Goal: Transaction & Acquisition: Book appointment/travel/reservation

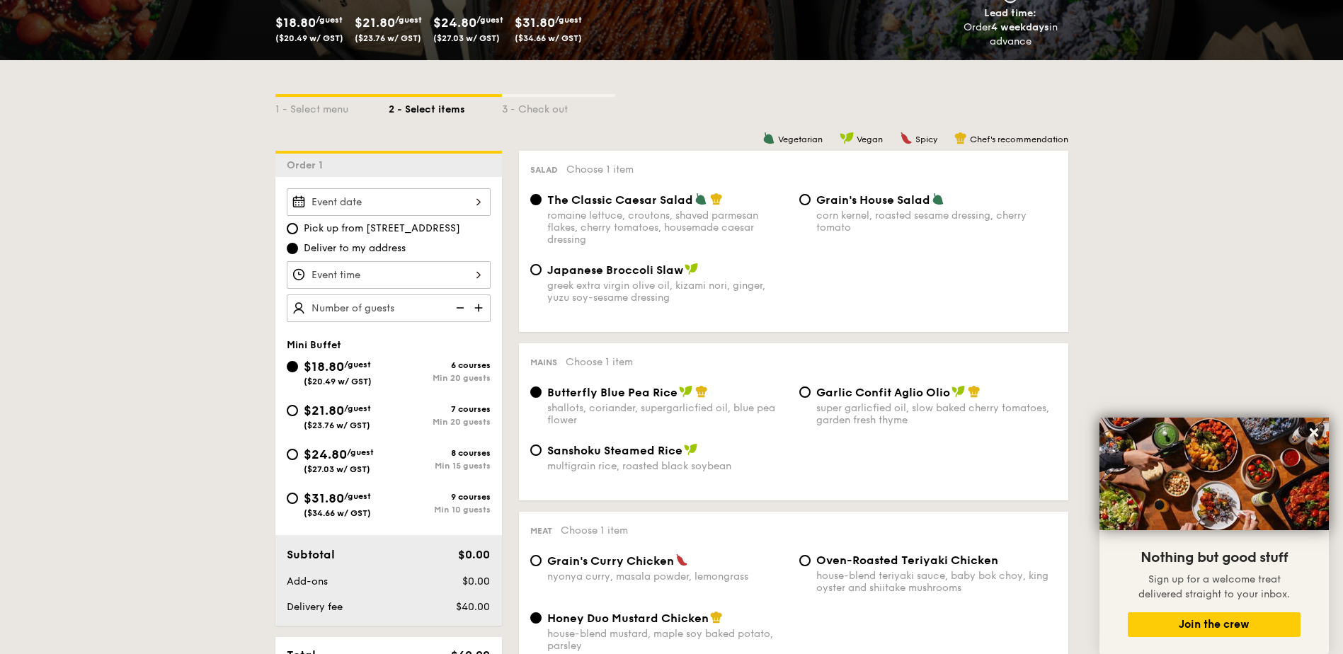
scroll to position [171, 0]
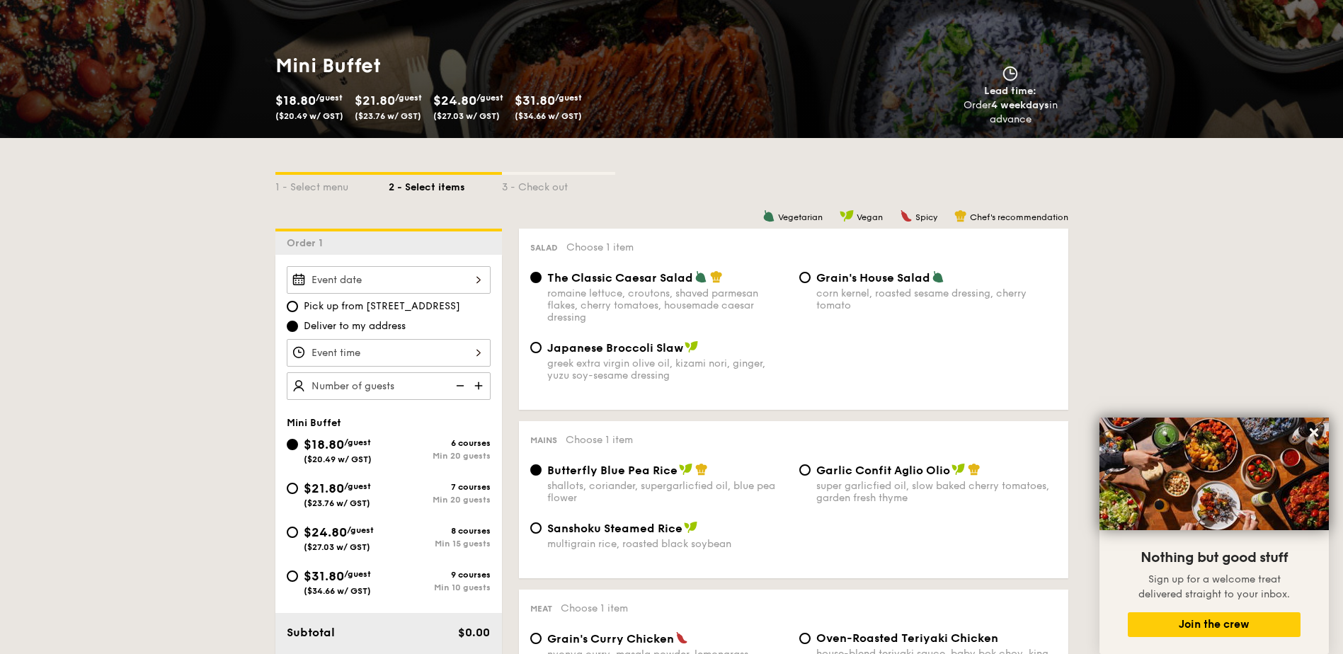
click at [433, 273] on div at bounding box center [389, 280] width 204 height 28
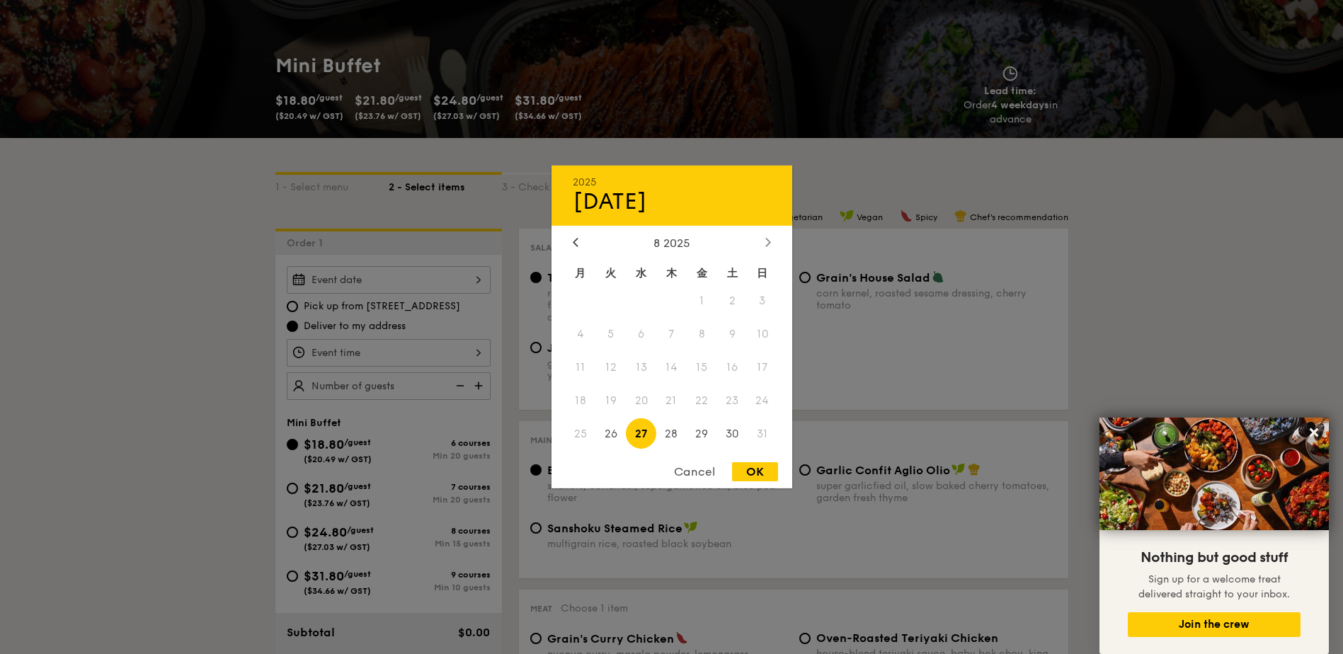
click at [768, 240] on icon at bounding box center [767, 242] width 4 height 8
click at [577, 241] on icon at bounding box center [576, 241] width 6 height 9
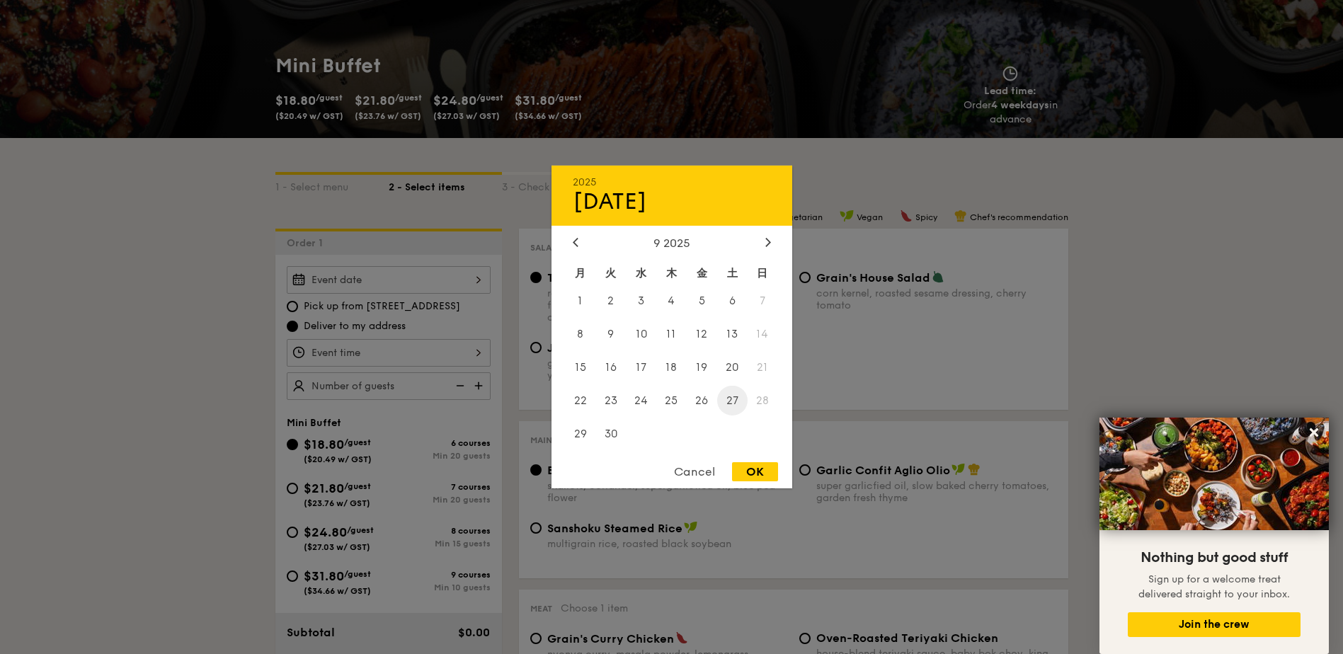
click at [734, 404] on span "27" at bounding box center [732, 400] width 30 height 30
click at [751, 473] on div "OK" at bounding box center [755, 471] width 46 height 19
type input "[DATE]"
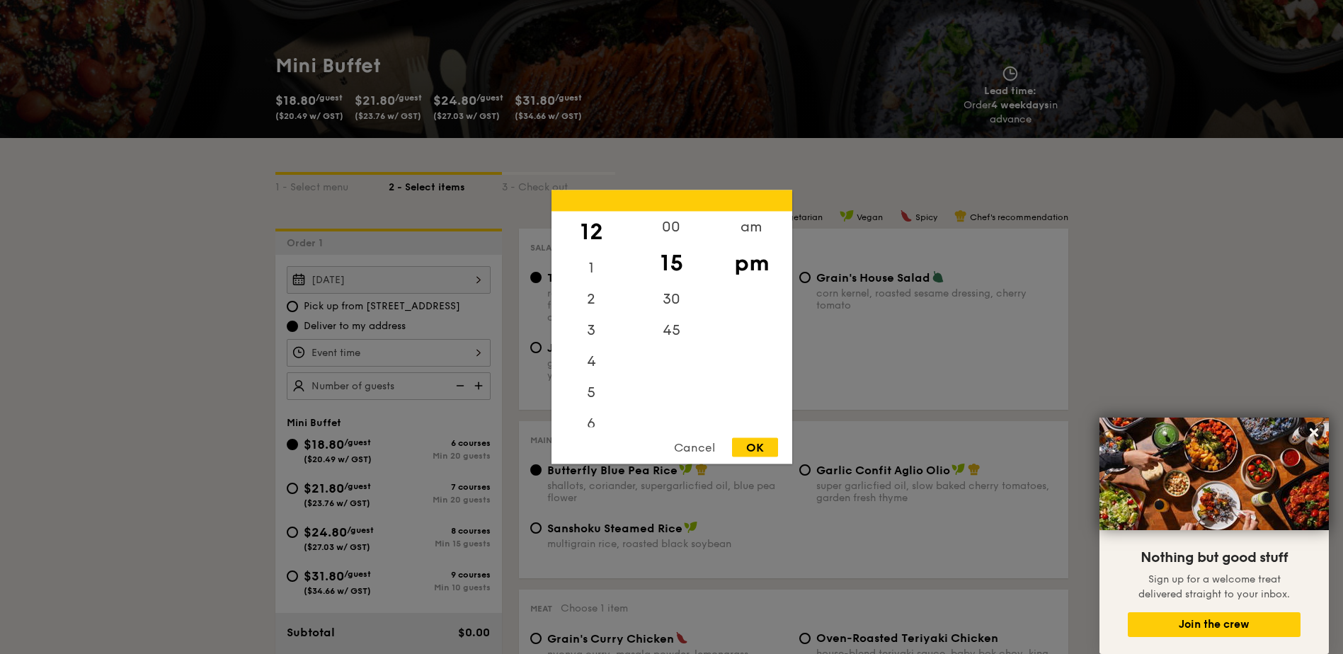
click at [392, 356] on div "12 1 2 3 4 5 6 7 8 9 10 11 00 15 30 45 am pm Cancel OK" at bounding box center [389, 353] width 204 height 28
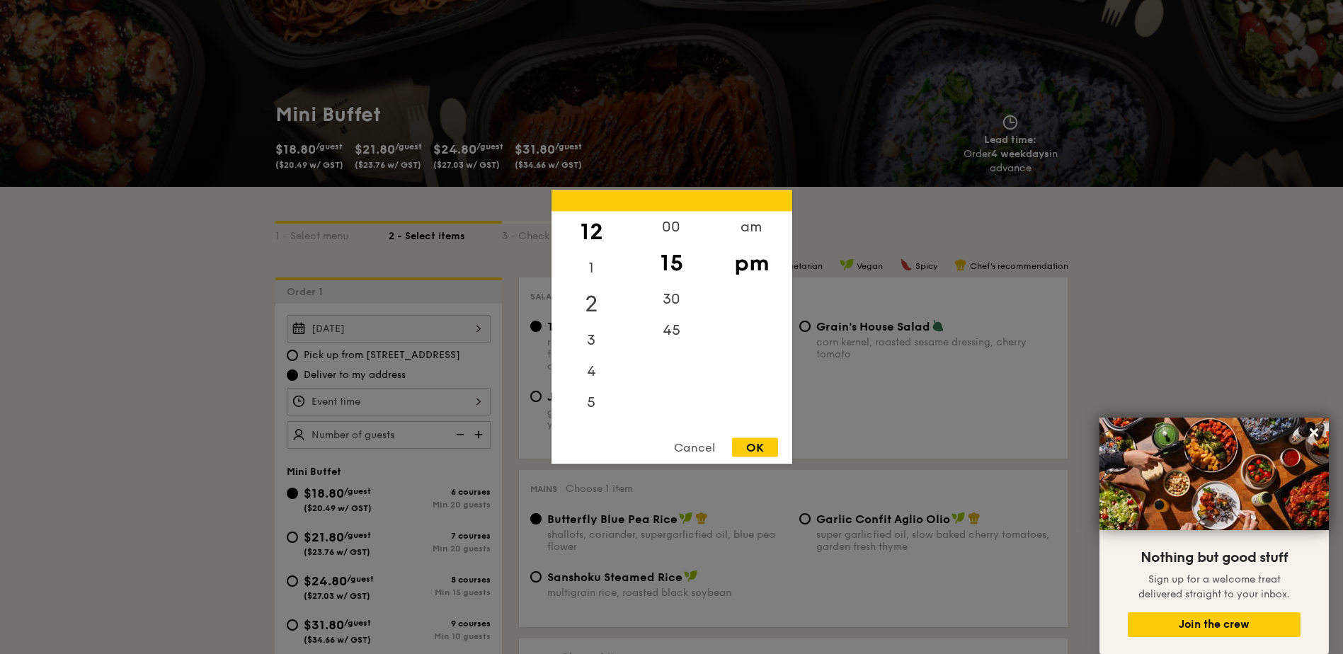
scroll to position [100, 0]
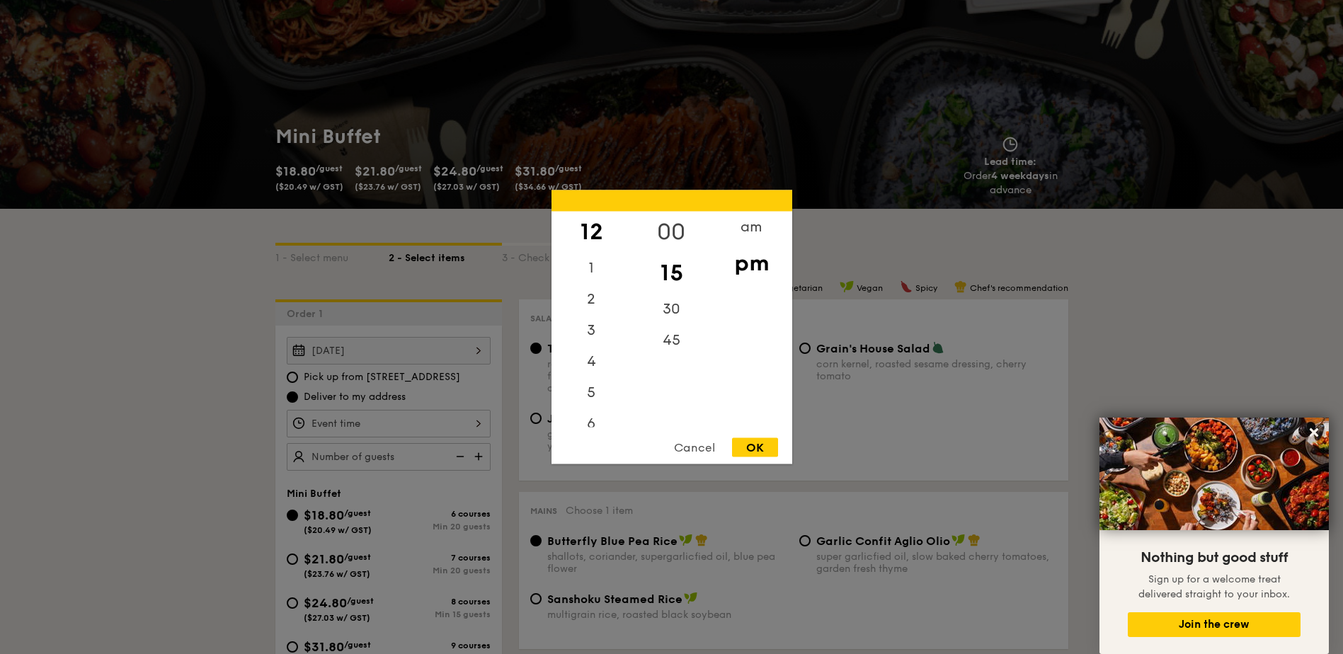
click at [673, 227] on div "00" at bounding box center [672, 232] width 80 height 41
click at [753, 229] on div "am" at bounding box center [752, 232] width 80 height 41
click at [594, 409] on div "11" at bounding box center [592, 416] width 80 height 41
click at [753, 448] on div "OK" at bounding box center [755, 447] width 46 height 19
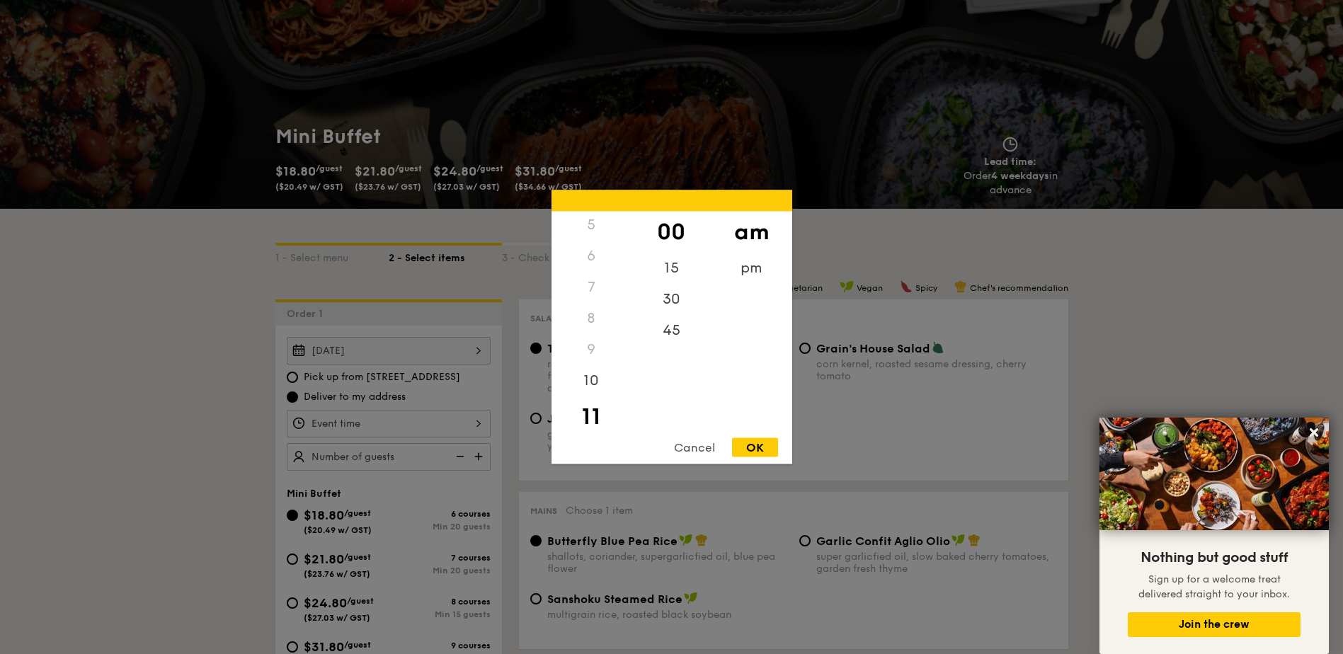
type input "11:00AM"
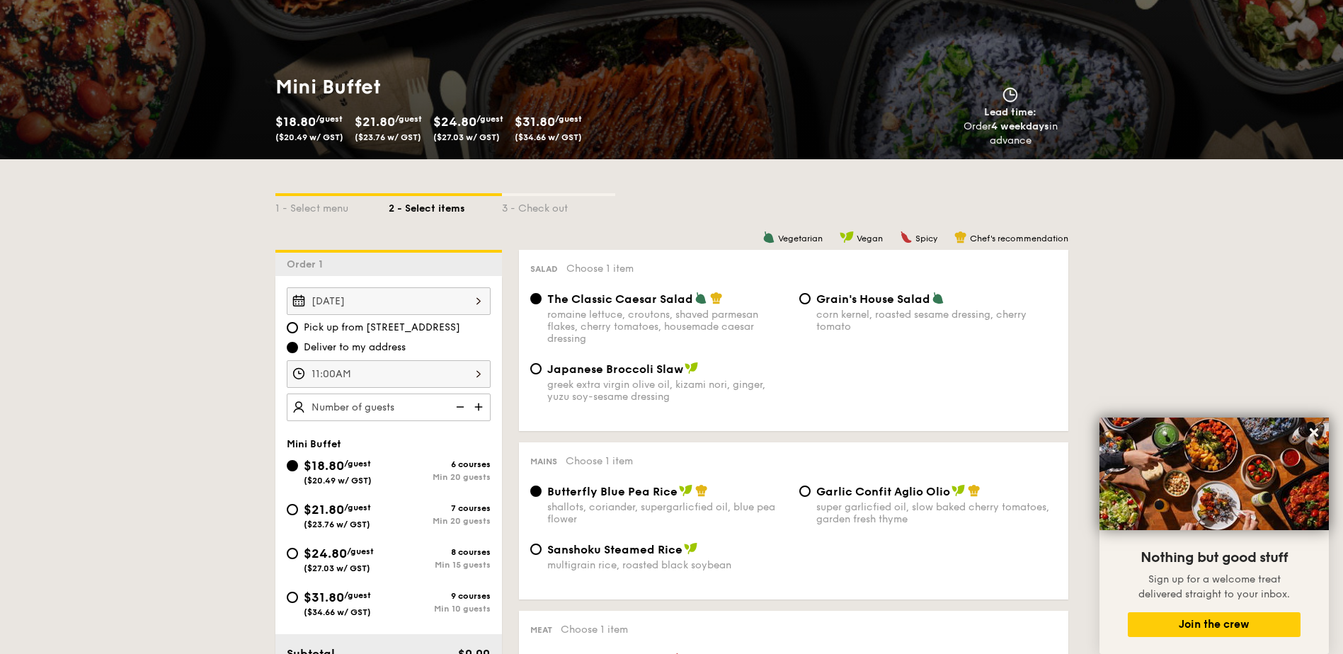
scroll to position [171, 0]
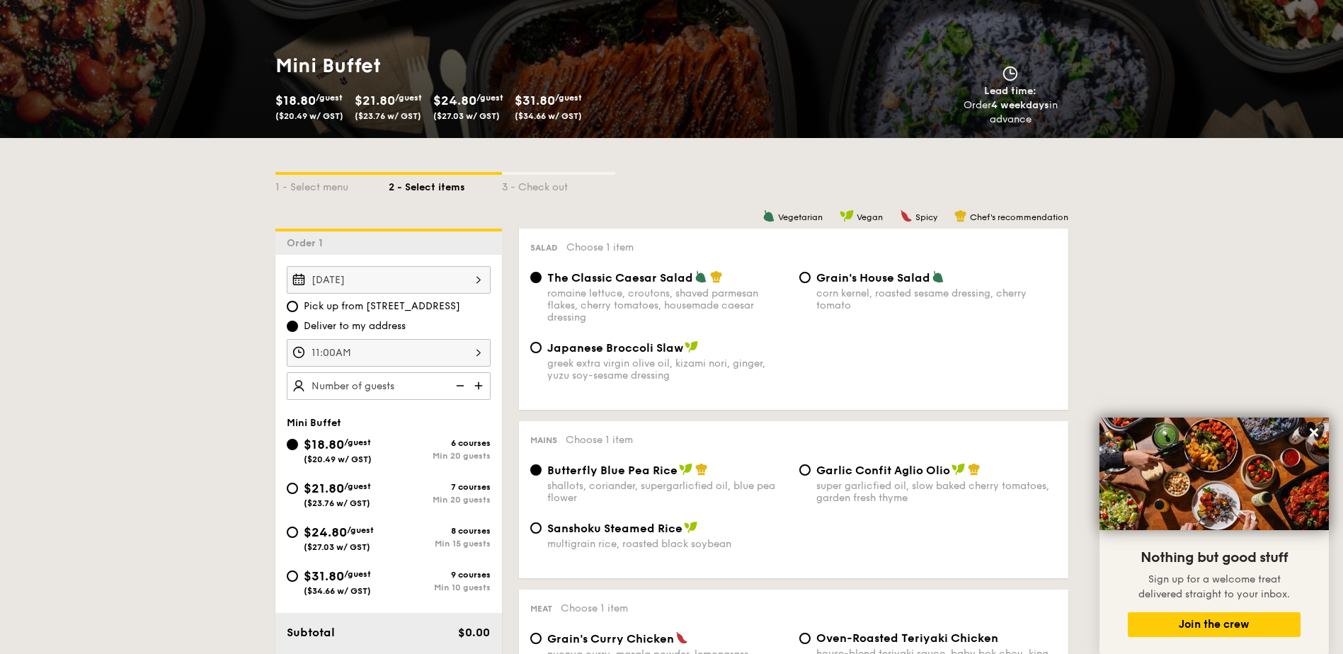
click at [476, 385] on img at bounding box center [479, 385] width 21 height 27
click at [463, 384] on img at bounding box center [458, 385] width 21 height 27
type input "20 guests"
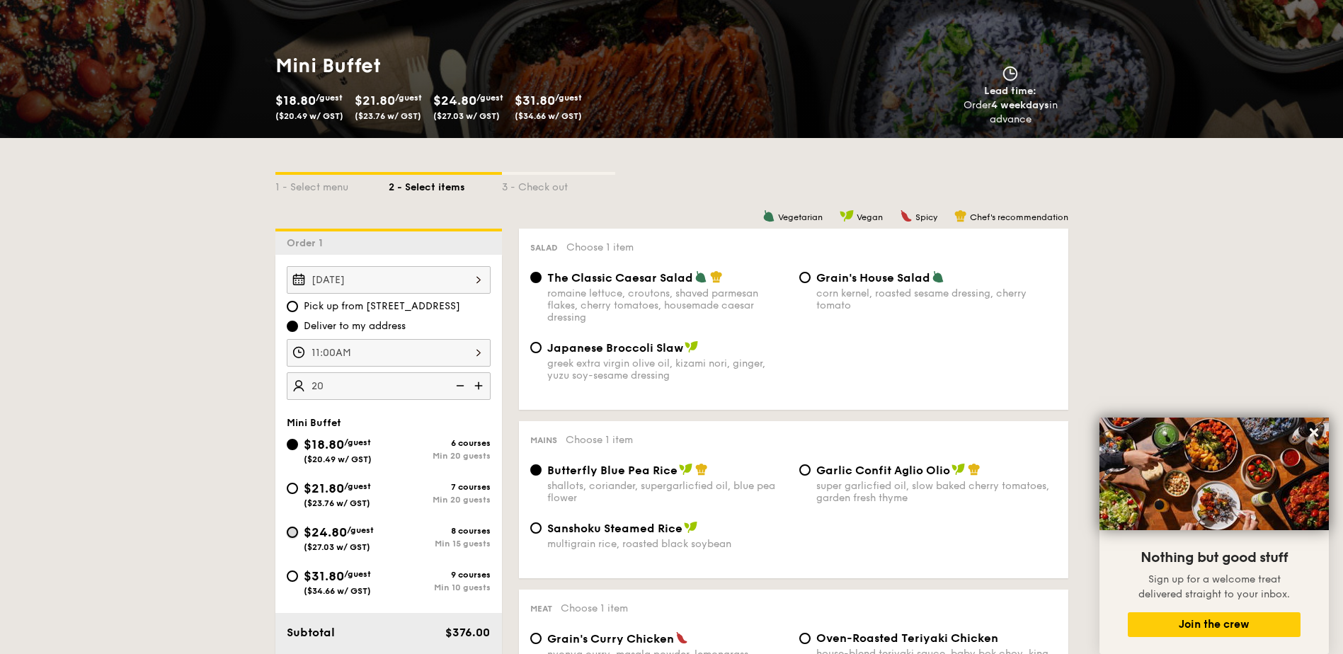
click at [288, 535] on input "$24.80 /guest ($27.03 w/ GST) 8 courses Min 15 guests" at bounding box center [292, 532] width 11 height 11
radio input "true"
radio input "false"
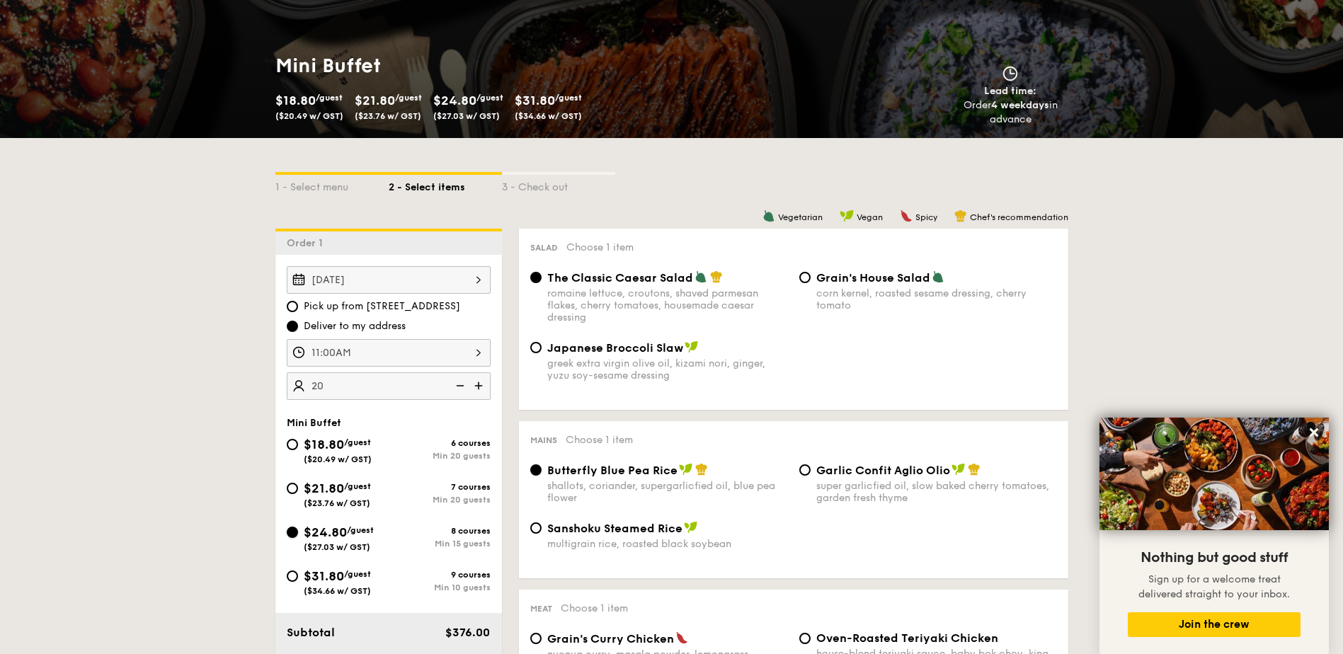
radio input "true"
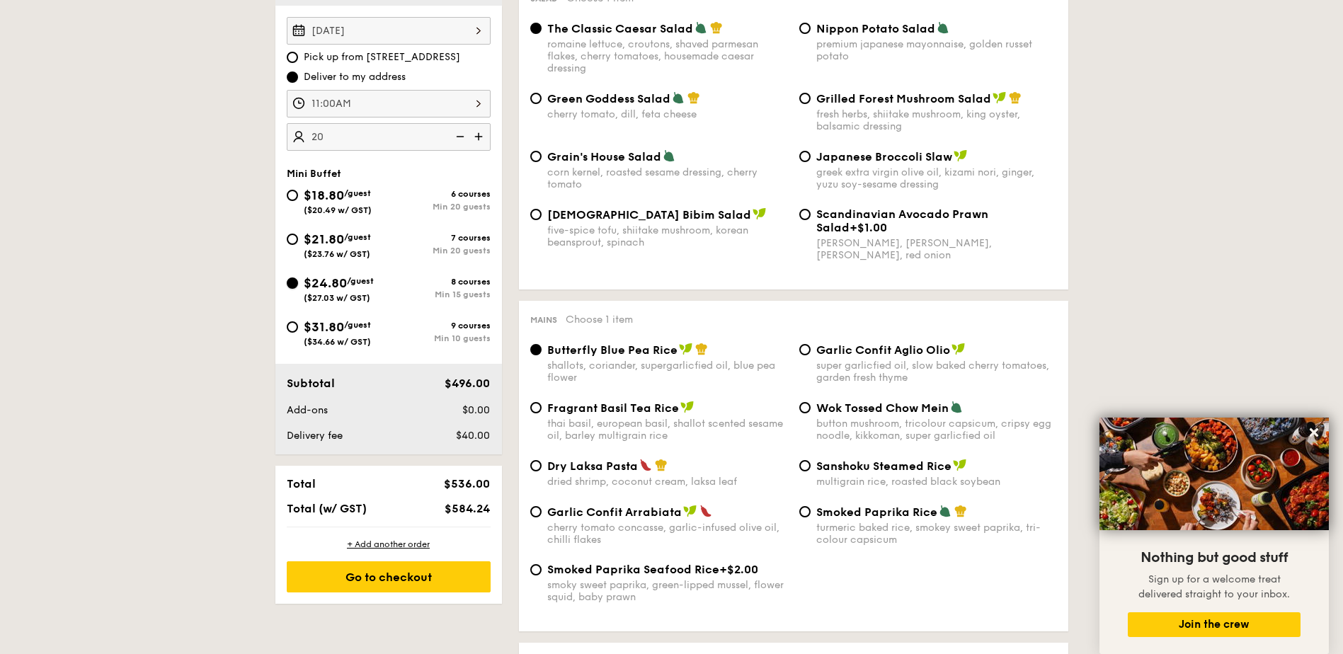
scroll to position [454, 0]
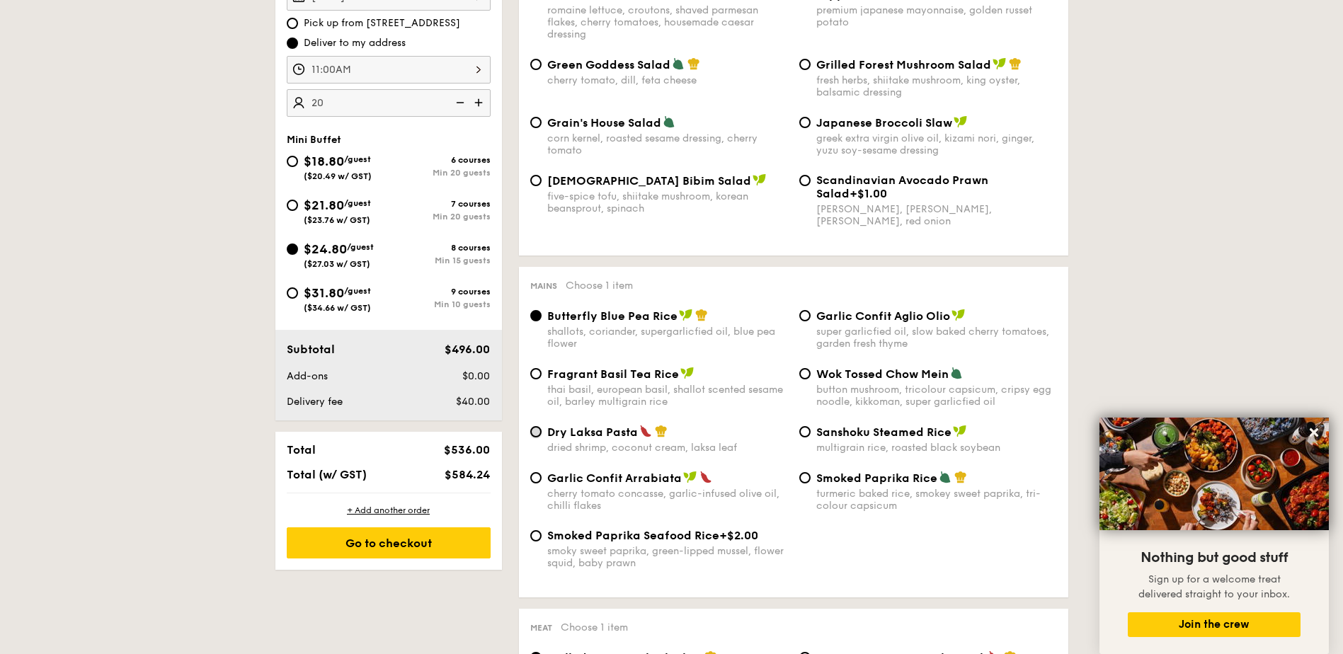
click at [540, 432] on input "Dry Laksa Pasta dried shrimp, coconut cream, laksa leaf" at bounding box center [535, 431] width 11 height 11
radio input "true"
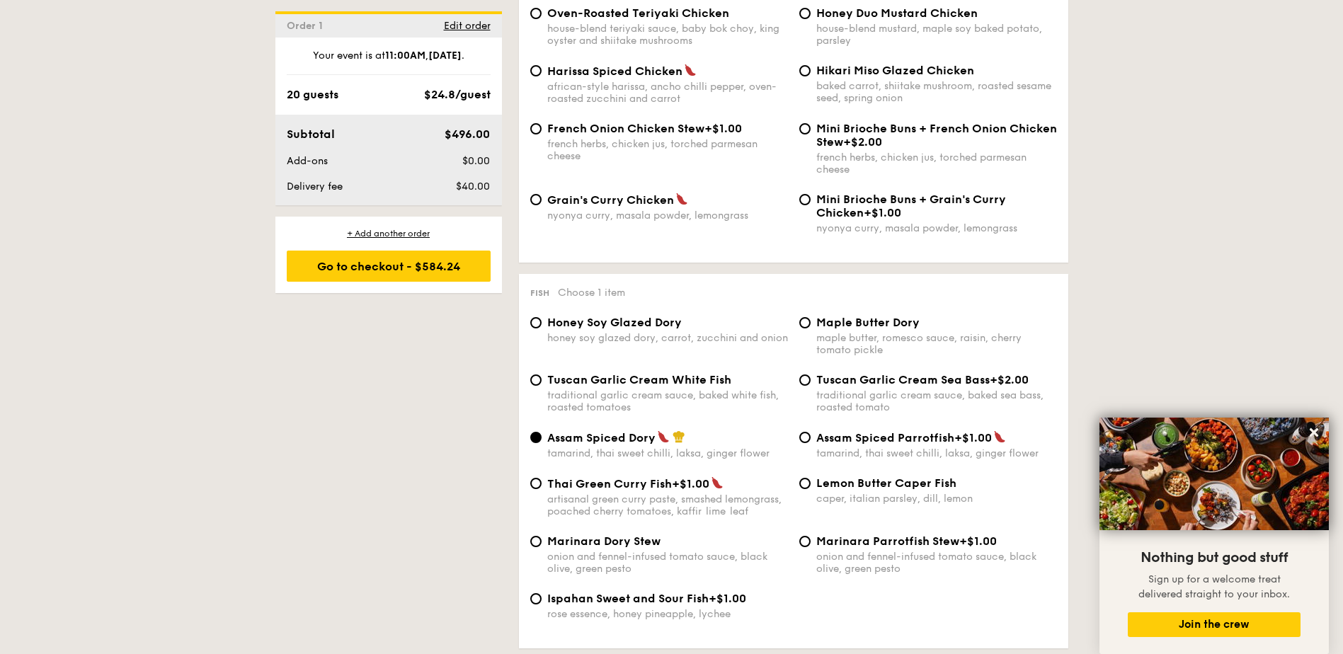
scroll to position [1162, 0]
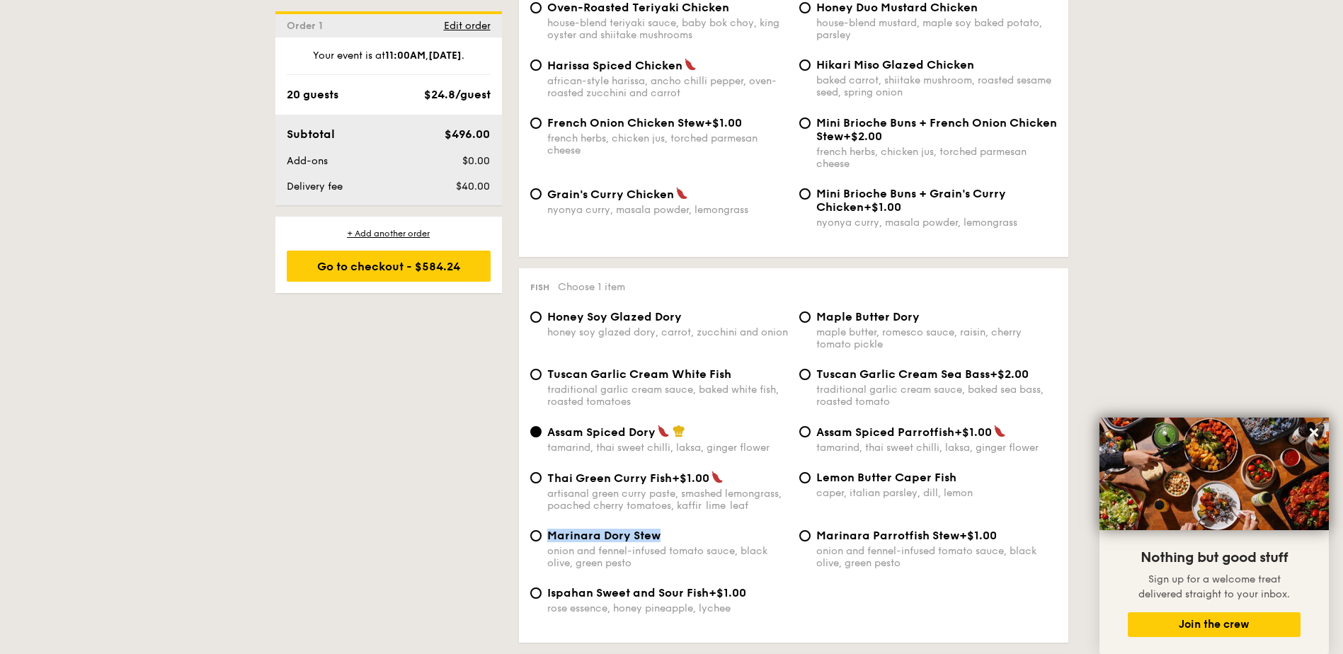
drag, startPoint x: 668, startPoint y: 535, endPoint x: 549, endPoint y: 539, distance: 119.7
click at [549, 539] on div "Marinara Dory Stew" at bounding box center [667, 535] width 241 height 13
copy span "Marinara Dory Stew"
drag, startPoint x: 691, startPoint y: 315, endPoint x: 546, endPoint y: 325, distance: 145.5
click at [546, 325] on label "Honey Soy Glazed Dory honey soy glazed dory, carrot, zucchini and onion" at bounding box center [659, 331] width 258 height 13
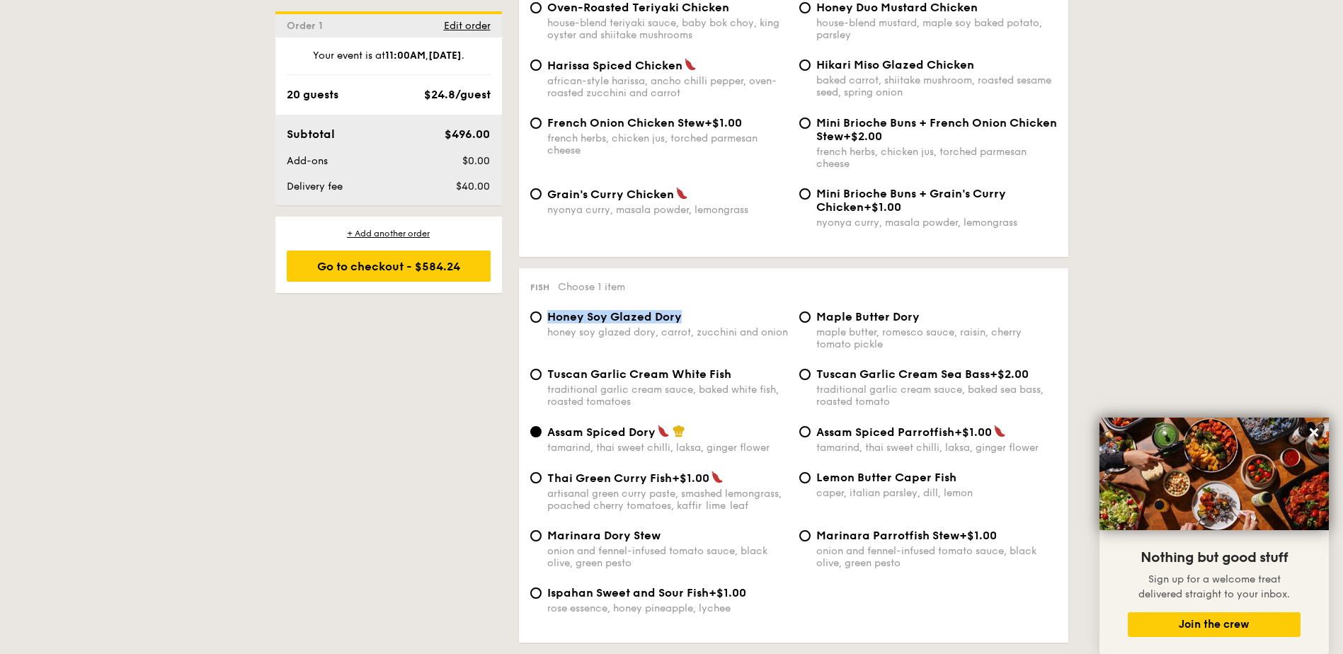
copy span "Honey Soy Glazed Dory"
click at [536, 317] on input "Honey Soy Glazed Dory honey soy glazed dory, carrot, zucchini and onion" at bounding box center [535, 317] width 11 height 11
radio input "true"
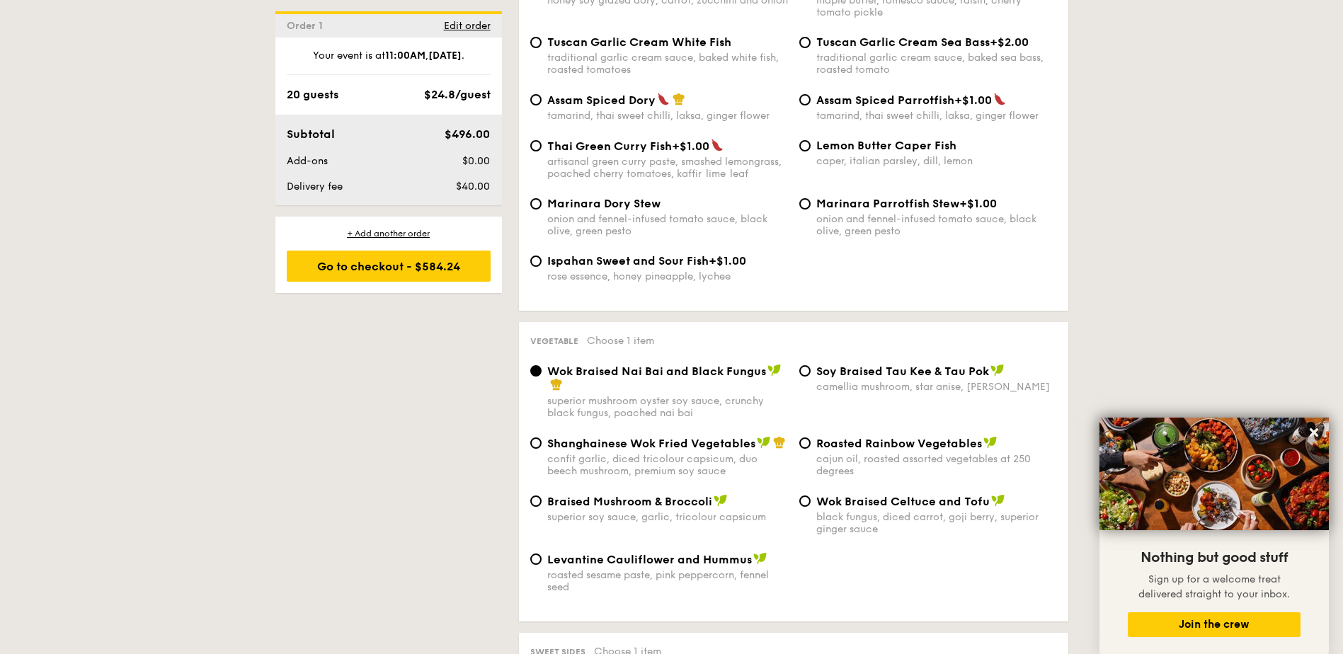
scroll to position [1516, 0]
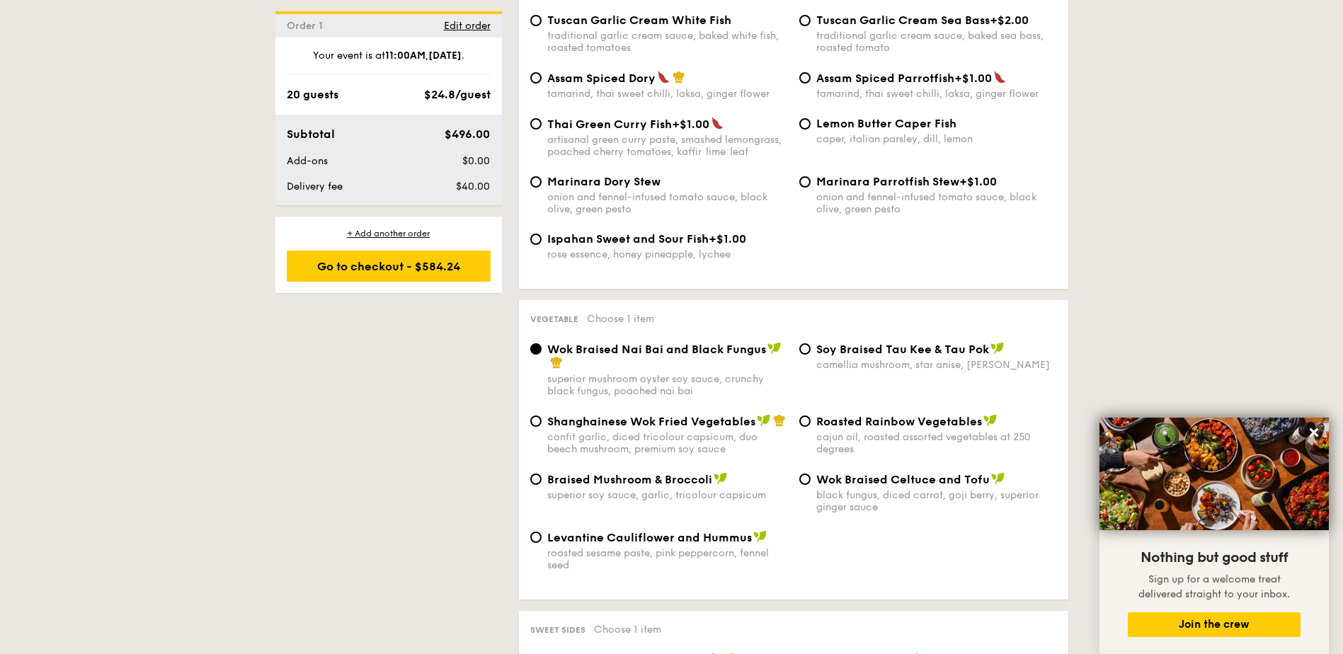
click at [583, 479] on span "Braised Mushroom & Broccoli" at bounding box center [629, 479] width 165 height 13
click at [542, 479] on input "Braised Mushroom & Broccoli superior soy sauce, garlic, tricolour capsicum" at bounding box center [535, 479] width 11 height 11
radio input "true"
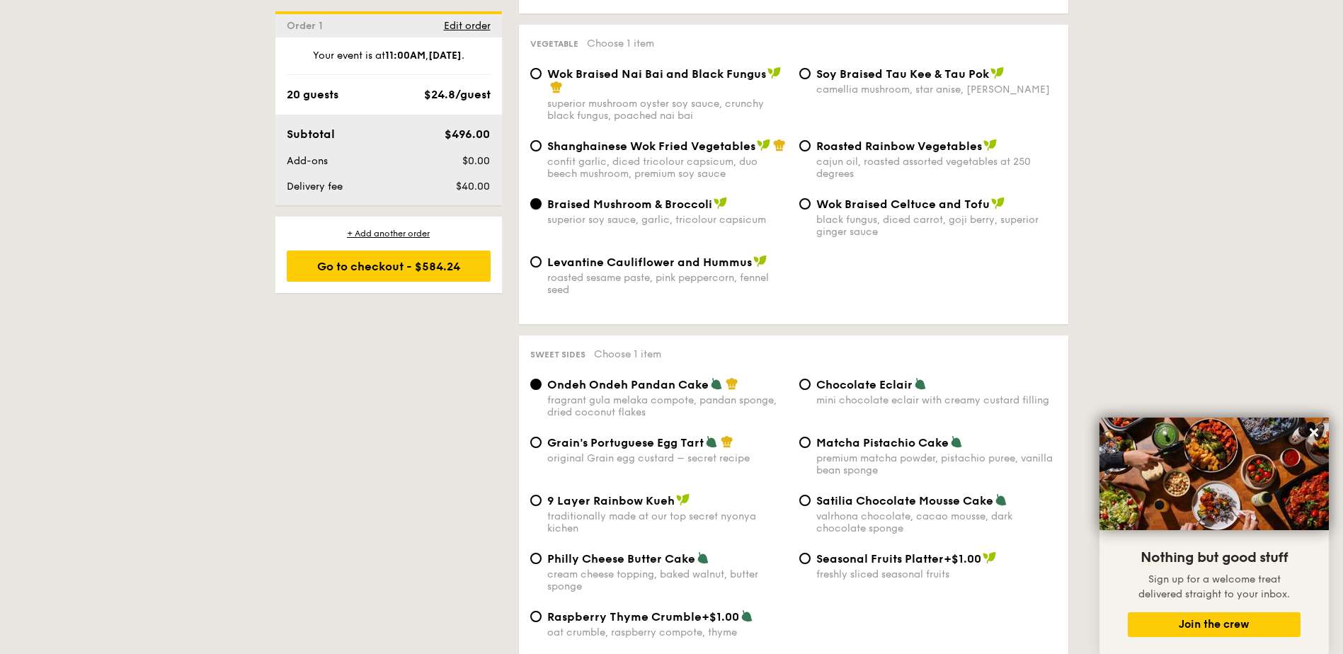
scroll to position [1799, 0]
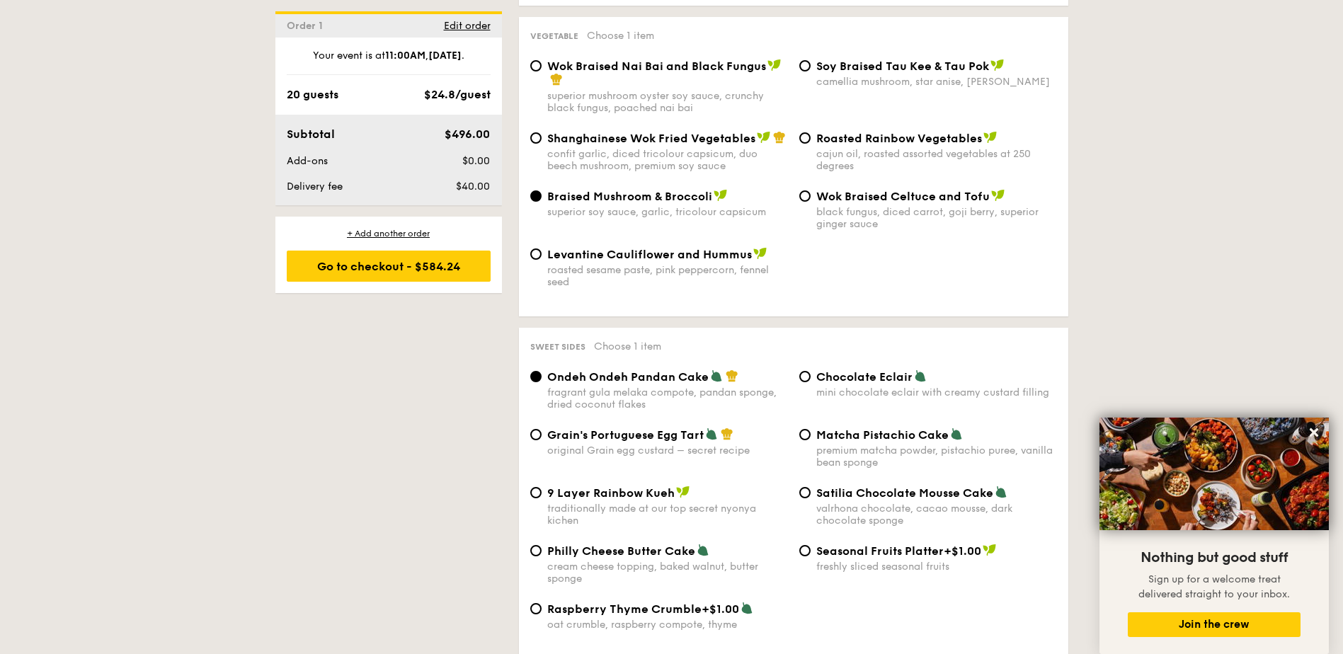
click at [658, 437] on span "Grain's Portuguese Egg Tart" at bounding box center [625, 434] width 156 height 13
click at [542, 437] on input "Grain's Portuguese Egg Tart original Grain egg custard – secret recipe" at bounding box center [535, 434] width 11 height 11
radio input "true"
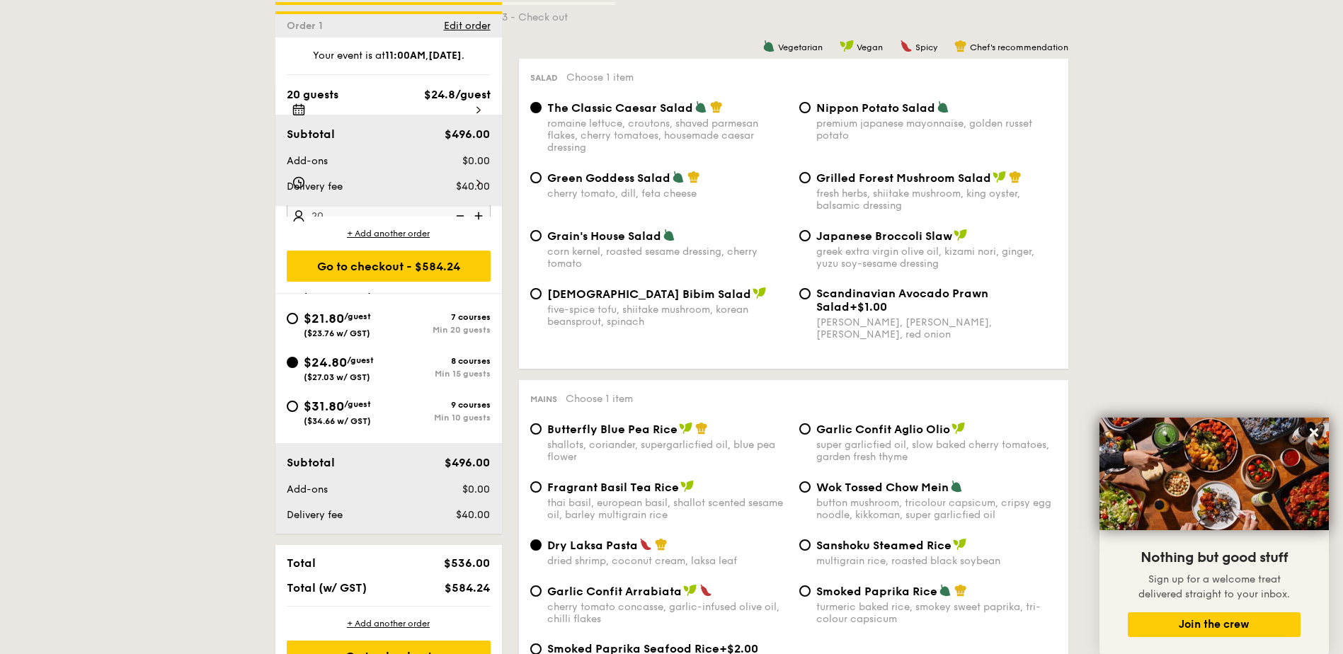
scroll to position [0, 0]
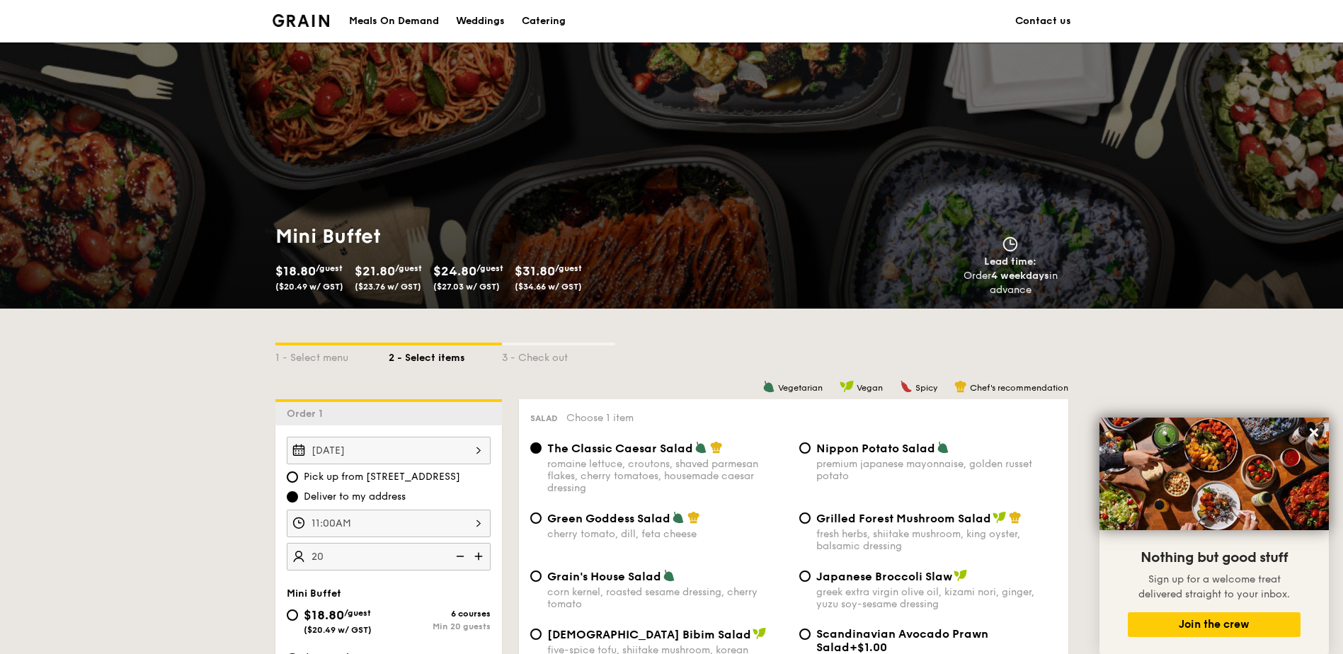
drag, startPoint x: 515, startPoint y: 450, endPoint x: 543, endPoint y: 190, distance: 262.0
click at [538, 21] on div "Catering" at bounding box center [544, 21] width 44 height 42
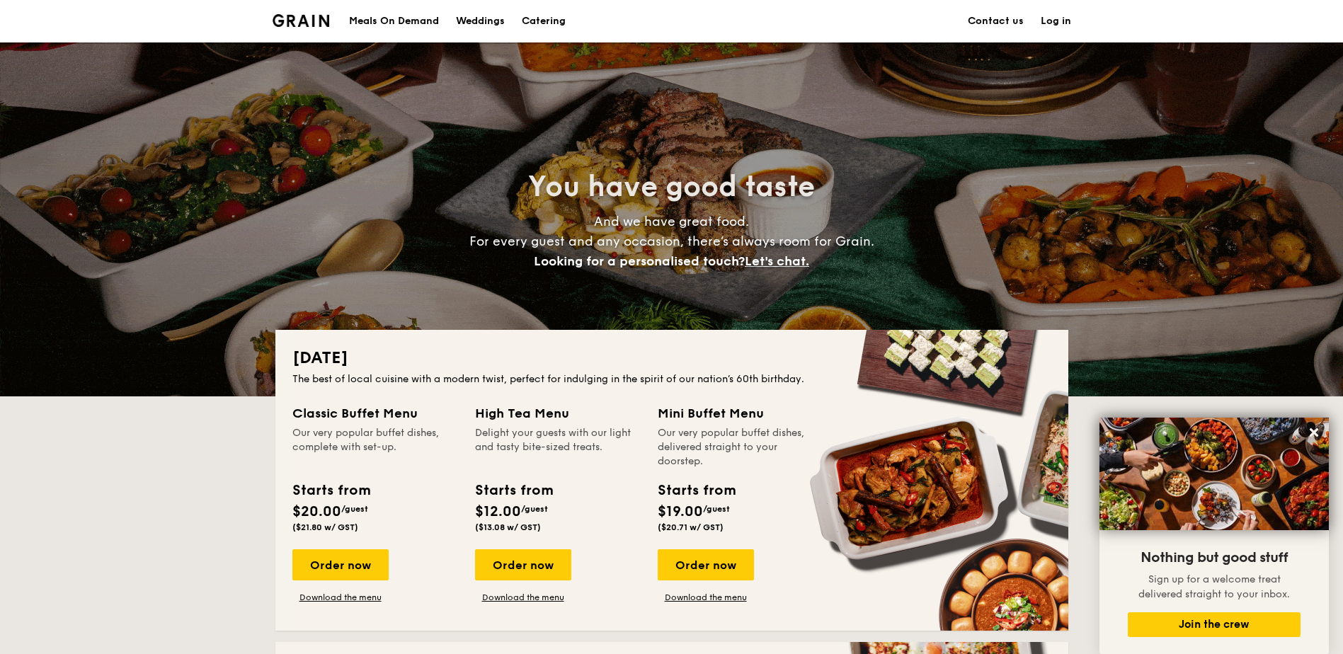
drag, startPoint x: 692, startPoint y: 561, endPoint x: 649, endPoint y: 577, distance: 46.2
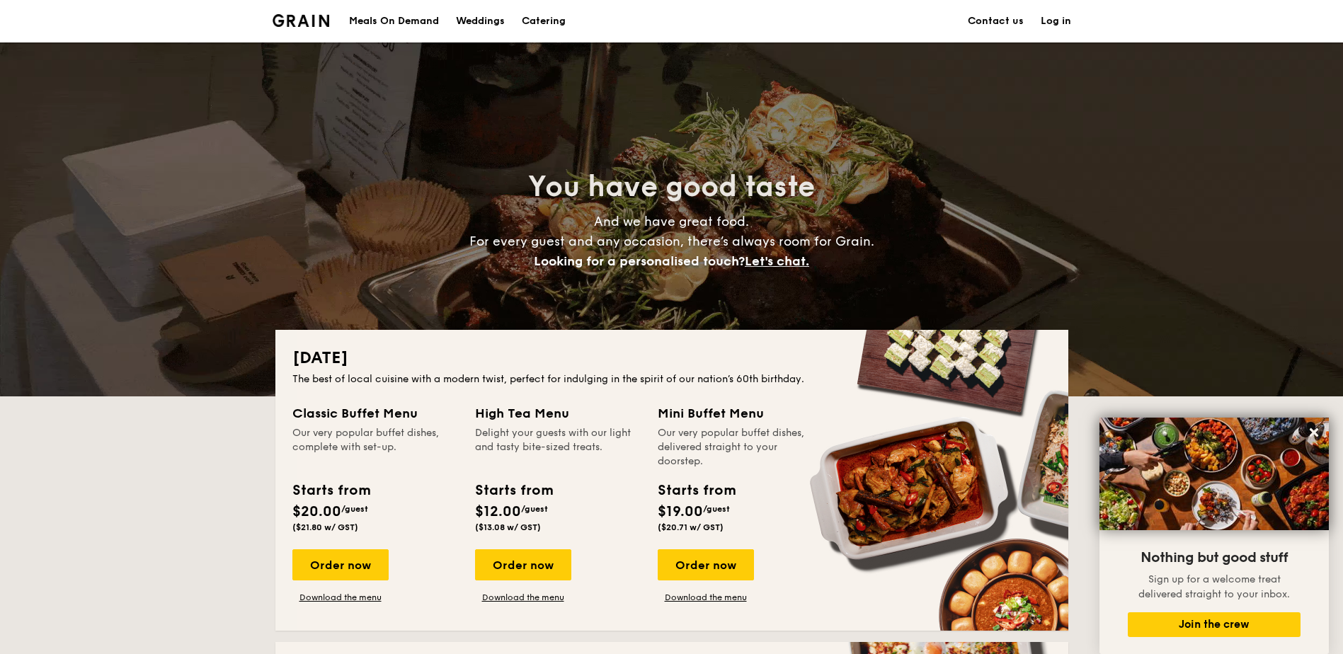
click at [649, 577] on div "Classic Buffet Menu Our very popular buffet dishes, complete with set-up. Start…" at bounding box center [671, 509] width 759 height 210
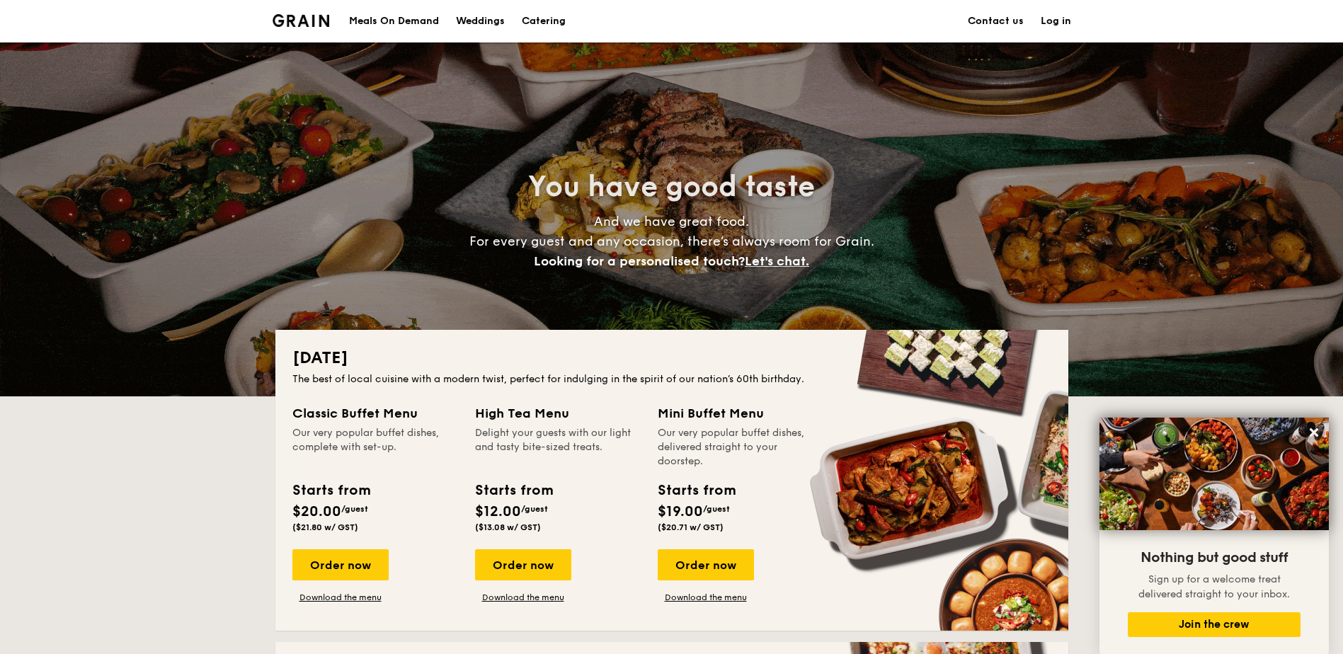
drag, startPoint x: 649, startPoint y: 577, endPoint x: 642, endPoint y: 573, distance: 7.7
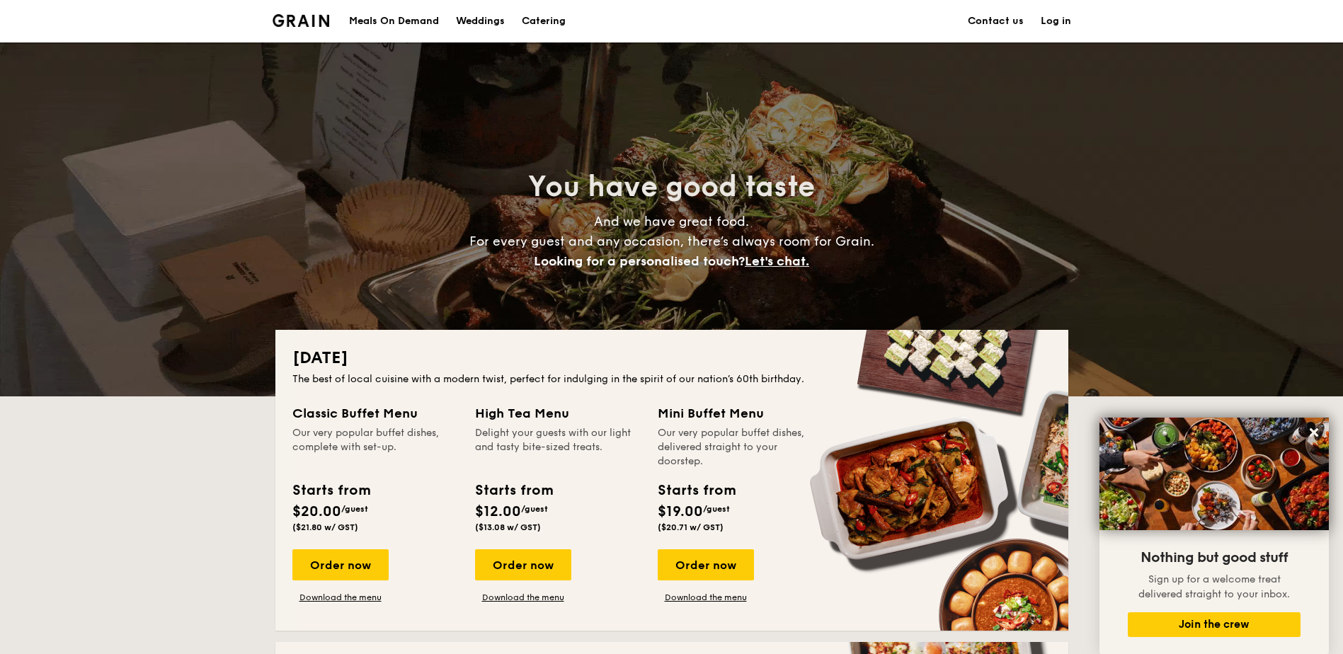
click at [642, 573] on div "High Tea Menu Delight your guests with our light and tasty bite-sized treats. S…" at bounding box center [566, 504] width 183 height 200
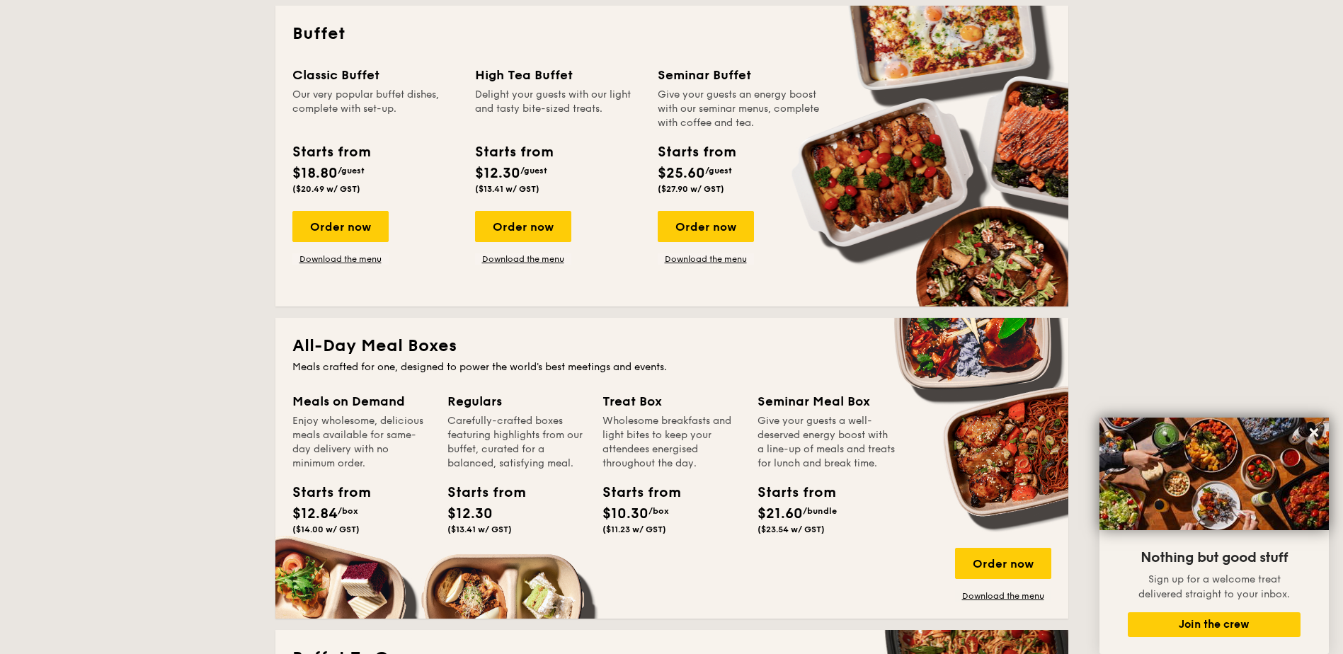
scroll to position [496, 0]
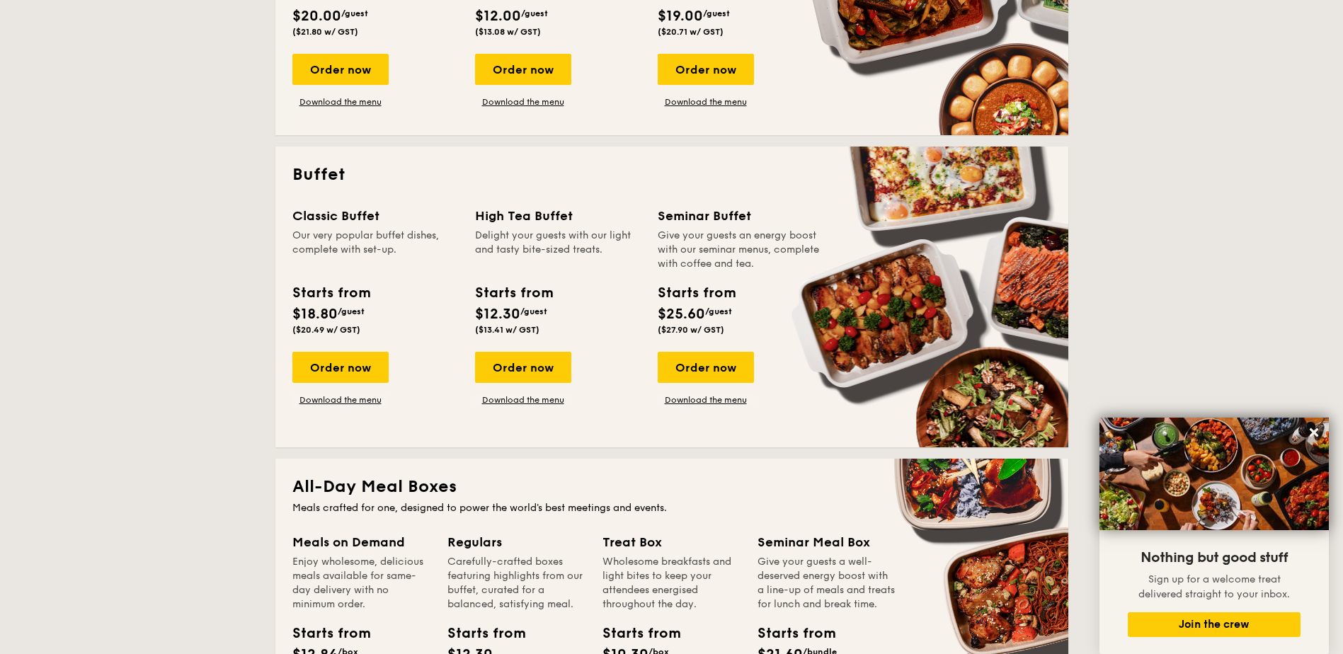
drag, startPoint x: 501, startPoint y: 316, endPoint x: 505, endPoint y: 309, distance: 8.6
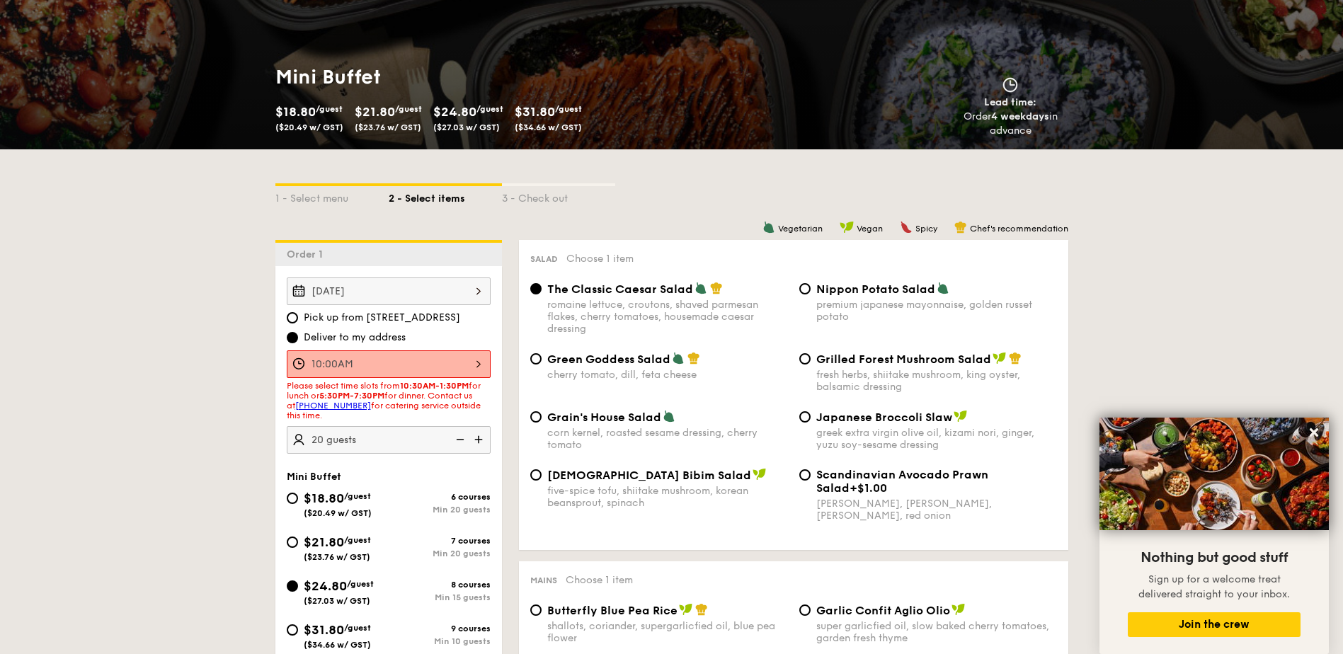
scroll to position [212, 0]
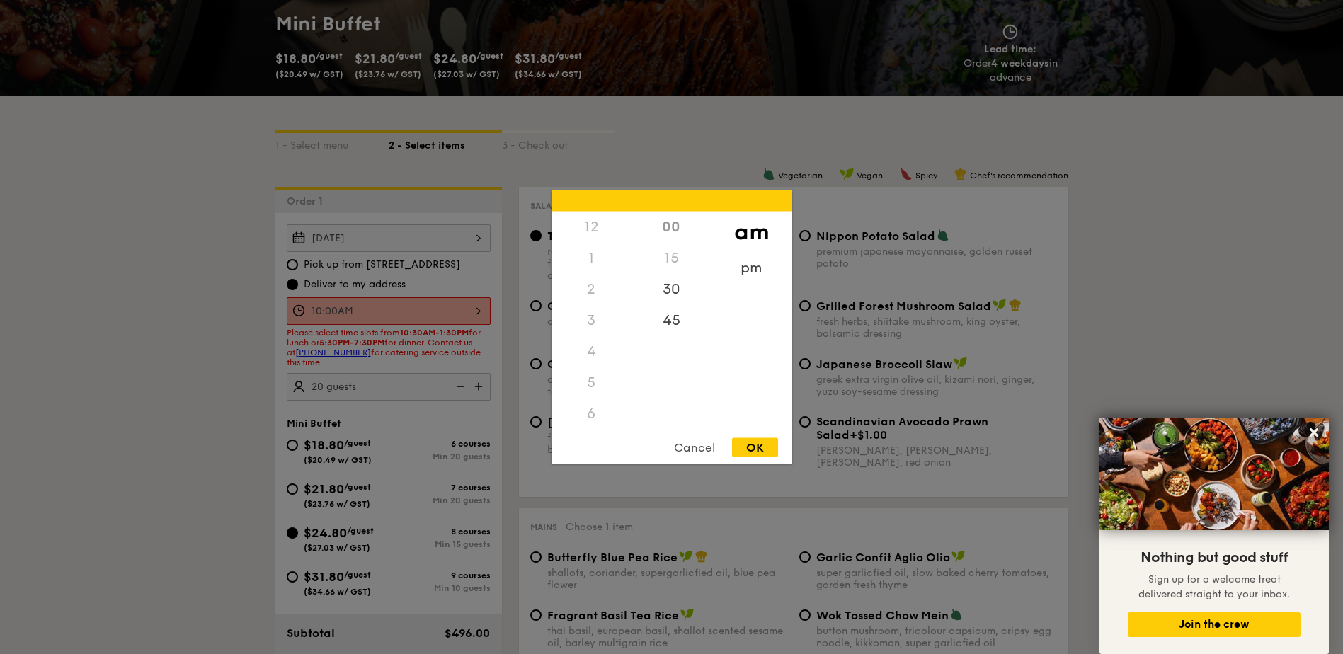
click at [423, 313] on div "10:00AM 12 1 2 3 4 5 6 7 8 9 10 11 00 15 30 45 am pm Cancel OK" at bounding box center [389, 311] width 204 height 28
click at [586, 421] on div "11" at bounding box center [592, 429] width 80 height 41
click at [752, 452] on div "OK" at bounding box center [755, 447] width 46 height 19
type input "11:00AM"
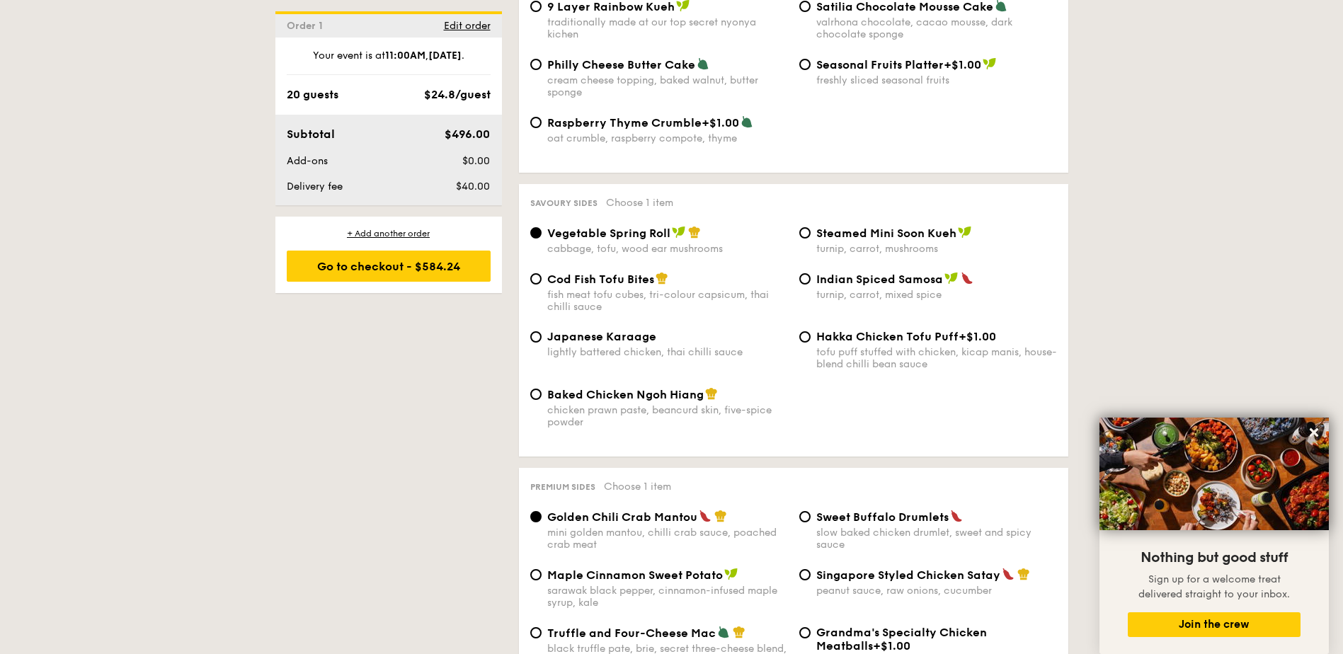
scroll to position [2478, 0]
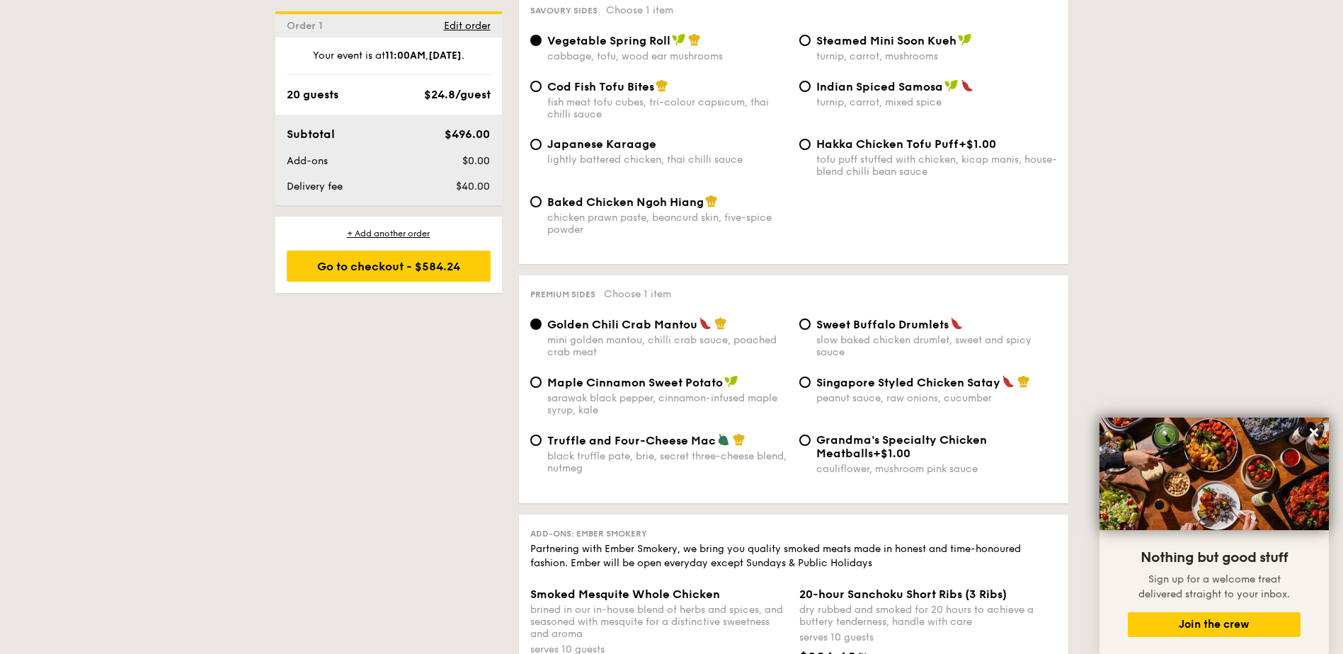
click at [645, 384] on span "Maple Cinnamon Sweet Potato" at bounding box center [635, 382] width 176 height 13
click at [542, 384] on input "Maple Cinnamon Sweet Potato sarawak black pepper, cinnamon-infused maple syrup,…" at bounding box center [535, 382] width 11 height 11
radio input "true"
click at [802, 322] on input "Sweet Buffalo Drumlets slow baked chicken drumlet, sweet and spicy sauce" at bounding box center [804, 324] width 11 height 11
radio input "true"
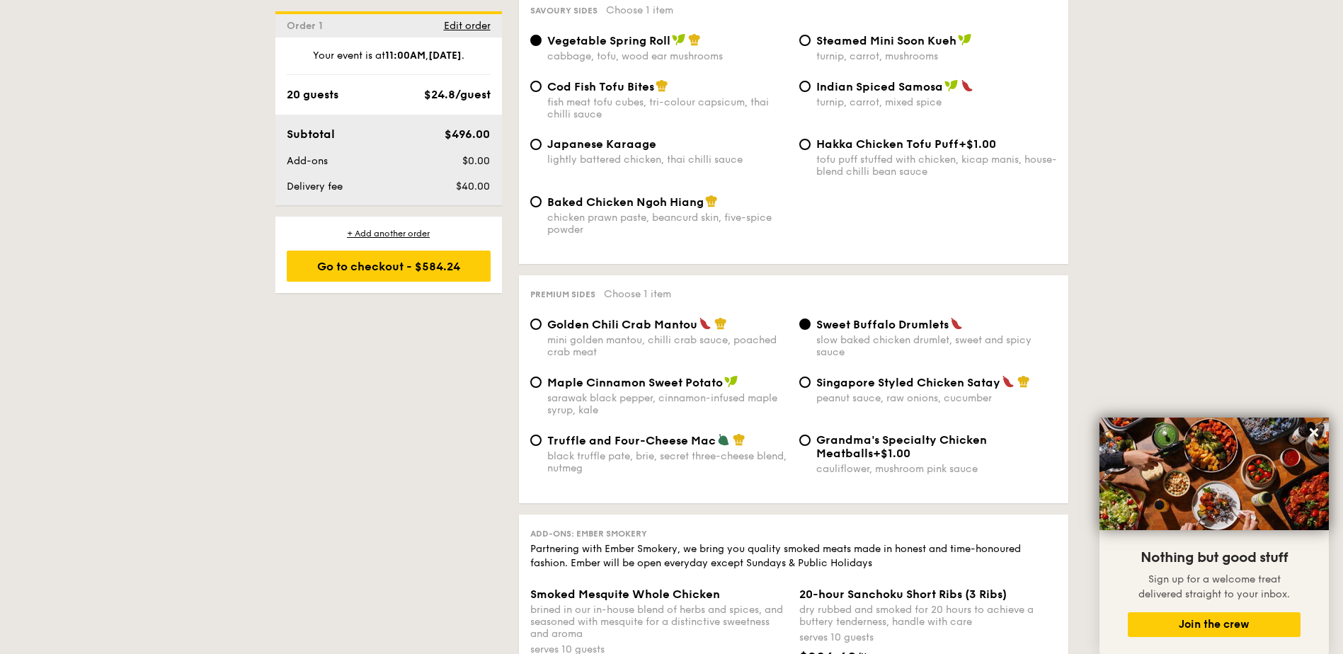
click at [570, 439] on span "Truffle and Four-Cheese Mac" at bounding box center [631, 440] width 169 height 13
click at [542, 439] on input "Truffle and Four-Cheese Mac black truffle [PERSON_NAME], secret three-cheese bl…" at bounding box center [535, 440] width 11 height 11
radio input "true"
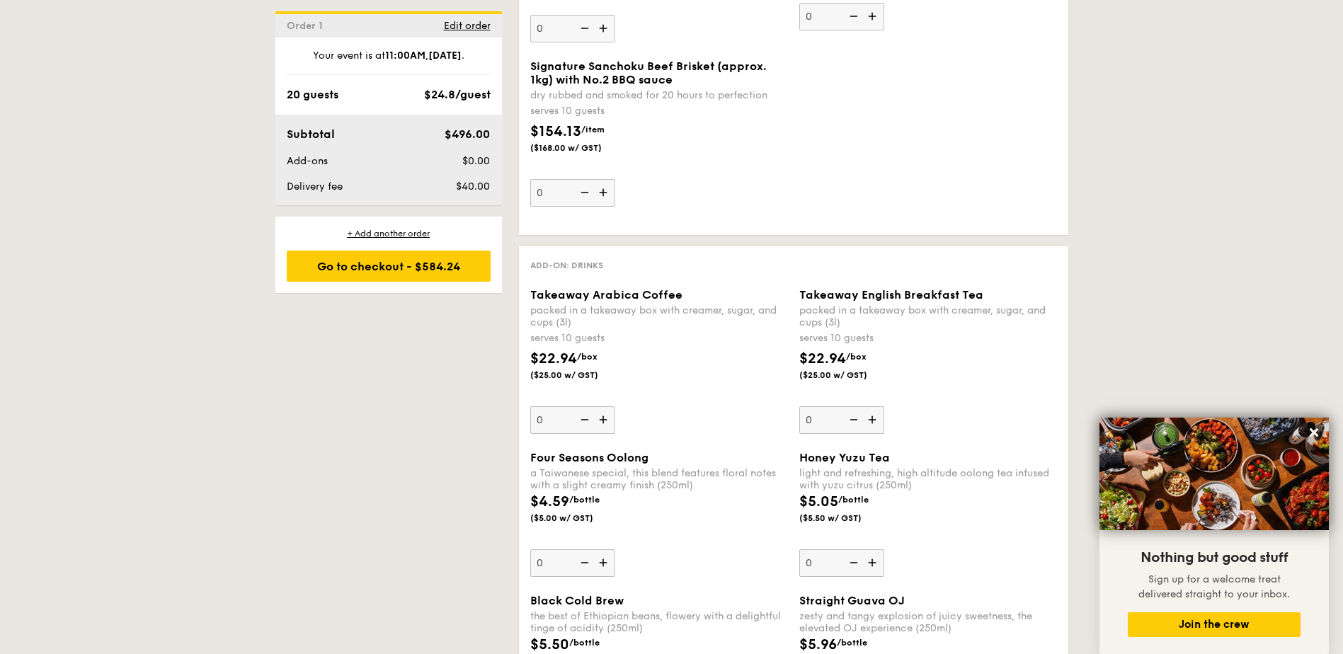
scroll to position [3186, 0]
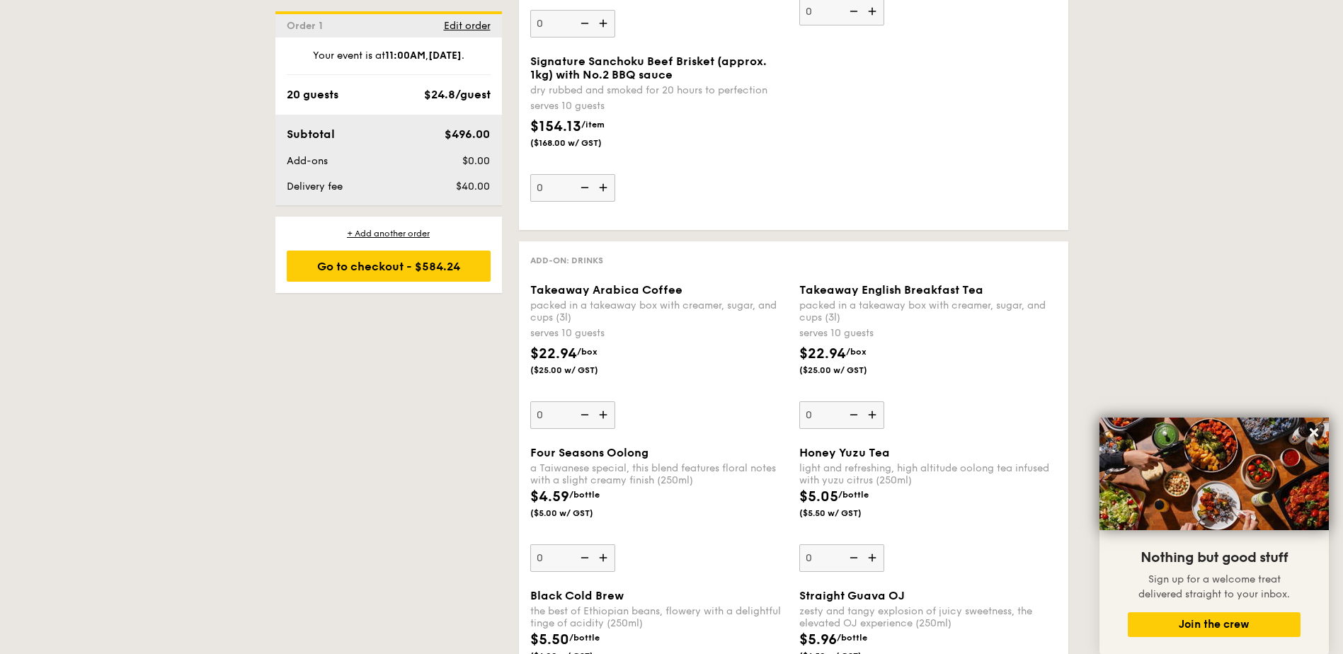
click at [601, 416] on img at bounding box center [604, 414] width 21 height 27
click at [601, 416] on input "0" at bounding box center [572, 415] width 85 height 28
type input "1"
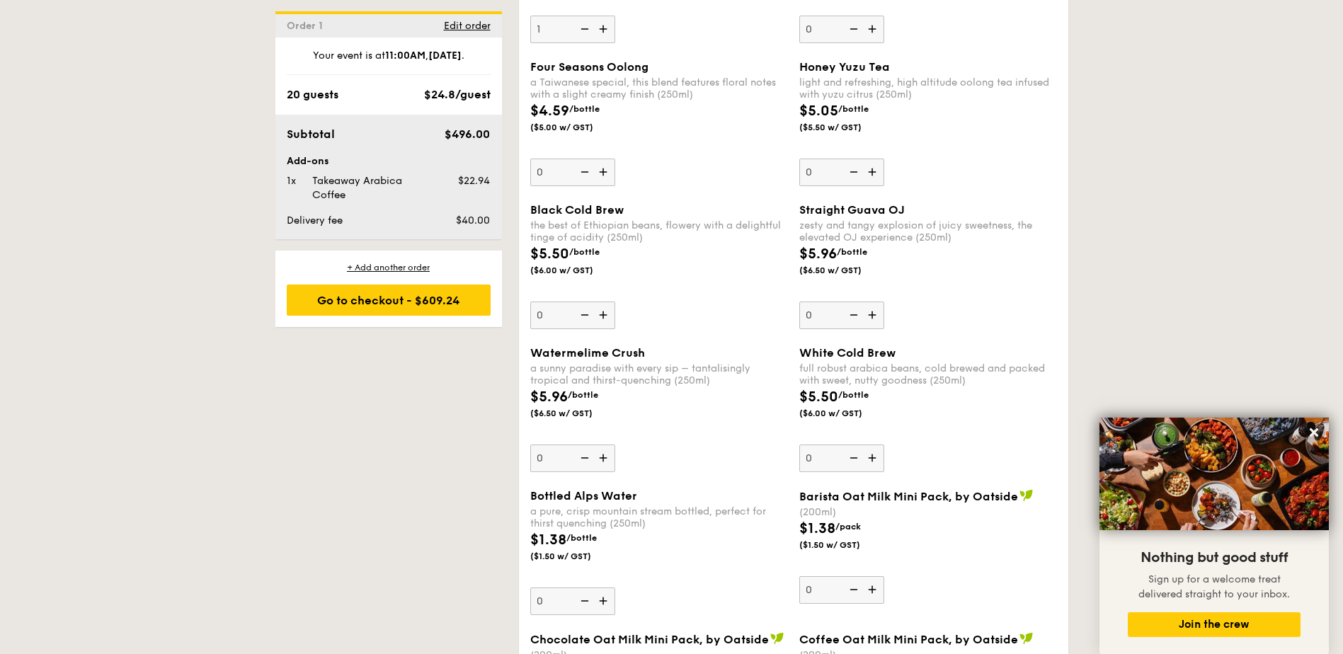
scroll to position [3611, 0]
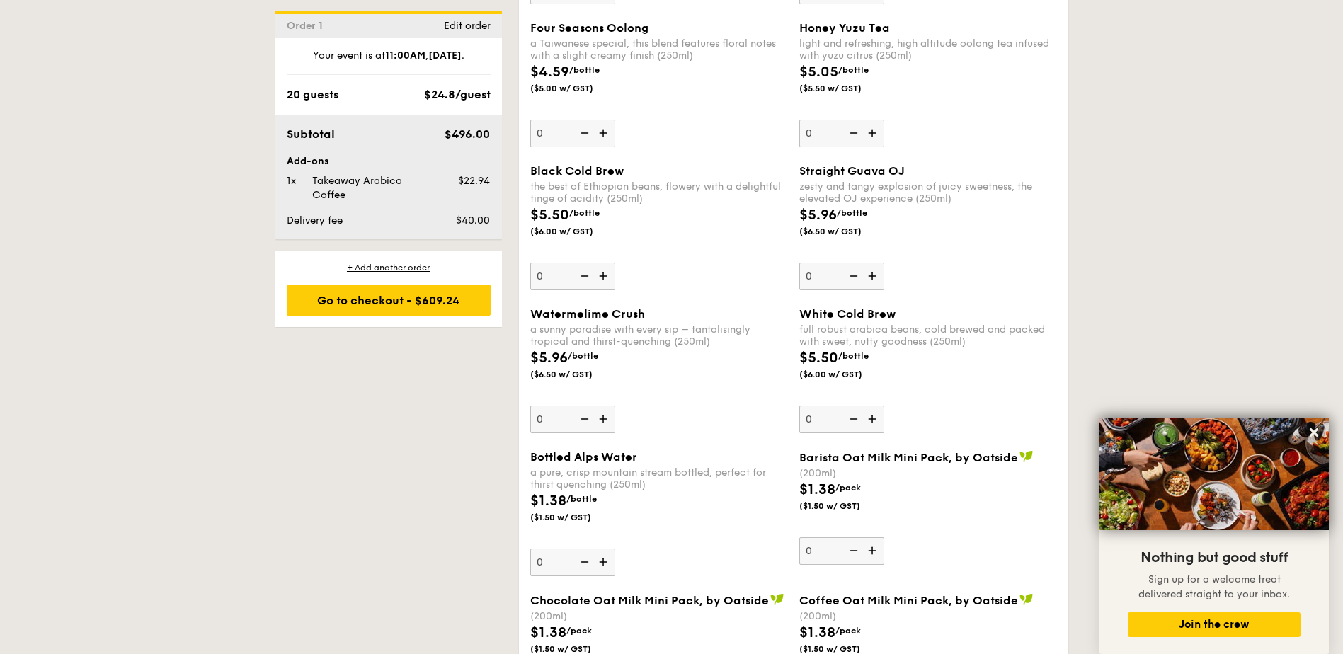
click at [607, 561] on img at bounding box center [604, 562] width 21 height 27
click at [607, 561] on input "0" at bounding box center [572, 563] width 85 height 28
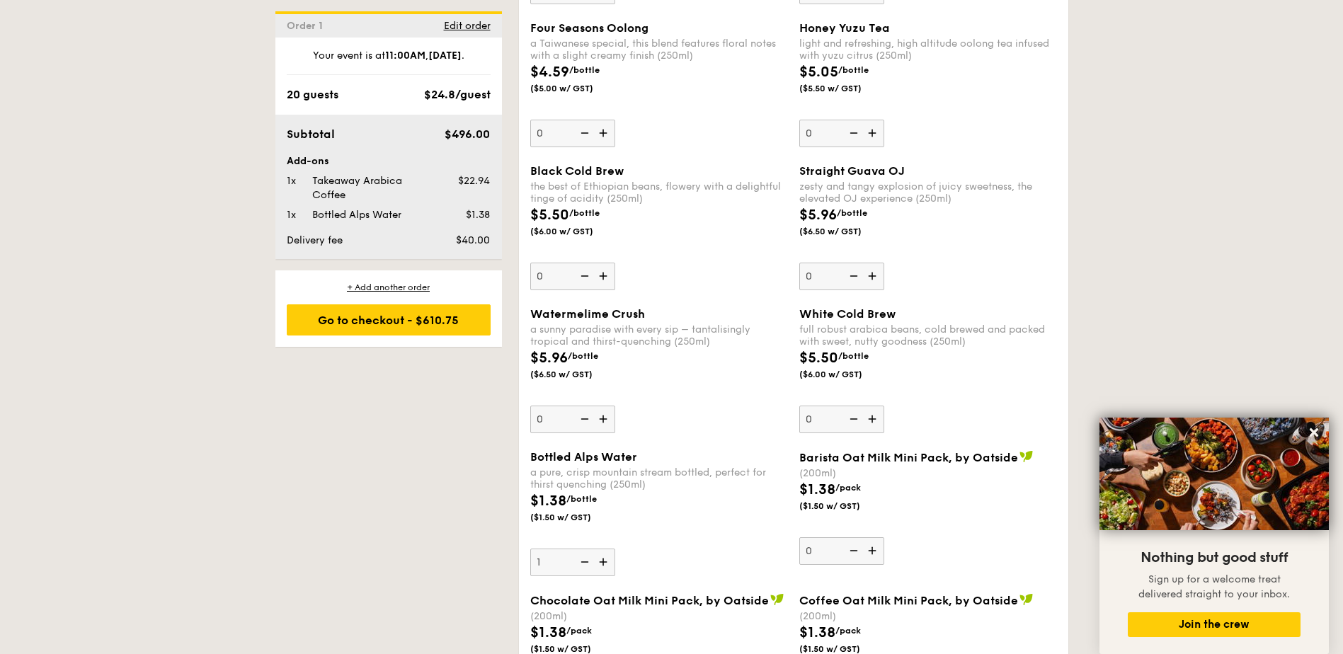
click at [607, 561] on img at bounding box center [604, 562] width 21 height 27
click at [607, 561] on input "1" at bounding box center [572, 563] width 85 height 28
click at [607, 561] on img at bounding box center [604, 562] width 21 height 27
click at [607, 561] on input "2" at bounding box center [572, 563] width 85 height 28
click at [607, 561] on img at bounding box center [604, 562] width 21 height 27
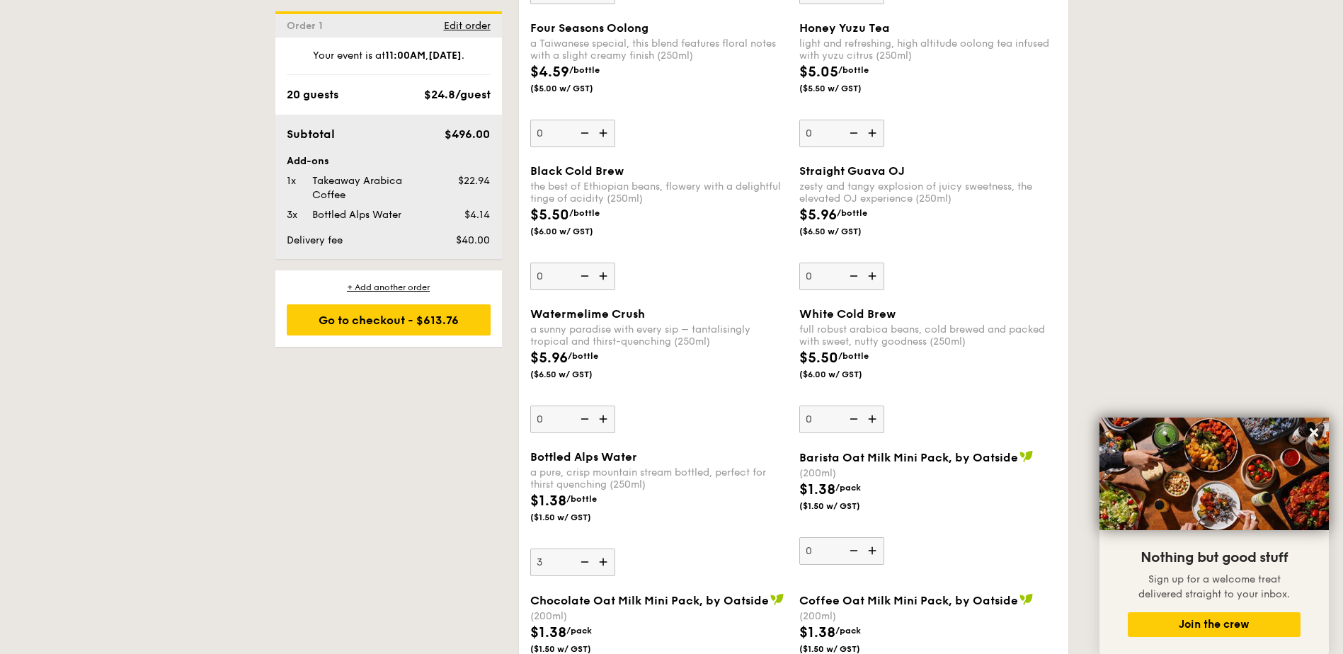
click at [607, 561] on input "3" at bounding box center [572, 563] width 85 height 28
click at [607, 561] on img at bounding box center [604, 562] width 21 height 27
click at [607, 561] on input "4" at bounding box center [572, 563] width 85 height 28
click at [607, 564] on img at bounding box center [604, 562] width 21 height 27
click at [607, 564] on input "5" at bounding box center [572, 563] width 85 height 28
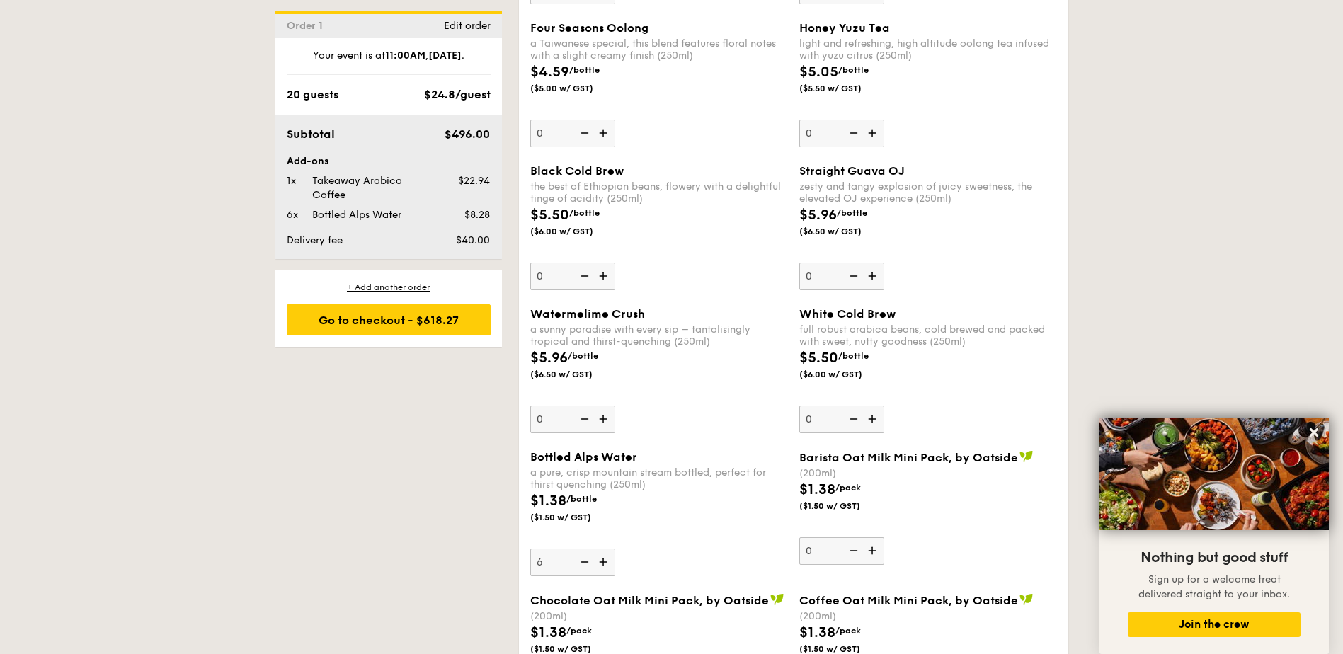
click at [607, 564] on img at bounding box center [604, 562] width 21 height 27
click at [607, 564] on input "6" at bounding box center [572, 563] width 85 height 28
click at [607, 564] on img at bounding box center [604, 562] width 21 height 27
click at [607, 564] on input "7" at bounding box center [572, 563] width 85 height 28
click at [607, 564] on img at bounding box center [604, 562] width 21 height 27
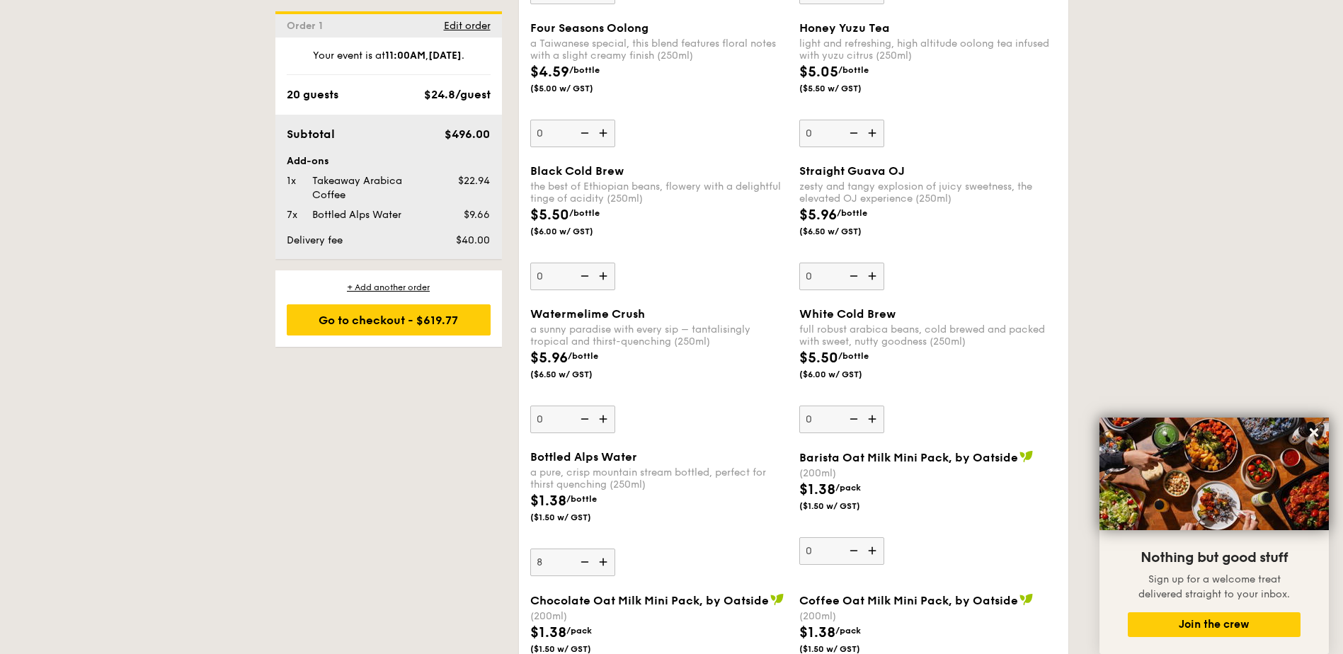
click at [607, 564] on input "8" at bounding box center [572, 563] width 85 height 28
click at [607, 564] on img at bounding box center [604, 562] width 21 height 27
click at [607, 564] on input "9" at bounding box center [572, 563] width 85 height 28
click at [607, 564] on img at bounding box center [604, 562] width 21 height 27
click at [607, 564] on input "10" at bounding box center [572, 563] width 85 height 28
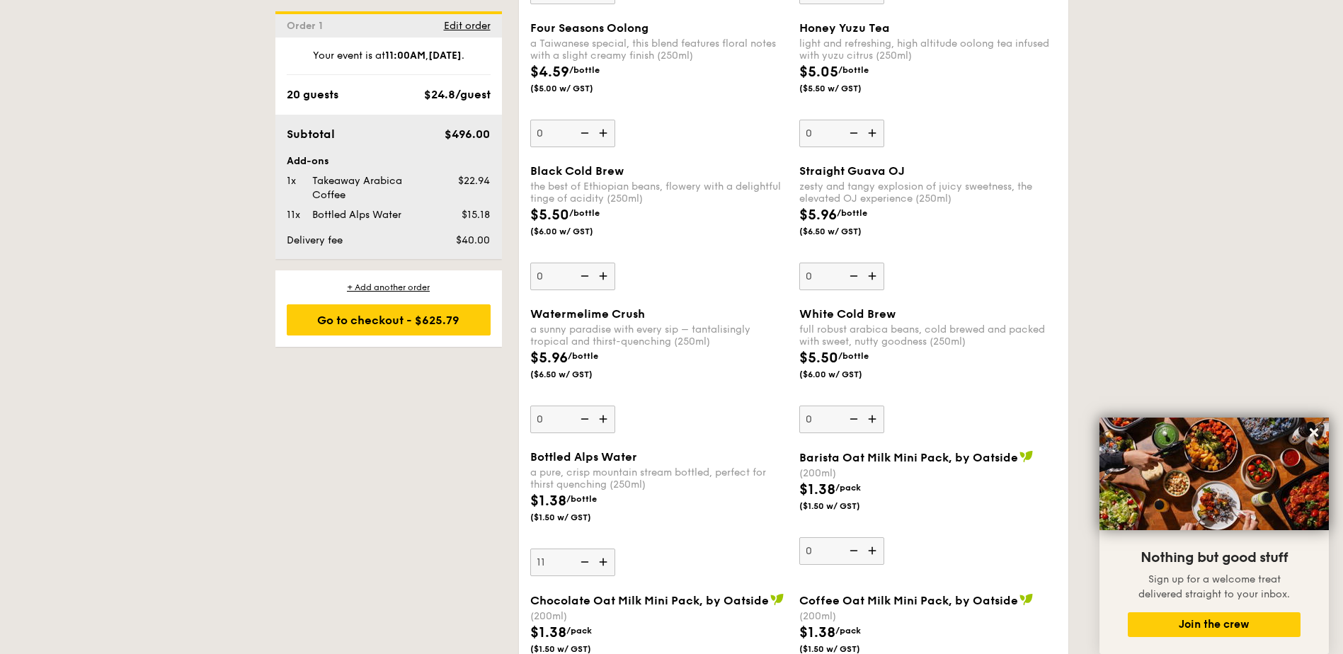
click at [607, 564] on img at bounding box center [604, 562] width 21 height 27
click at [607, 564] on input "11" at bounding box center [572, 563] width 85 height 28
click at [607, 564] on img at bounding box center [604, 562] width 21 height 27
click at [607, 564] on input "12" at bounding box center [572, 563] width 85 height 28
click at [607, 564] on img at bounding box center [604, 562] width 21 height 27
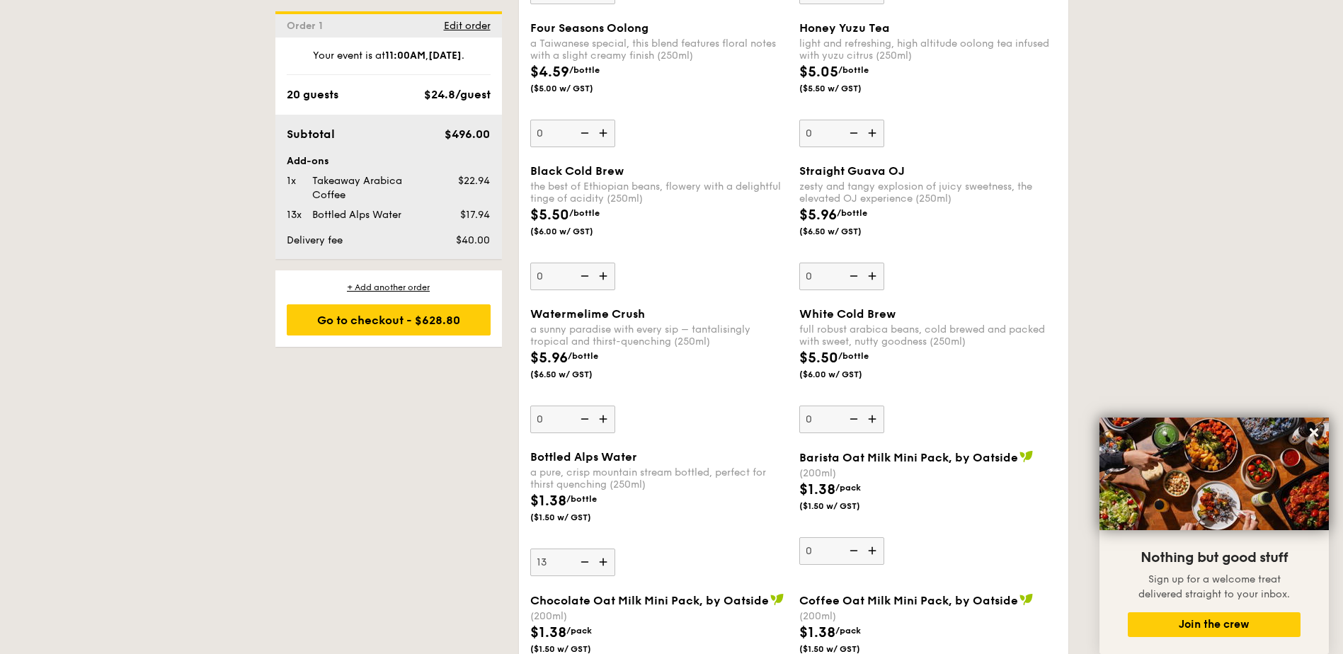
click at [607, 564] on input "13" at bounding box center [572, 563] width 85 height 28
type input "14"
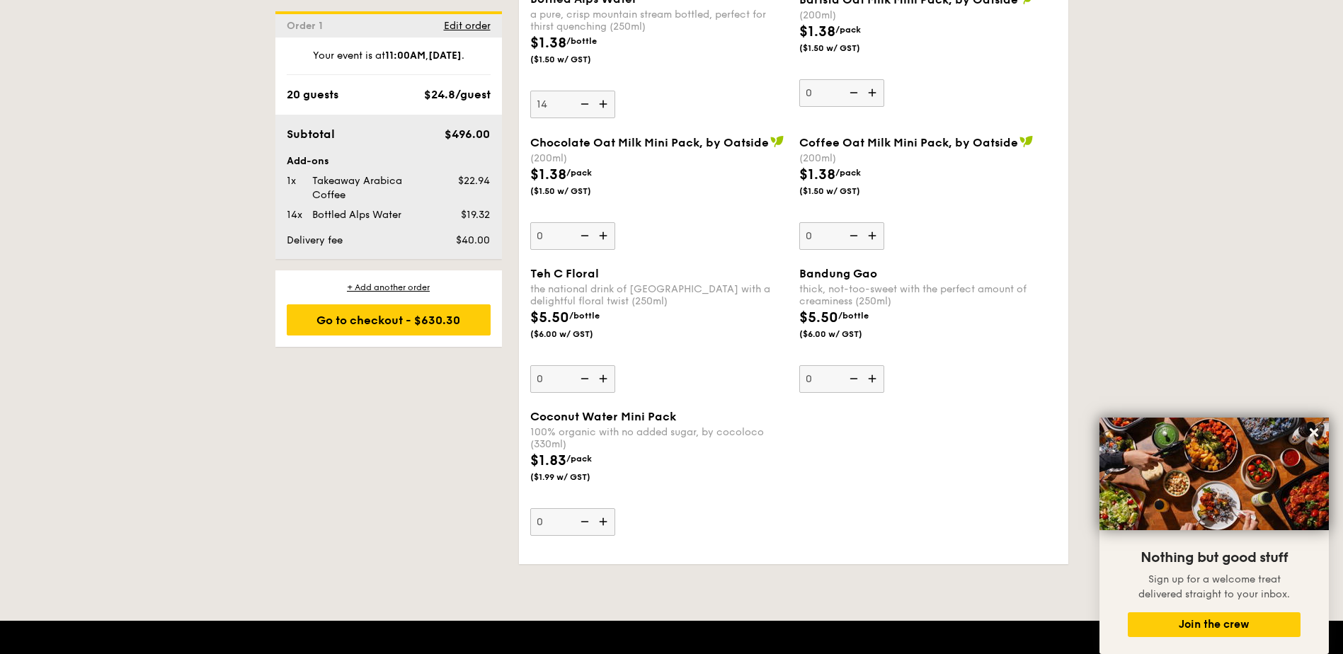
scroll to position [4036, 0]
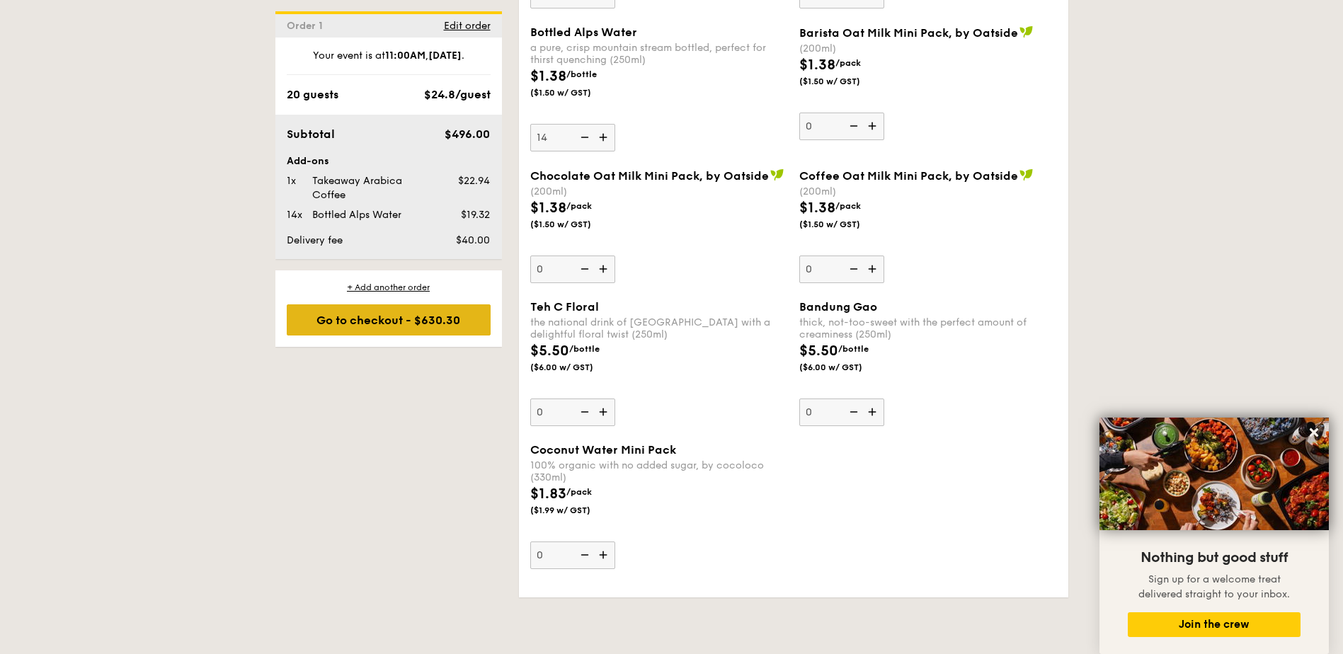
click at [447, 326] on div "Go to checkout - $630.30" at bounding box center [389, 319] width 204 height 31
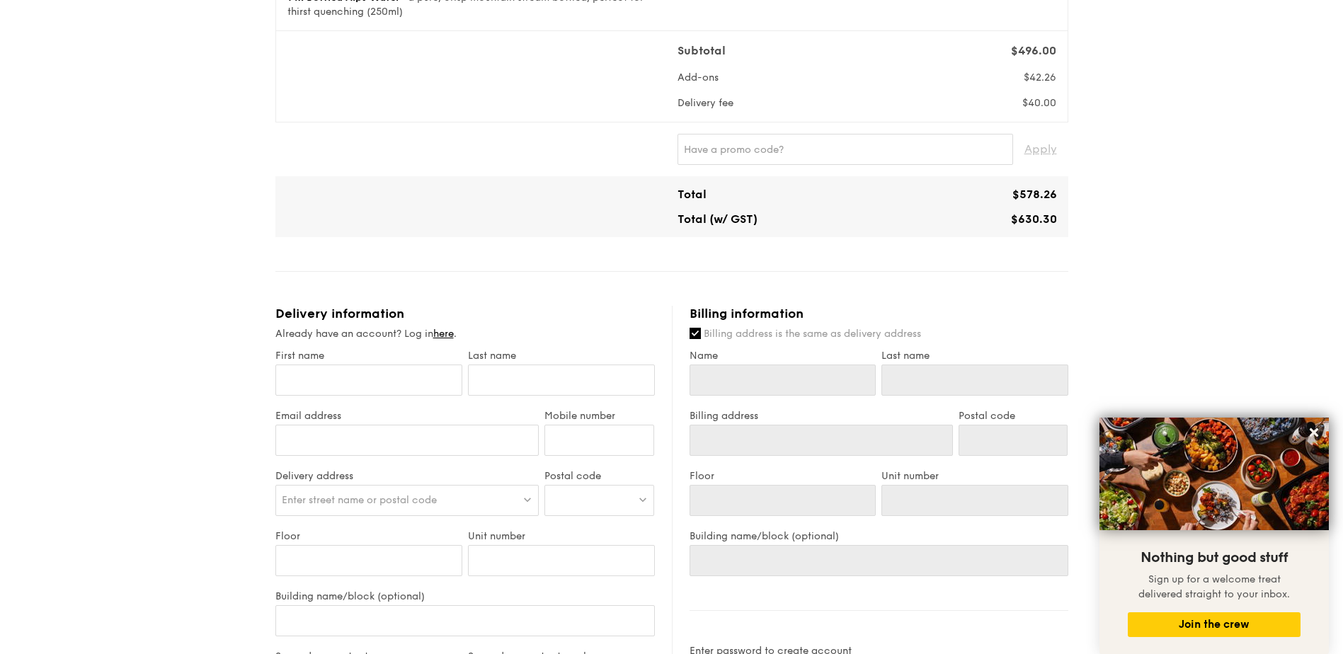
scroll to position [566, 0]
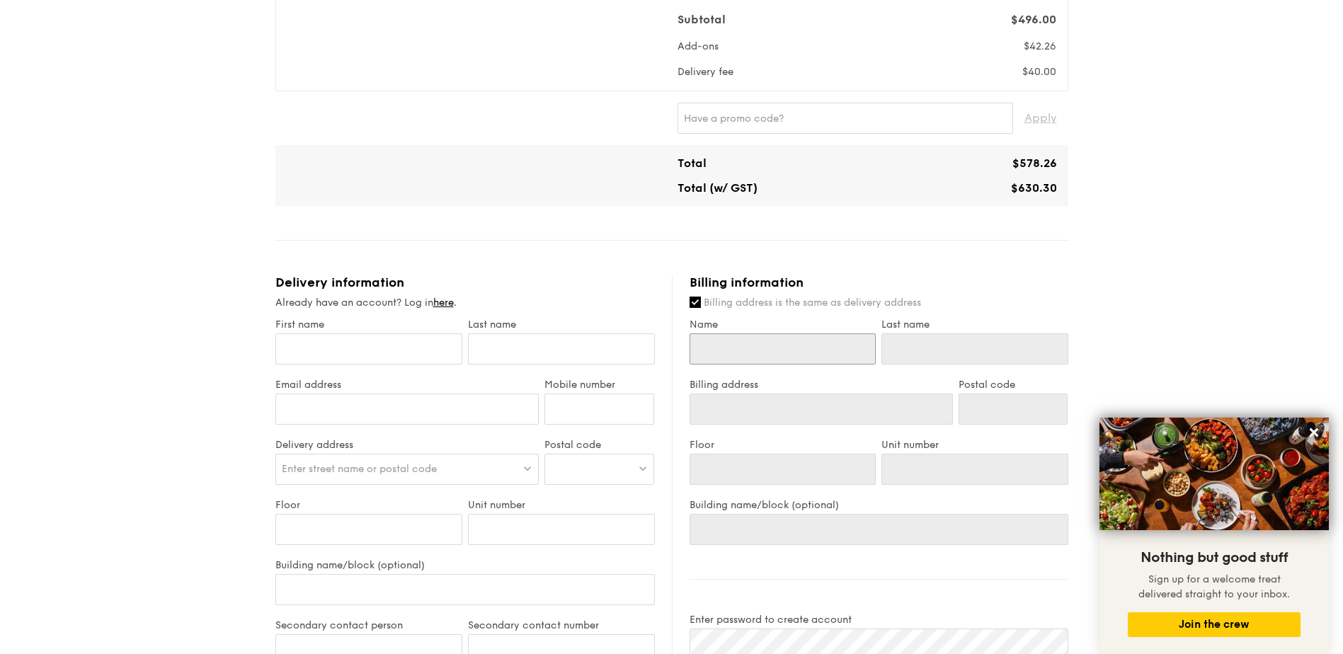
click at [775, 346] on input "Name" at bounding box center [783, 348] width 187 height 31
click at [757, 362] on input "Name" at bounding box center [783, 348] width 187 height 31
click at [766, 349] on input "Name" at bounding box center [783, 348] width 187 height 31
click at [377, 348] on input "First name" at bounding box center [368, 348] width 187 height 31
click at [697, 300] on input "Billing address is the same as delivery address" at bounding box center [695, 302] width 11 height 11
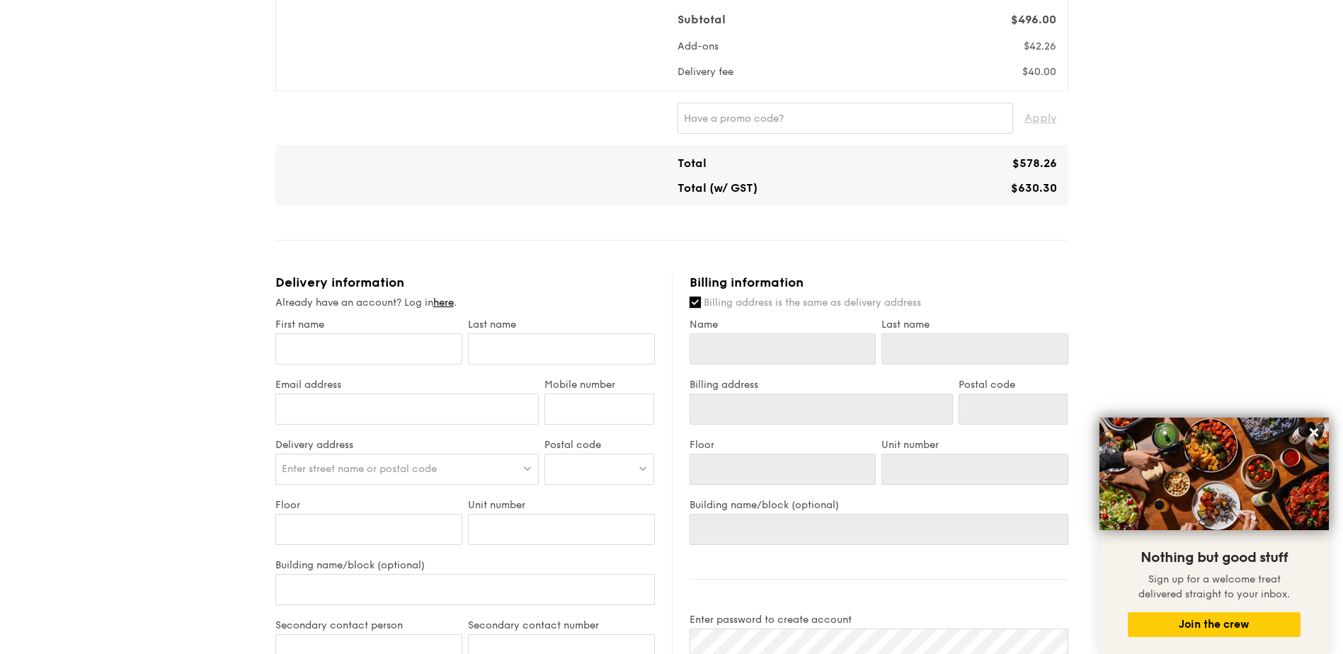
checkbox input "false"
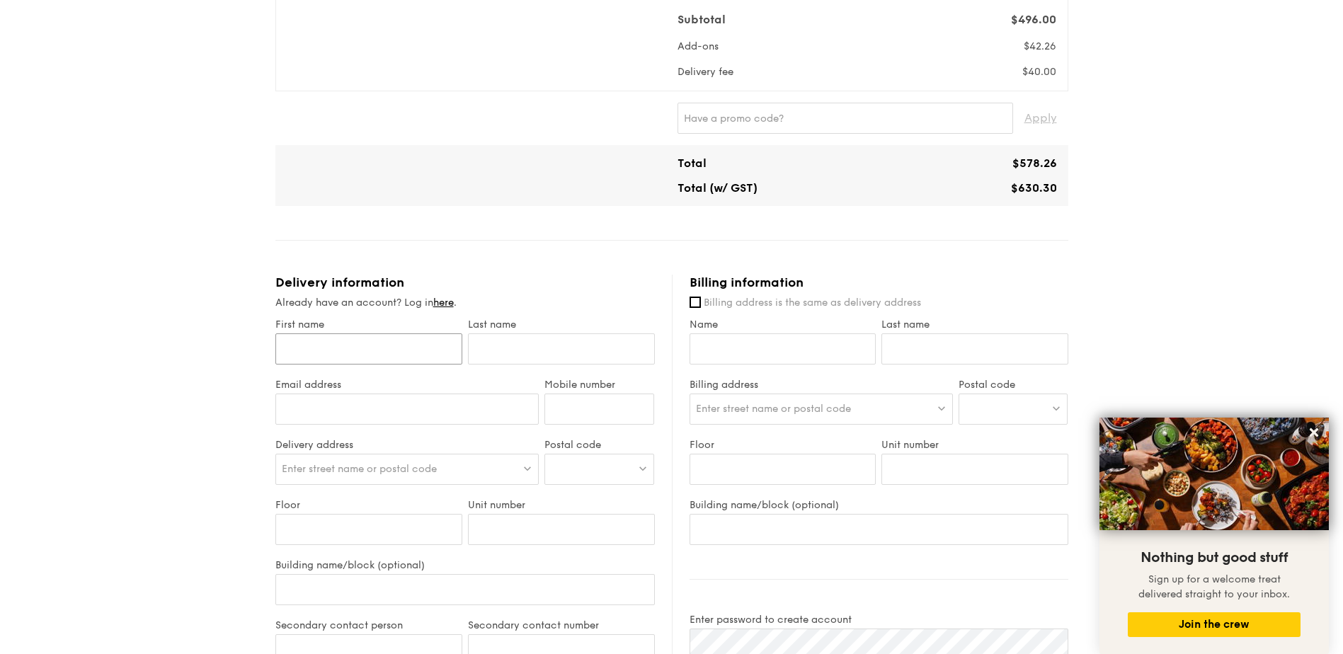
click at [370, 352] on input "First name" at bounding box center [368, 348] width 187 height 31
click at [423, 355] on input "First name" at bounding box center [368, 348] width 187 height 31
paste input "KOH [PERSON_NAME]"
drag, startPoint x: 405, startPoint y: 351, endPoint x: 303, endPoint y: 361, distance: 102.4
click at [303, 361] on input "KOH [PERSON_NAME]" at bounding box center [368, 348] width 187 height 31
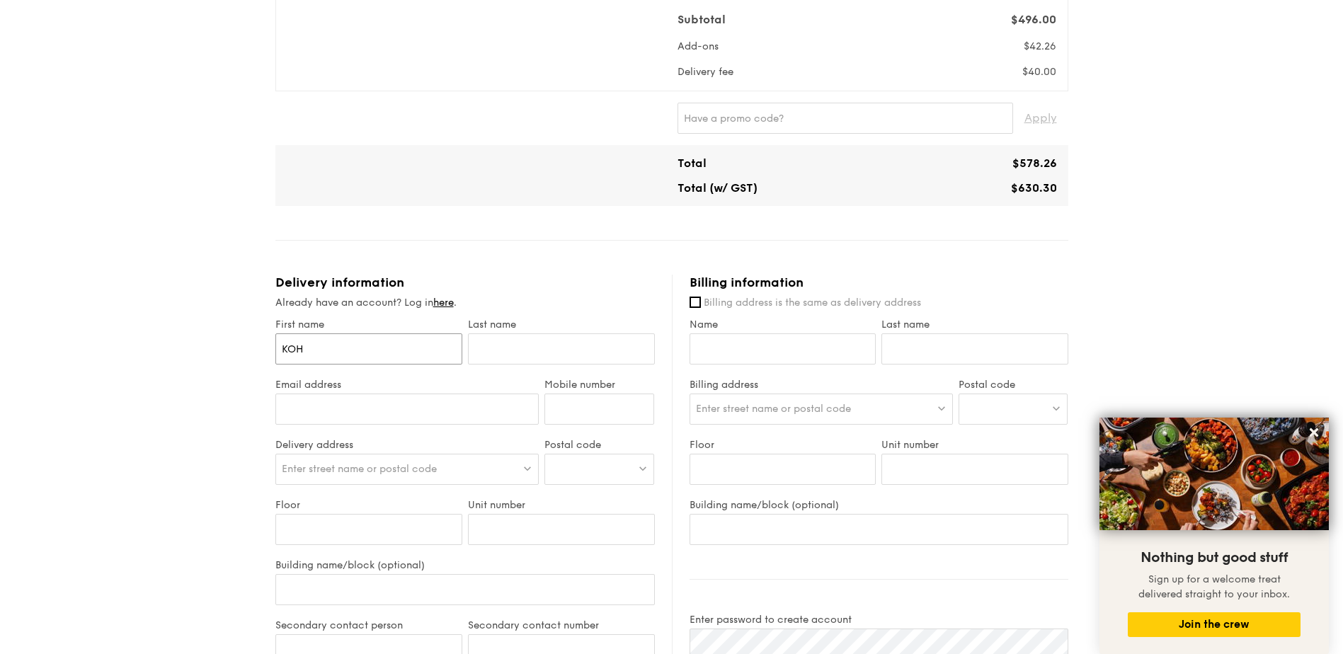
type input "KOH"
click at [507, 343] on input "text" at bounding box center [561, 348] width 187 height 31
paste input "[PERSON_NAME]"
click at [480, 352] on input "[PERSON_NAME]" at bounding box center [561, 348] width 187 height 31
type input "[PERSON_NAME]"
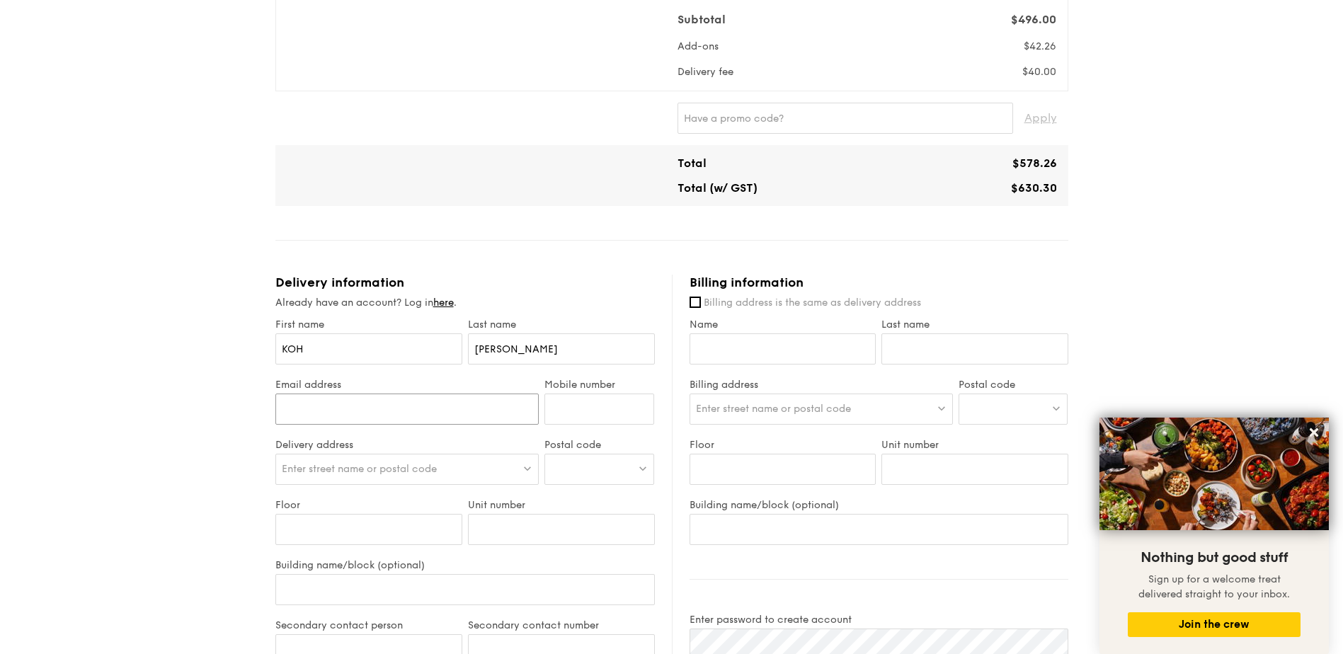
paste input "[EMAIL_ADDRESS][DOMAIN_NAME]"
type input "[EMAIL_ADDRESS][DOMAIN_NAME]"
click at [576, 404] on input "Mobile number" at bounding box center [599, 409] width 110 height 31
paste input "6596380040"
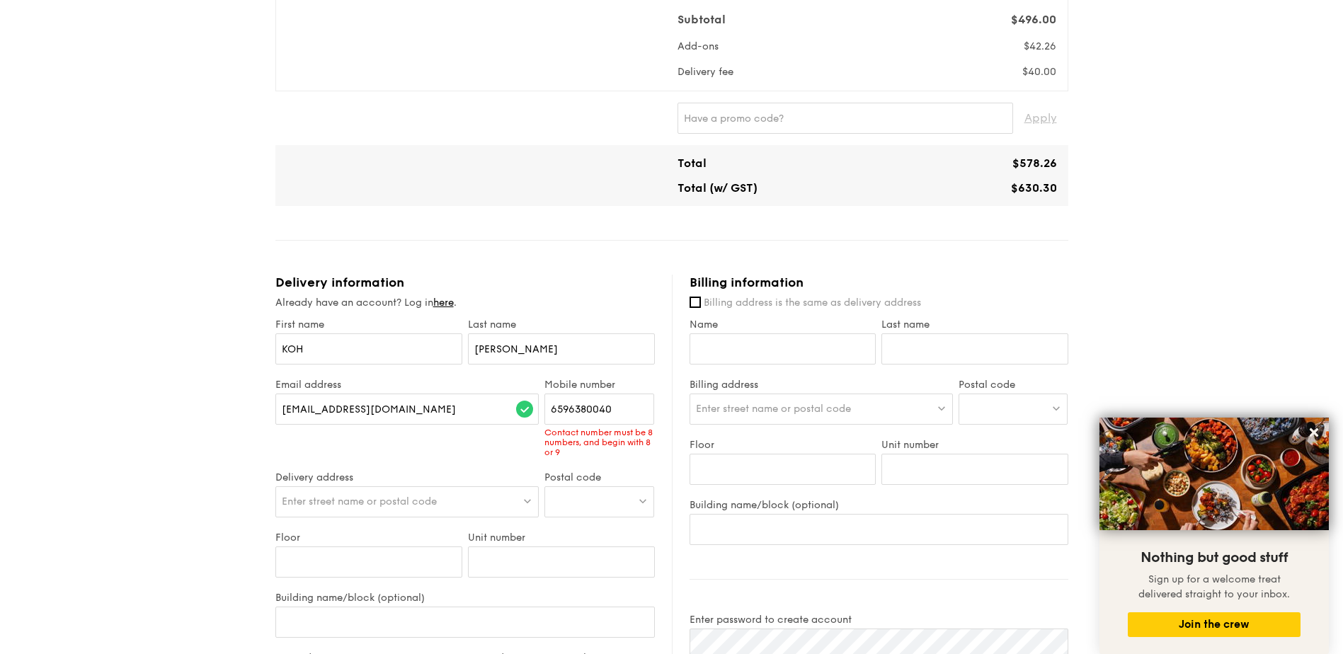
click at [514, 459] on div "First name [PERSON_NAME] Last name [PERSON_NAME] Email address [EMAIL_ADDRESS][…" at bounding box center [464, 614] width 379 height 590
click at [554, 411] on input "6596380040" at bounding box center [599, 409] width 110 height 31
click at [569, 411] on input "6596380040" at bounding box center [599, 409] width 110 height 31
type input "96380040"
click at [354, 453] on div "First name [PERSON_NAME] Last name [PERSON_NAME] Email address [EMAIL_ADDRESS][…" at bounding box center [464, 614] width 379 height 590
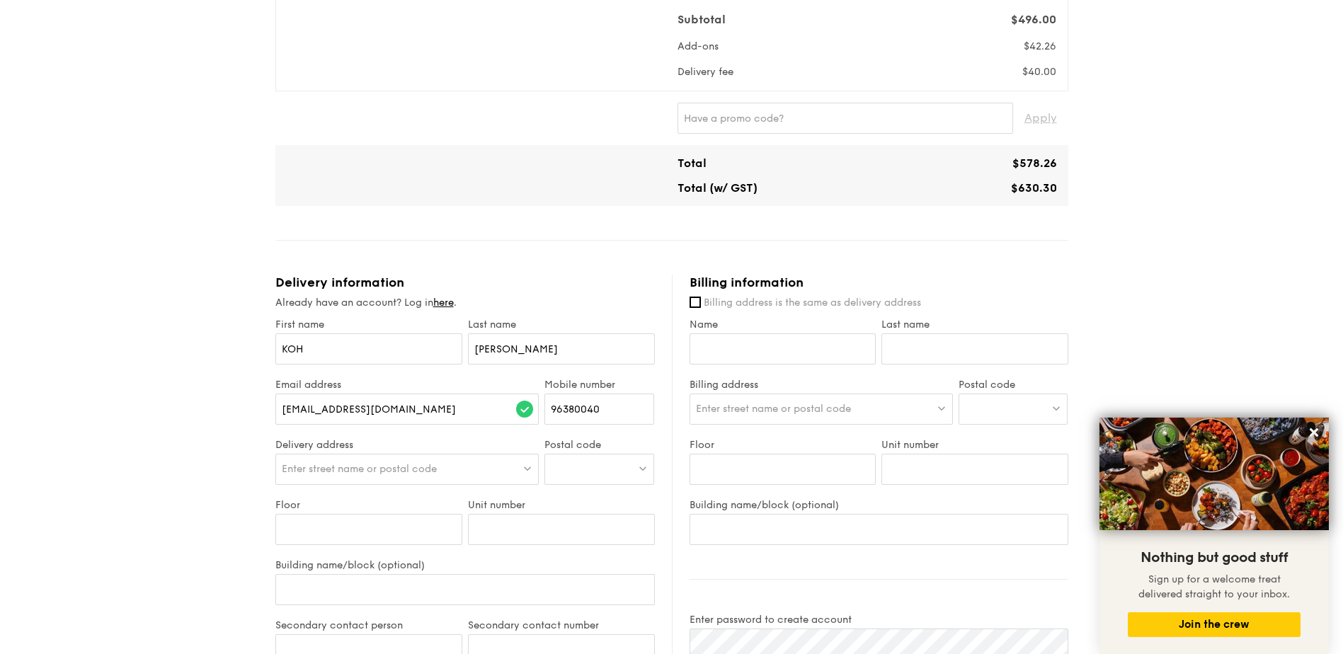
click at [355, 476] on div "Enter street name or postal code" at bounding box center [407, 469] width 264 height 31
click at [335, 471] on input "search" at bounding box center [407, 470] width 263 height 31
paste input "TAN TOCK SENG LINK - TTSH SURGICAL SCIENCE TRAINING CENTER (SSTC) TTSH INTEGRAT…"
type input "TAN TOCK SENG LINK - TTSH SURGICAL SCIENCE TRAINING CENTER (SSTC) TTSH INTEGRAT…"
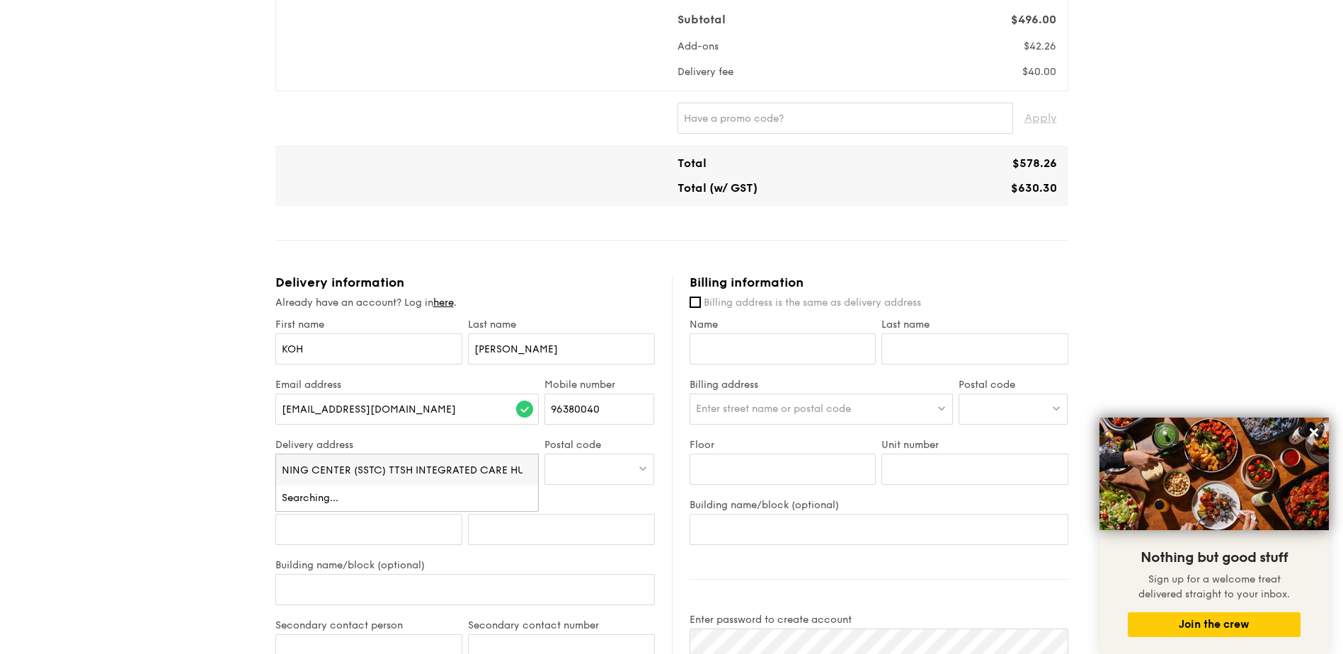
scroll to position [0, 0]
click at [251, 516] on div "1 - Select menu 2 - Select items 3 - Check out Mini Buffet $24.80 /guest ($27.0…" at bounding box center [671, 230] width 1343 height 1592
click at [385, 472] on span "Enter street name or postal code" at bounding box center [359, 469] width 155 height 12
click at [342, 499] on li "No results found" at bounding box center [407, 498] width 263 height 25
click at [252, 499] on div "1 - Select menu 2 - Select items 3 - Check out Mini Buffet $24.80 /guest ($27.0…" at bounding box center [671, 230] width 1343 height 1592
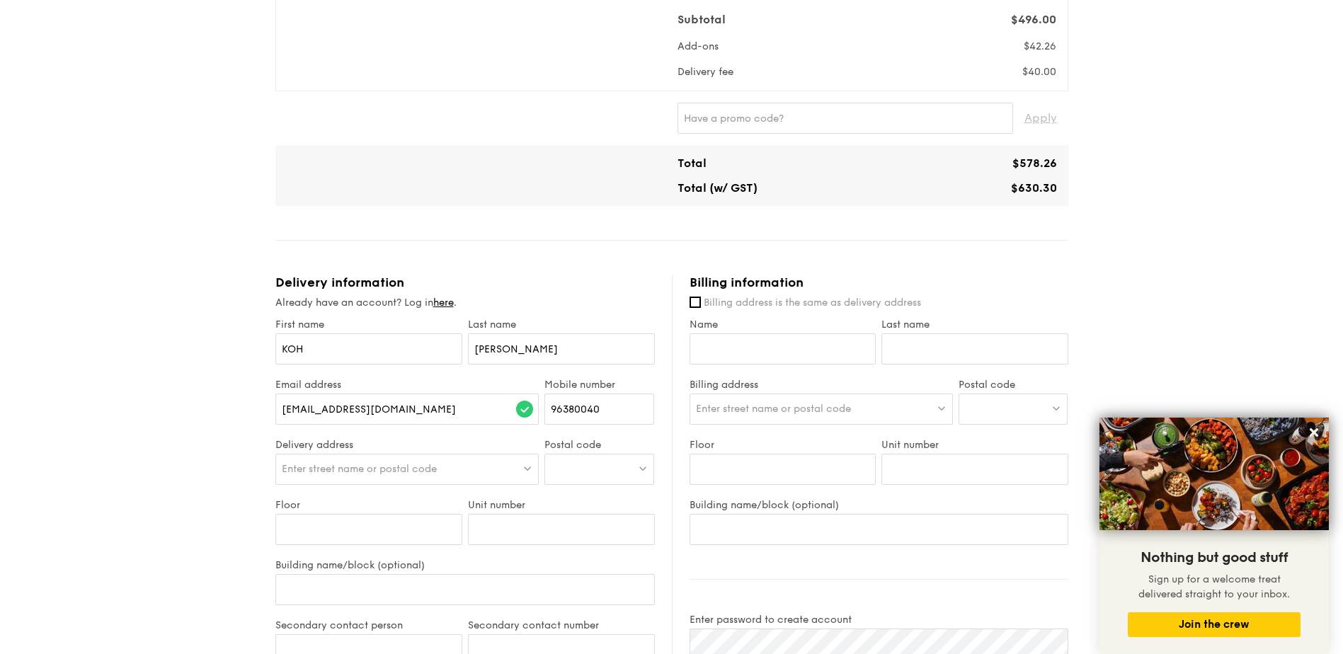
click at [606, 469] on div at bounding box center [599, 469] width 110 height 31
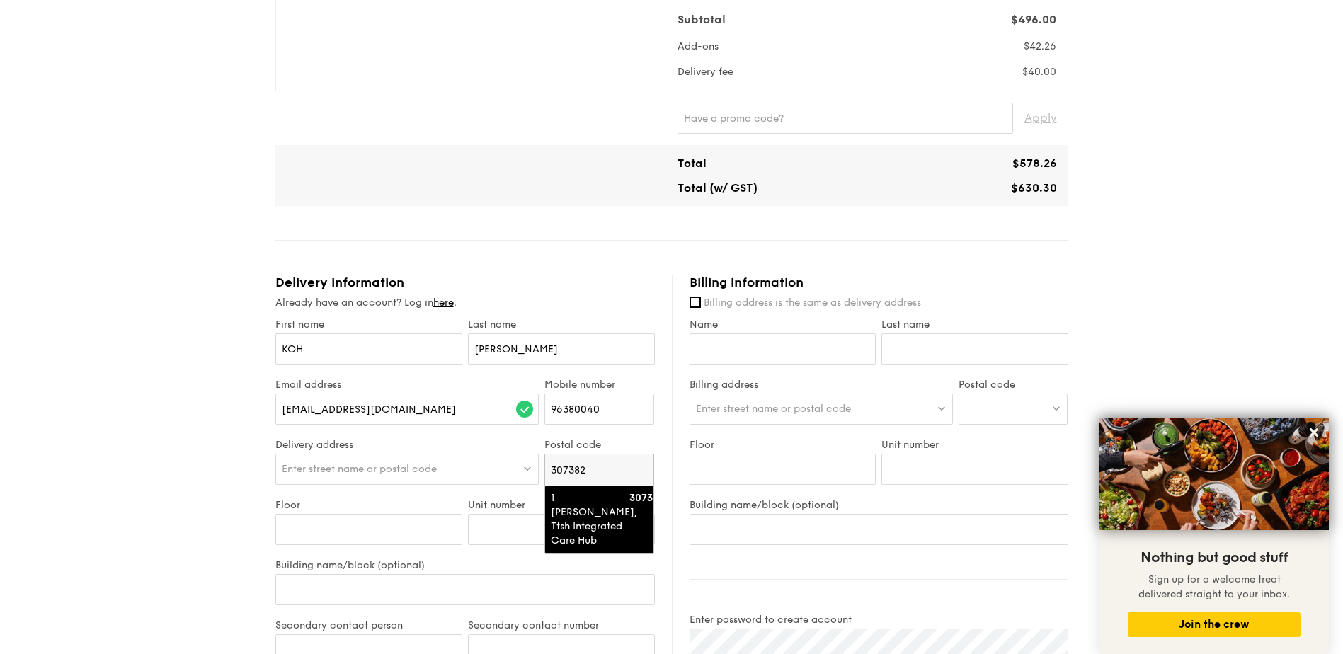
type input "307382"
click at [578, 503] on div "1 [PERSON_NAME], Ttsh Integrated Care Hub" at bounding box center [587, 519] width 73 height 57
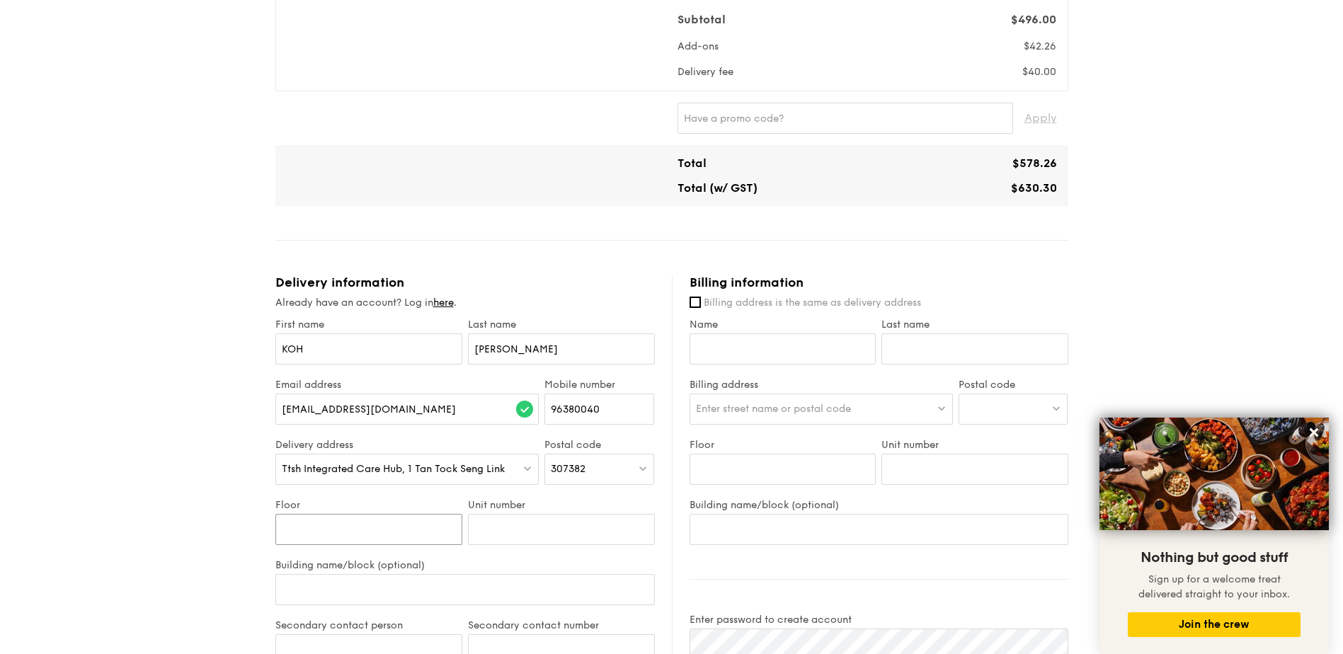
click at [374, 530] on input "Floor" at bounding box center [368, 529] width 187 height 31
type input "B2"
click at [244, 540] on div "1 - Select menu 2 - Select items 3 - Check out Mini Buffet $24.80 /guest ($27.0…" at bounding box center [671, 230] width 1343 height 1592
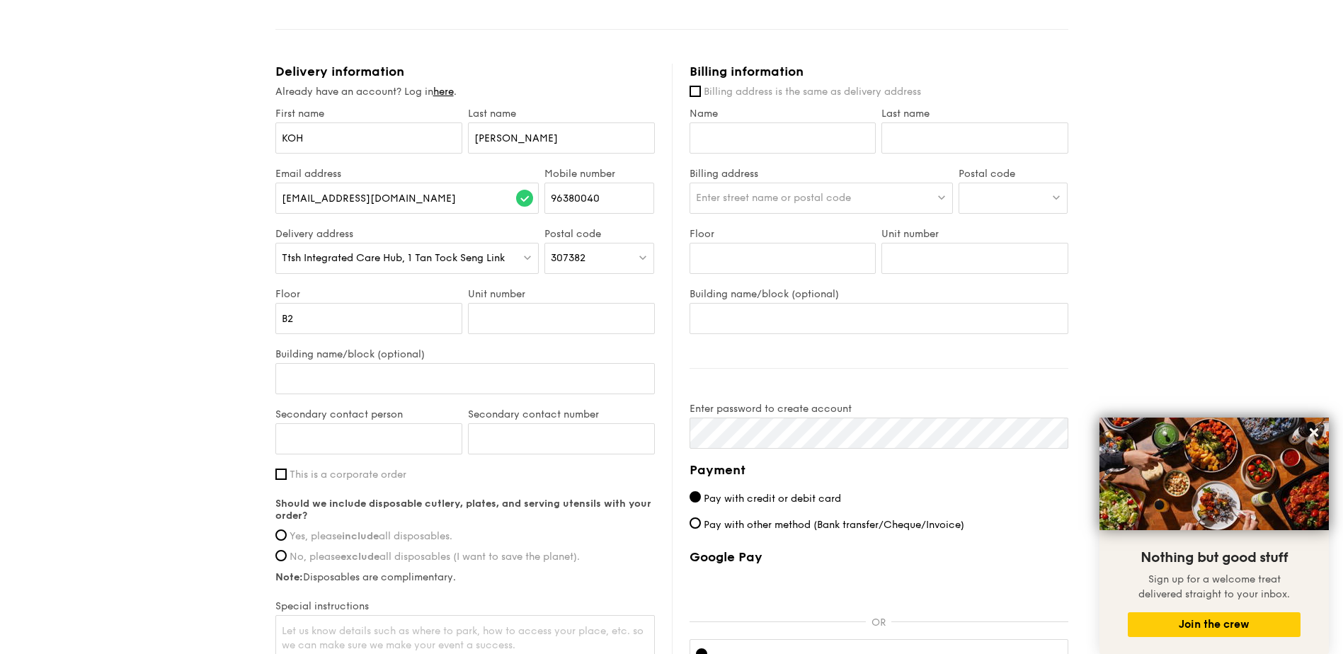
scroll to position [779, 0]
click at [396, 375] on input "Building name/block (optional)" at bounding box center [464, 377] width 379 height 31
click at [355, 444] on input "Secondary contact person" at bounding box center [368, 437] width 187 height 31
click at [511, 435] on input "Secondary contact number" at bounding box center [561, 437] width 187 height 31
click at [415, 443] on input "Secondary contact person" at bounding box center [368, 437] width 187 height 31
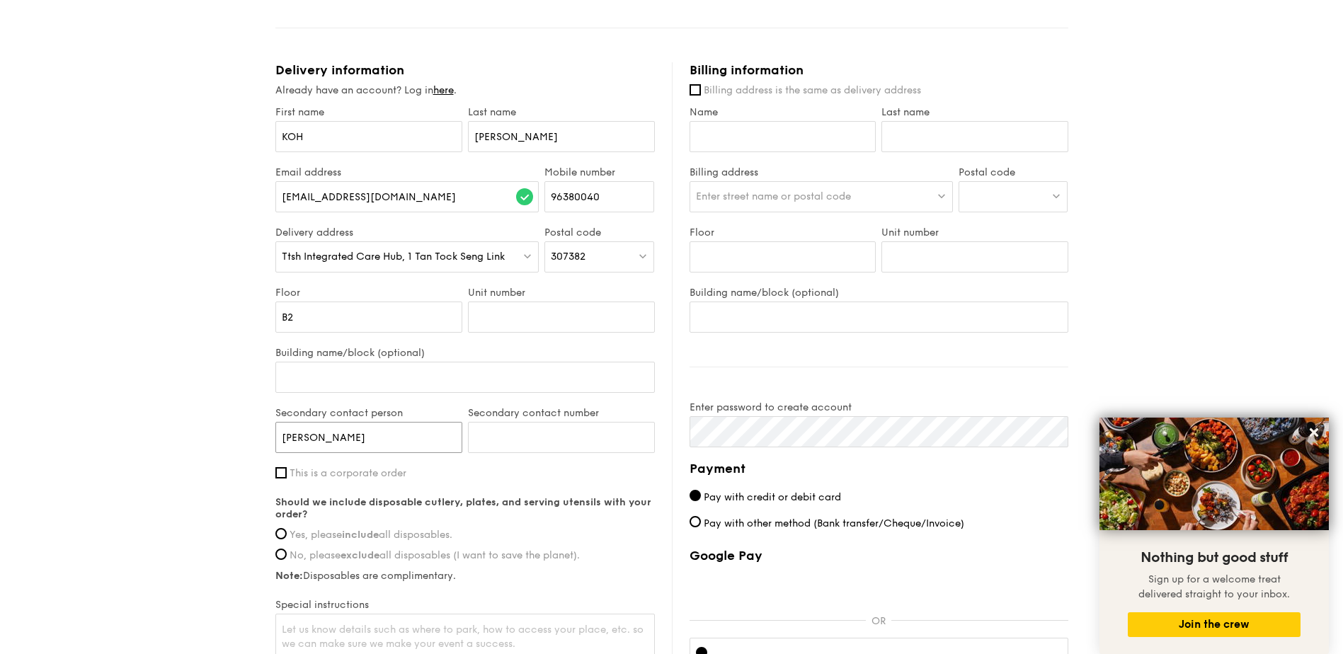
type input "[PERSON_NAME]"
paste input "852396912821282"
click at [545, 435] on input "Secondary contact number" at bounding box center [561, 437] width 187 height 31
type input "85239691282"
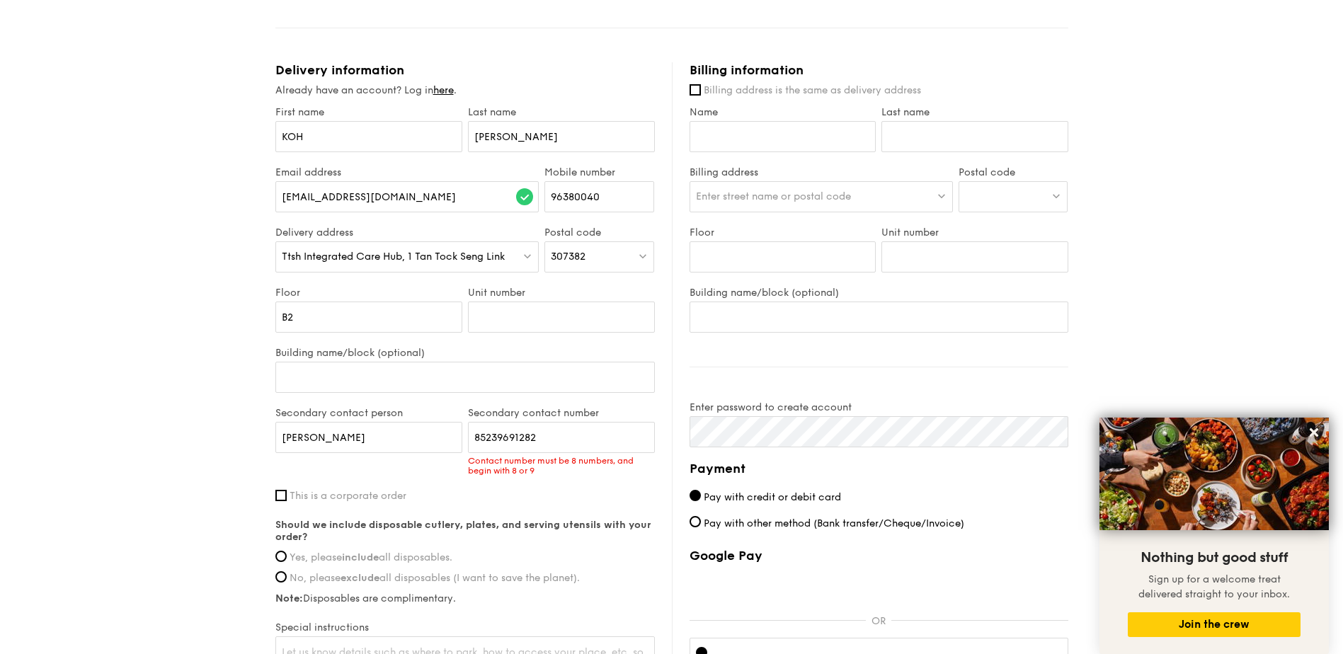
click at [642, 461] on div "Secondary contact number 85239691282 Contact number must be 8 numbers, and begi…" at bounding box center [561, 448] width 193 height 83
click at [490, 438] on input "85239691282" at bounding box center [561, 437] width 187 height 31
click at [592, 440] on input "85239691282" at bounding box center [561, 437] width 187 height 31
click at [141, 435] on div "1 - Select menu 2 - Select items 3 - Check out Mini Buffet $24.80 /guest ($27.0…" at bounding box center [671, 17] width 1343 height 1592
drag, startPoint x: 577, startPoint y: 428, endPoint x: 247, endPoint y: 438, distance: 330.1
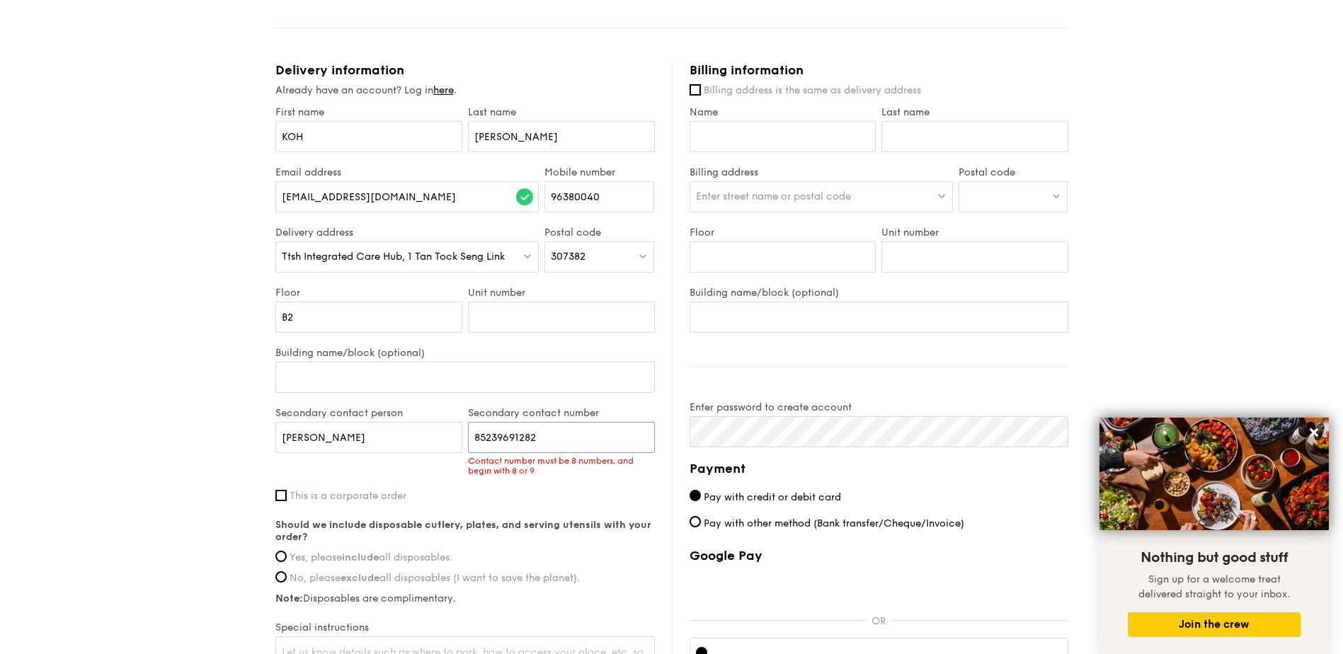
click at [247, 438] on div "1 - Select menu 2 - Select items 3 - Check out Mini Buffet $24.80 /guest ($27.0…" at bounding box center [671, 17] width 1343 height 1592
drag, startPoint x: 388, startPoint y: 435, endPoint x: 98, endPoint y: 433, distance: 290.3
click at [98, 433] on div "1 - Select menu 2 - Select items 3 - Check out Mini Buffet $24.80 /guest ($27.0…" at bounding box center [671, 17] width 1343 height 1592
click at [229, 491] on div "1 - Select menu 2 - Select items 3 - Check out Mini Buffet $24.80 /guest ($27.0…" at bounding box center [671, 17] width 1343 height 1592
click at [280, 500] on input "This is a corporate order" at bounding box center [280, 495] width 11 height 11
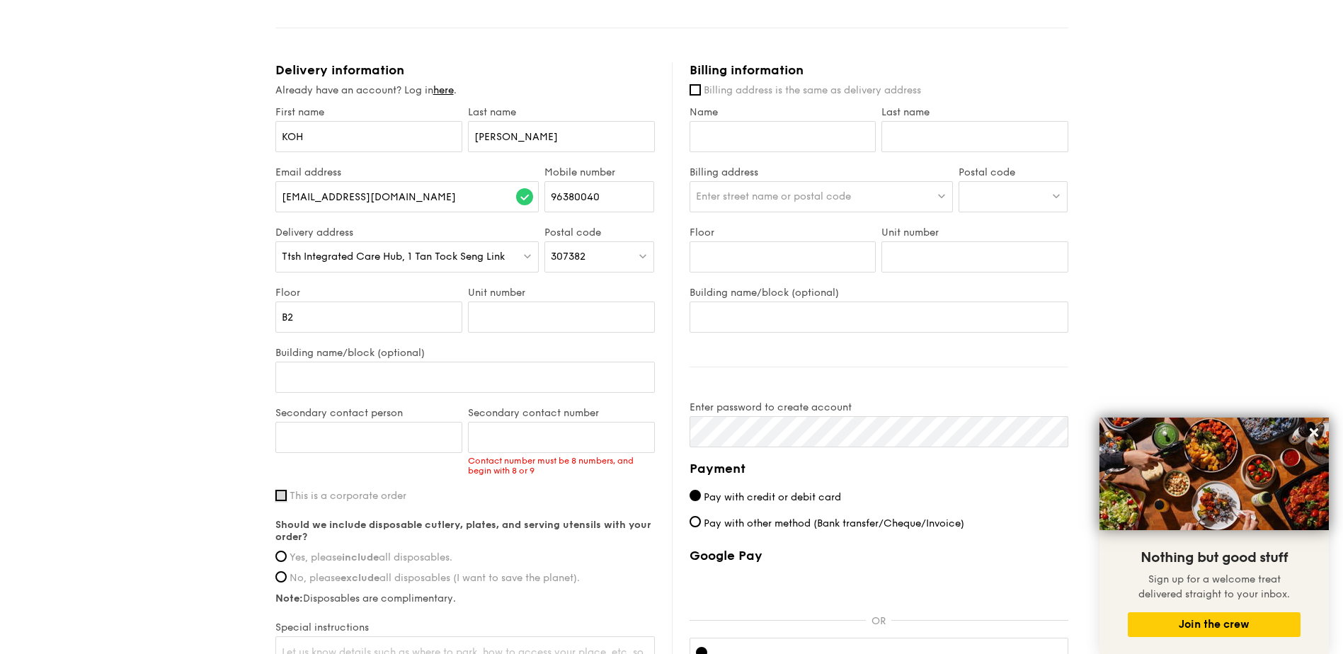
checkbox input "true"
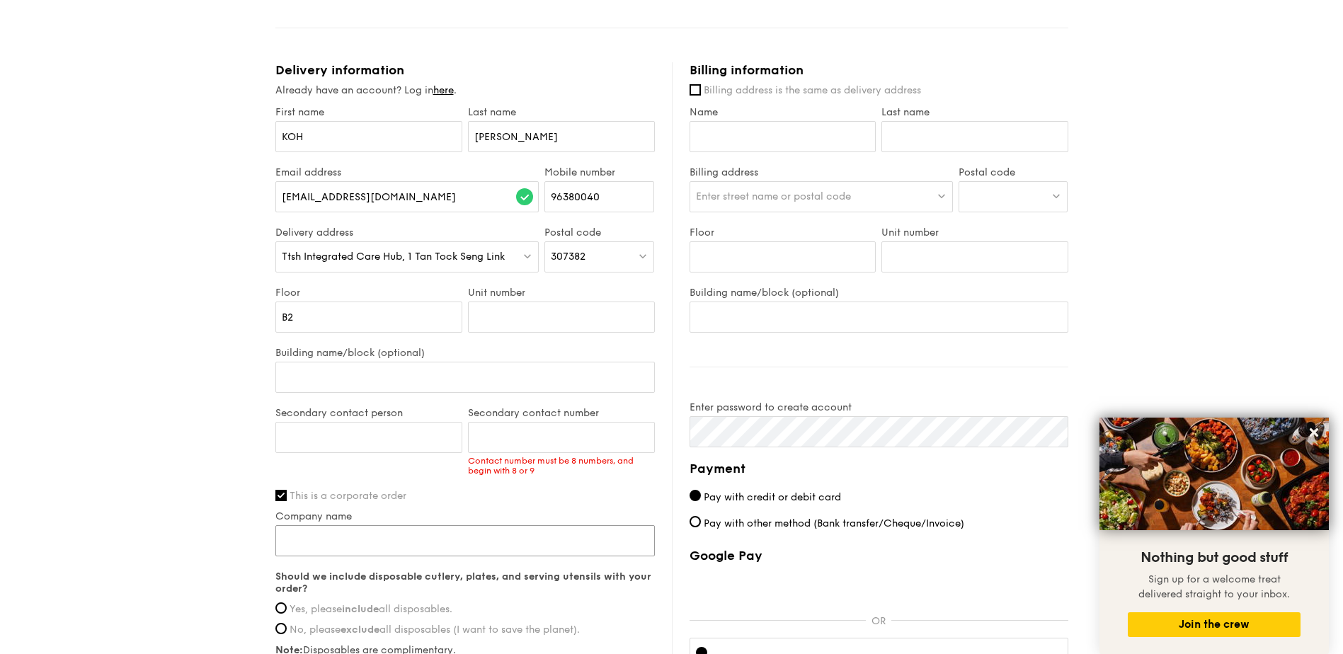
click at [331, 538] on input "Company name" at bounding box center [464, 540] width 379 height 31
type input "Stryker [GEOGRAPHIC_DATA] K.K"
click at [207, 586] on div "1 - Select menu 2 - Select items 3 - Check out Mini Buffet $24.80 /guest ($27.0…" at bounding box center [671, 17] width 1343 height 1592
drag, startPoint x: 357, startPoint y: 547, endPoint x: 370, endPoint y: 543, distance: 13.2
click at [358, 546] on input "Stryker [GEOGRAPHIC_DATA] K.K" at bounding box center [464, 540] width 379 height 31
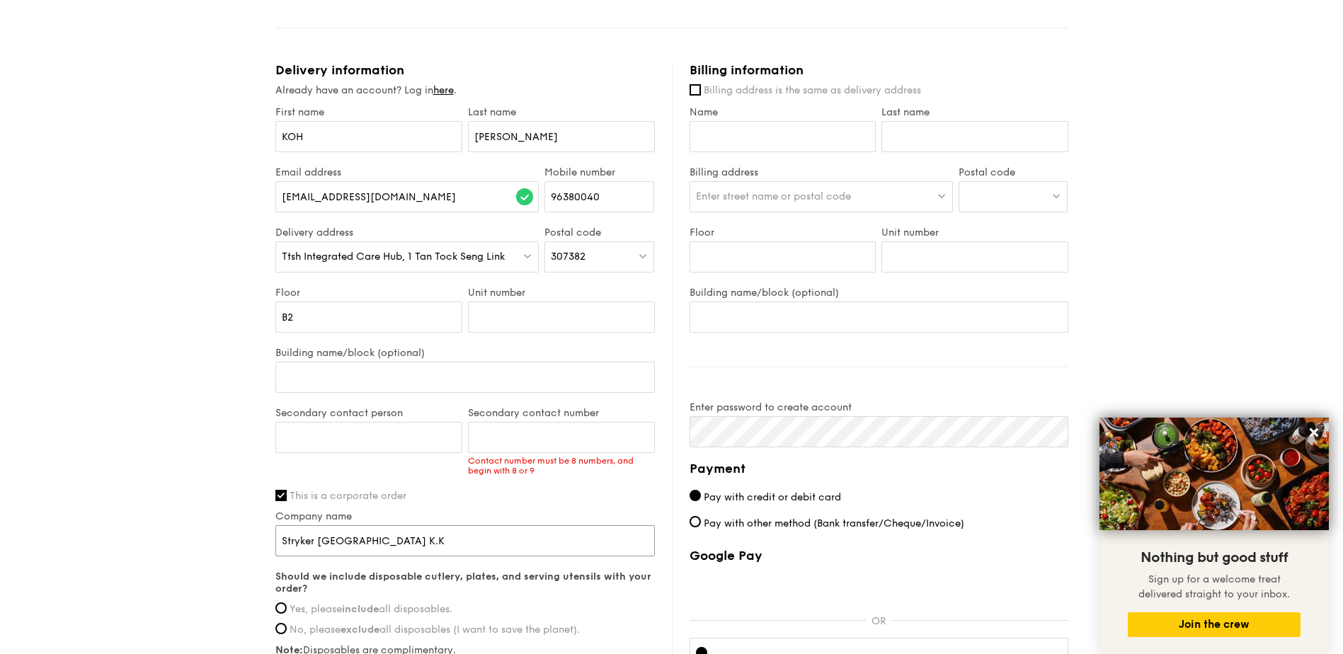
click at [375, 542] on input "Stryker [GEOGRAPHIC_DATA] K.K" at bounding box center [464, 540] width 379 height 31
click at [406, 541] on input "Stryker [GEOGRAPHIC_DATA] K.K" at bounding box center [464, 540] width 379 height 31
click input "submit" at bounding box center [0, 0] width 0 height 0
click at [412, 543] on input "Stryker [GEOGRAPHIC_DATA] K.K" at bounding box center [464, 540] width 379 height 31
click at [222, 461] on div "1 - Select menu 2 - Select items 3 - Check out Mini Buffet $24.80 /guest ($27.0…" at bounding box center [671, 17] width 1343 height 1592
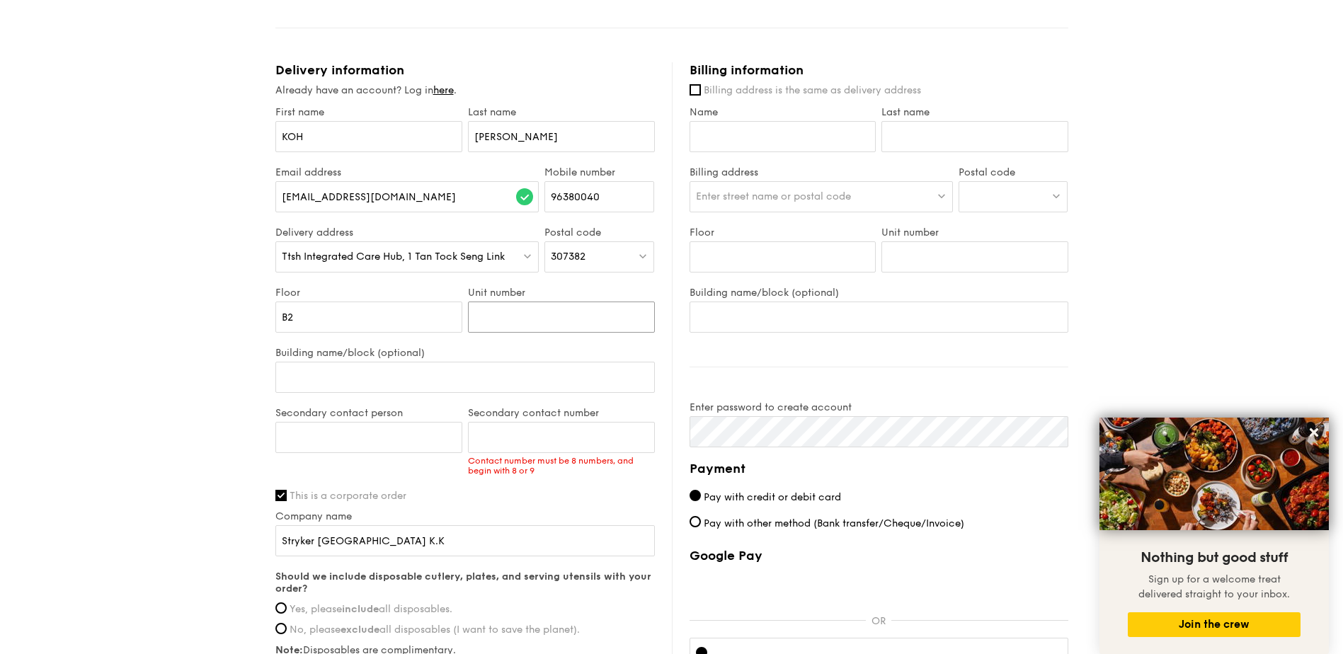
click at [533, 323] on input "Unit number" at bounding box center [561, 317] width 187 height 31
click at [406, 324] on input "B2" at bounding box center [368, 317] width 187 height 31
click at [504, 322] on input "Unit number" at bounding box center [561, 317] width 187 height 31
type input "ｘ"
type input "xxx"
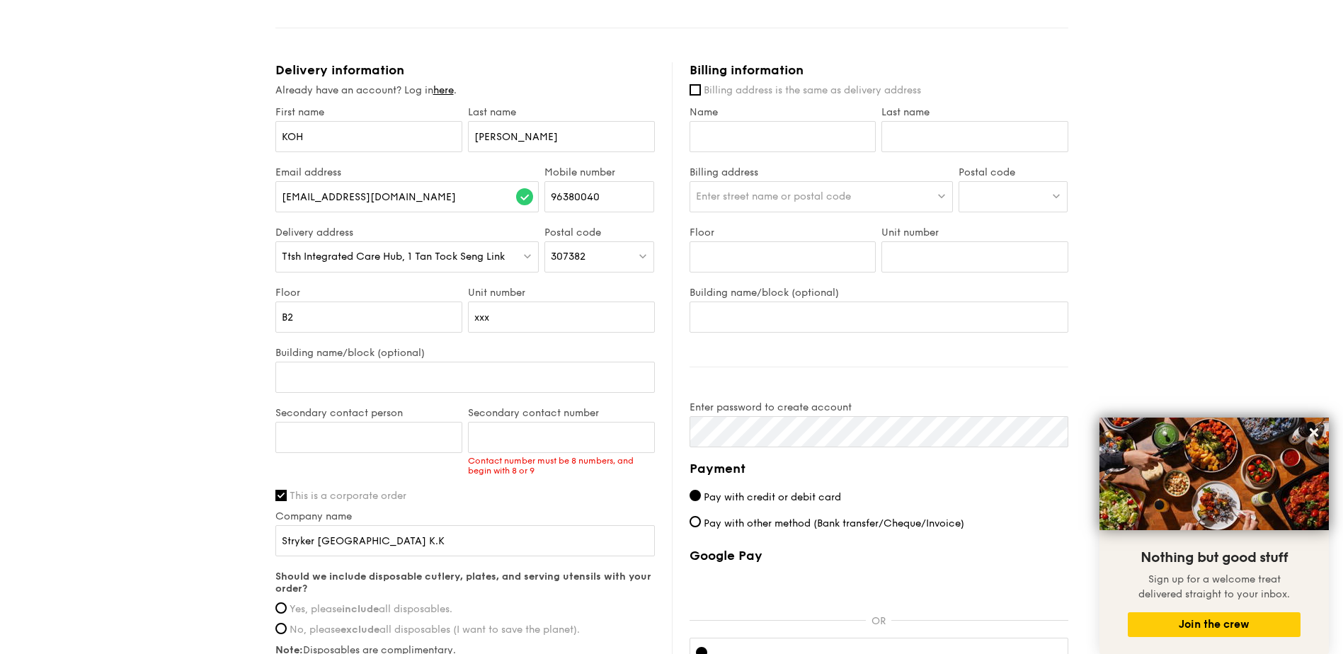
click at [106, 411] on div "1 - Select menu 2 - Select items 3 - Check out Mini Buffet $24.80 /guest ($27.0…" at bounding box center [671, 17] width 1343 height 1592
click at [355, 372] on input "Building name/block (optional)" at bounding box center [464, 377] width 379 height 31
click at [259, 411] on div "1 - Select menu 2 - Select items 3 - Check out Mini Buffet $24.80 /guest ($27.0…" at bounding box center [671, 17] width 1343 height 1592
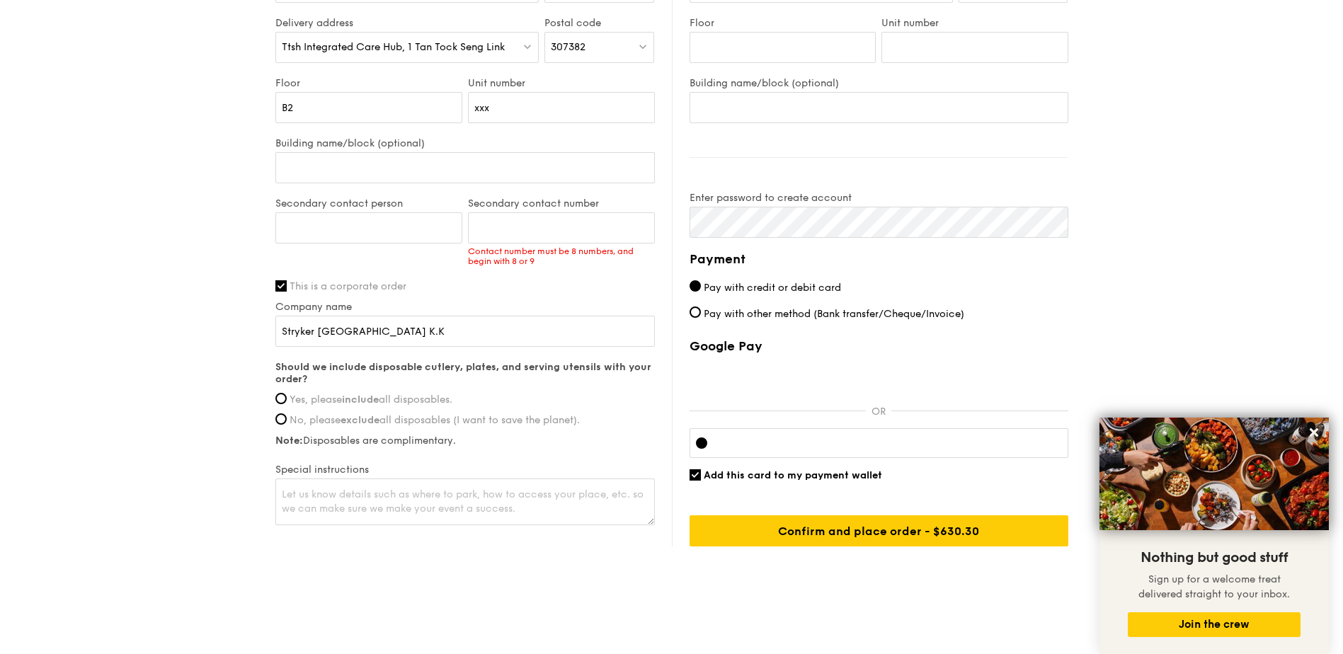
scroll to position [991, 0]
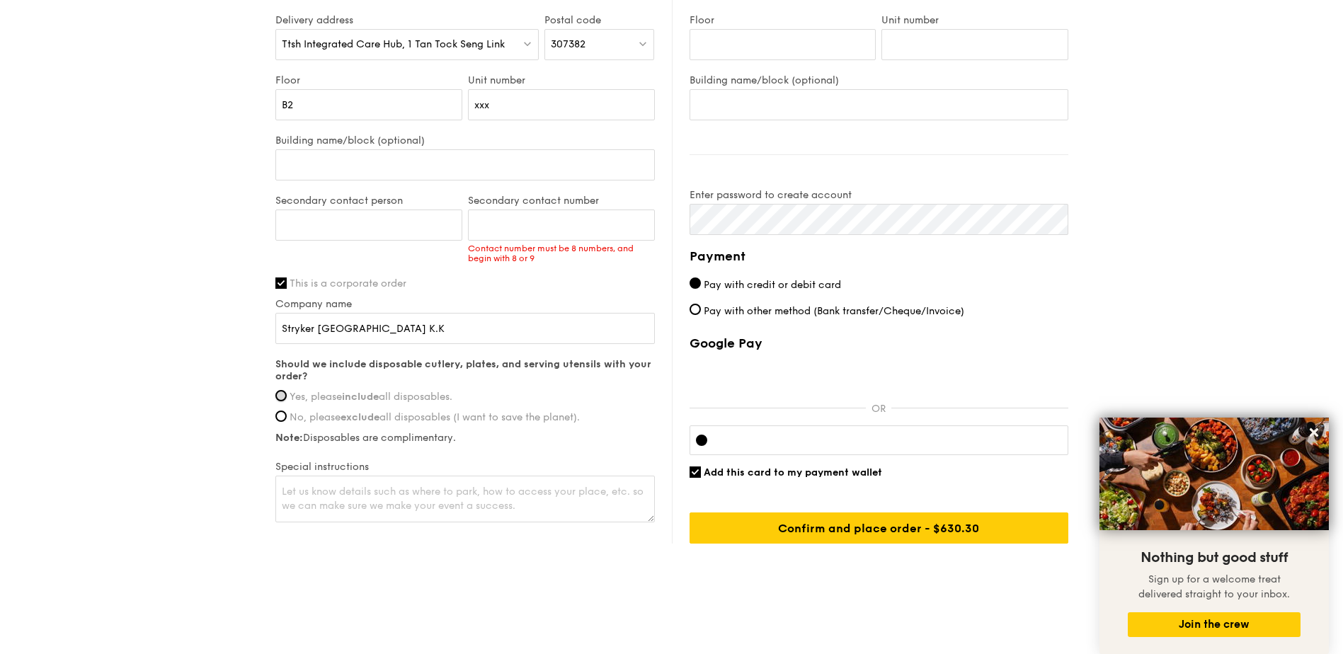
click at [284, 400] on input "Yes, please include all disposables." at bounding box center [280, 395] width 11 height 11
radio input "true"
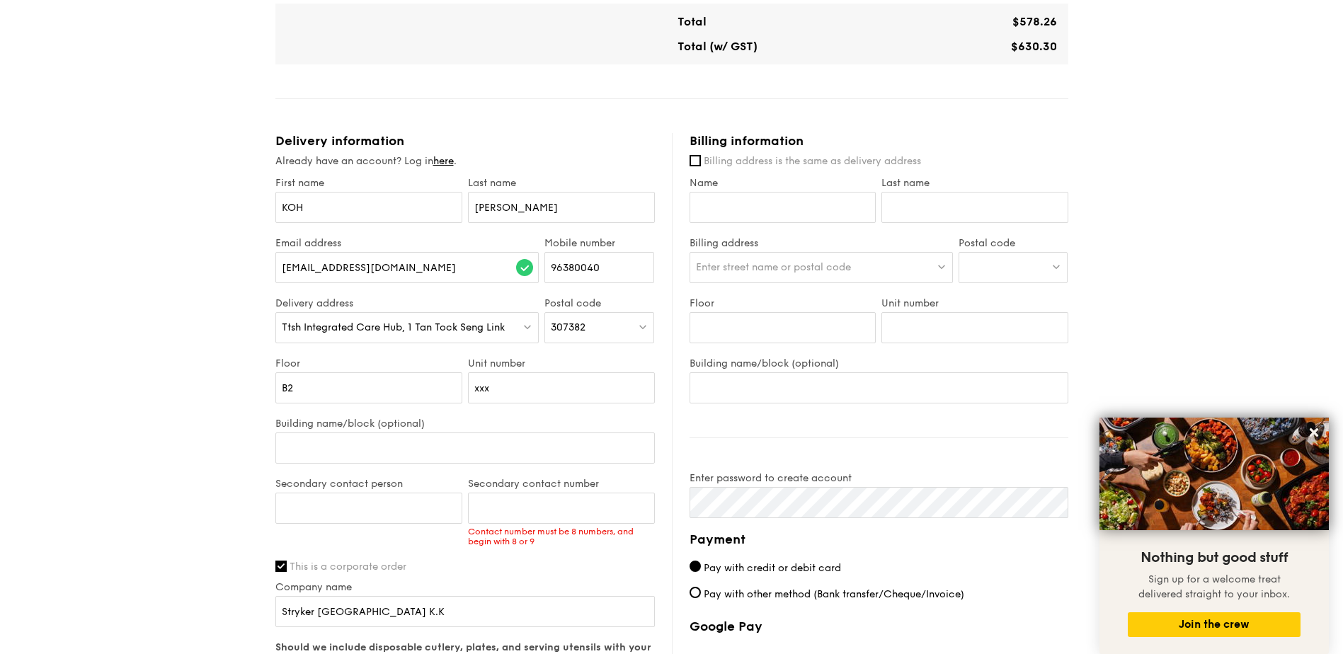
scroll to position [850, 0]
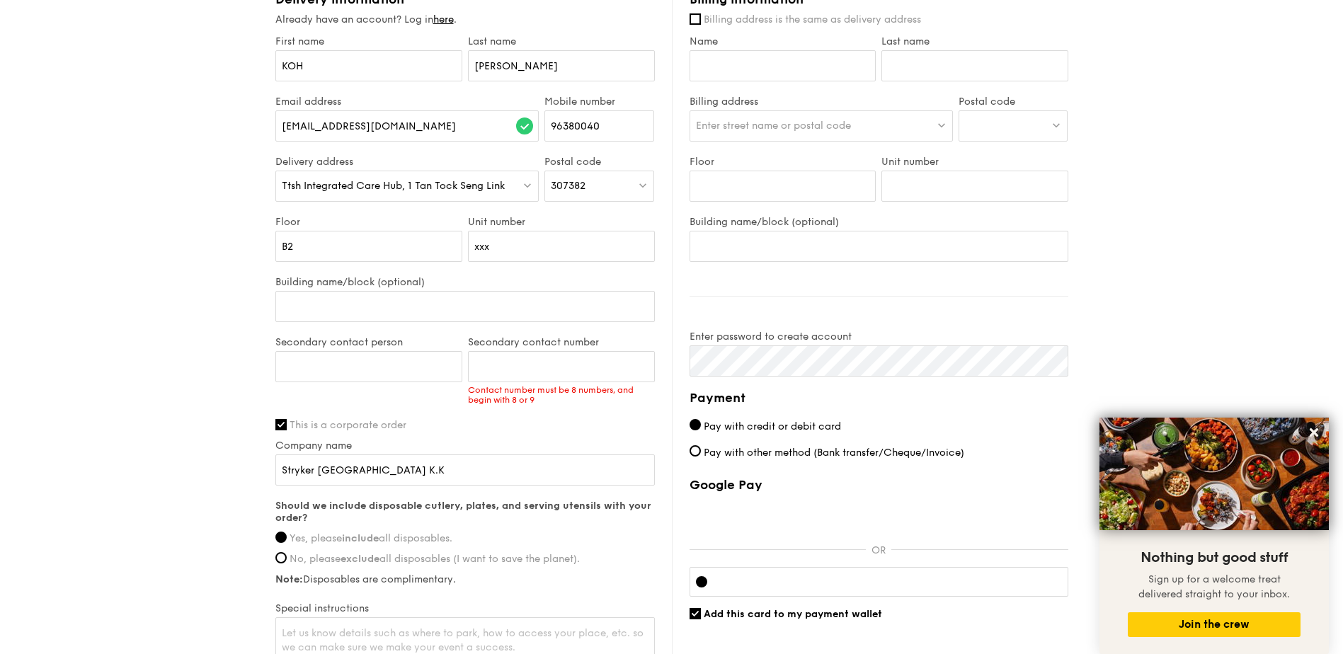
click at [796, 456] on span "Pay with other method (Bank transfer/Cheque/Invoice)" at bounding box center [834, 453] width 261 height 12
click at [701, 456] on input "Pay with other method (Bank transfer/Cheque/Invoice)" at bounding box center [695, 450] width 11 height 11
radio input "true"
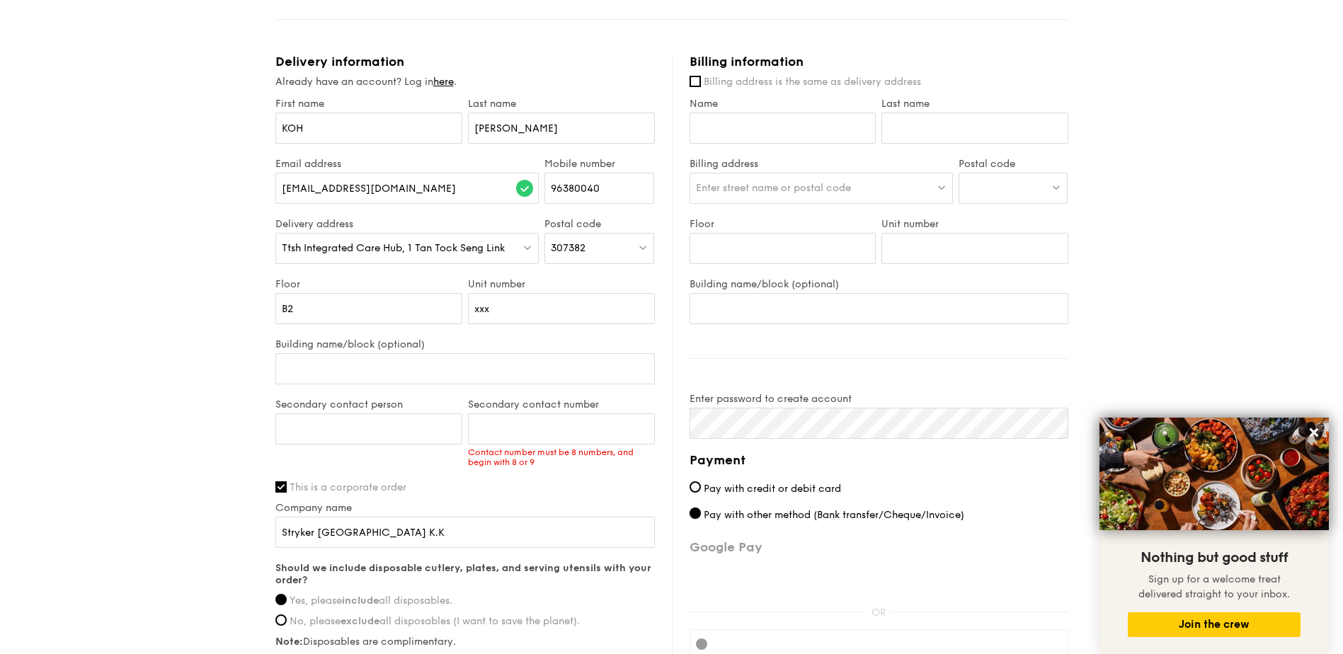
scroll to position [708, 0]
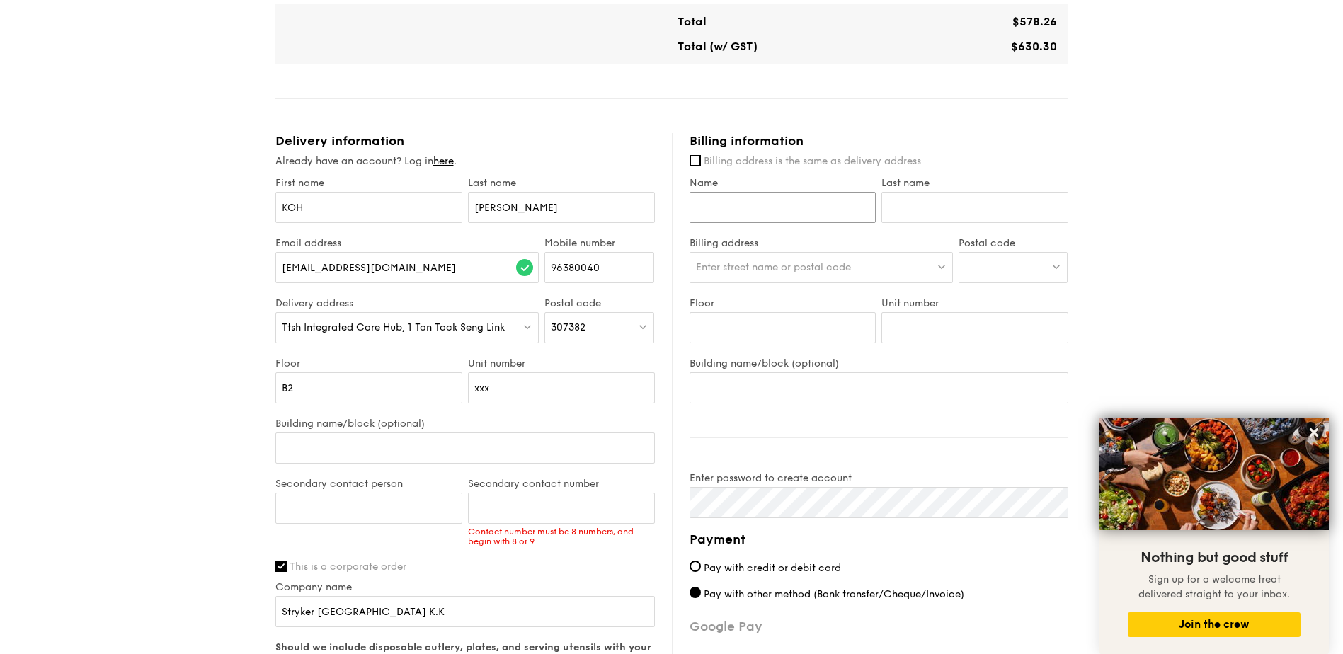
click at [719, 200] on input "Name" at bounding box center [783, 207] width 187 height 31
type input "[PERSON_NAME]"
click at [981, 267] on div at bounding box center [1014, 267] width 110 height 31
click at [976, 268] on input "search" at bounding box center [1013, 268] width 108 height 31
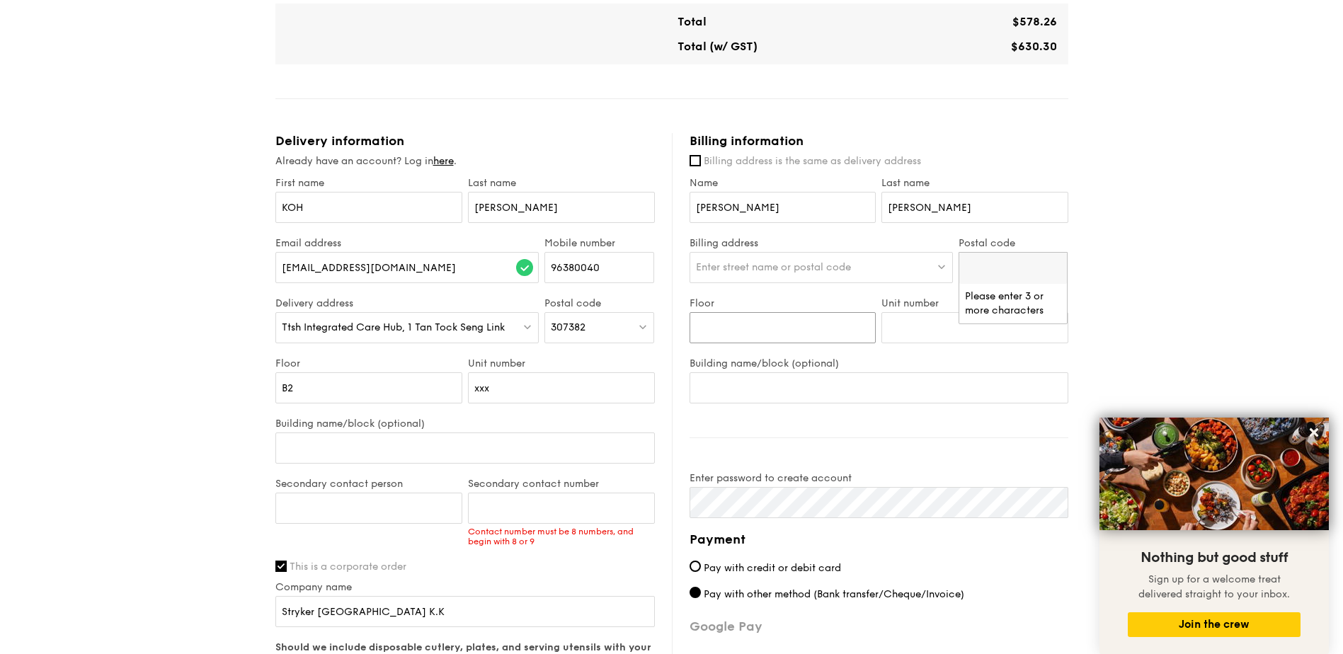
click at [791, 325] on input "Floor" at bounding box center [783, 327] width 187 height 31
click at [746, 384] on input "Building name/block (optional)" at bounding box center [879, 387] width 379 height 31
click at [824, 269] on span "Enter street name or postal code" at bounding box center [773, 267] width 155 height 12
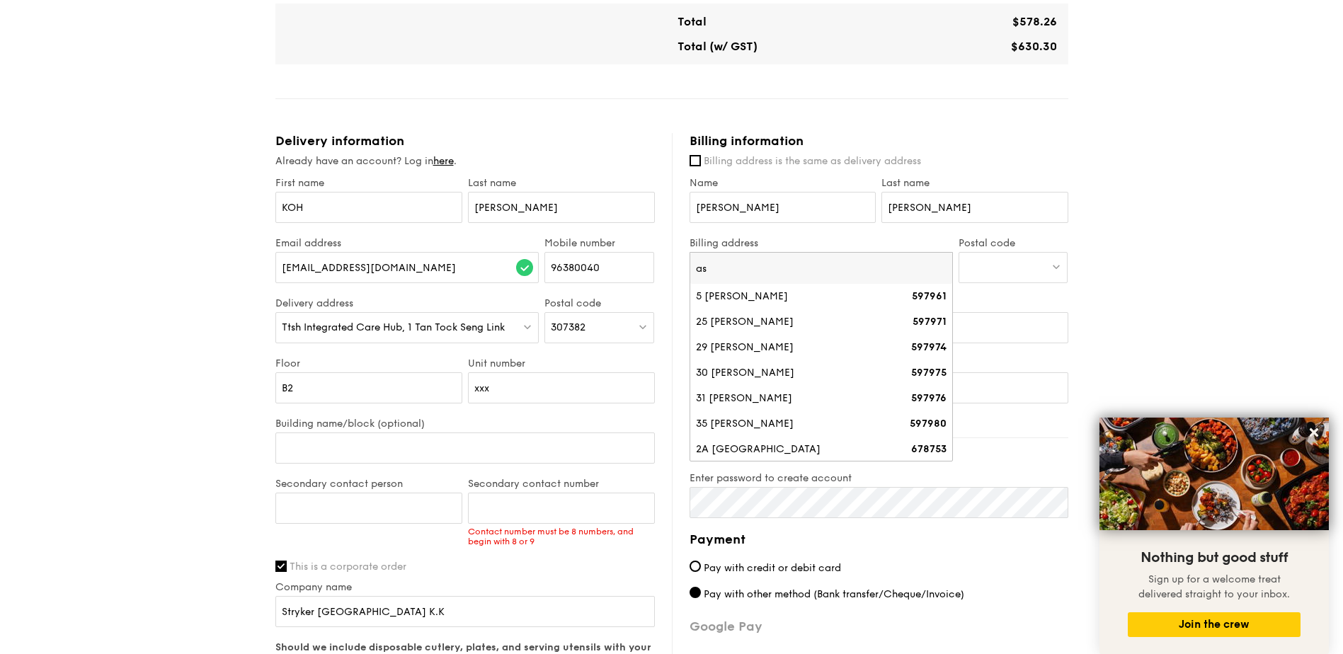
type input "a"
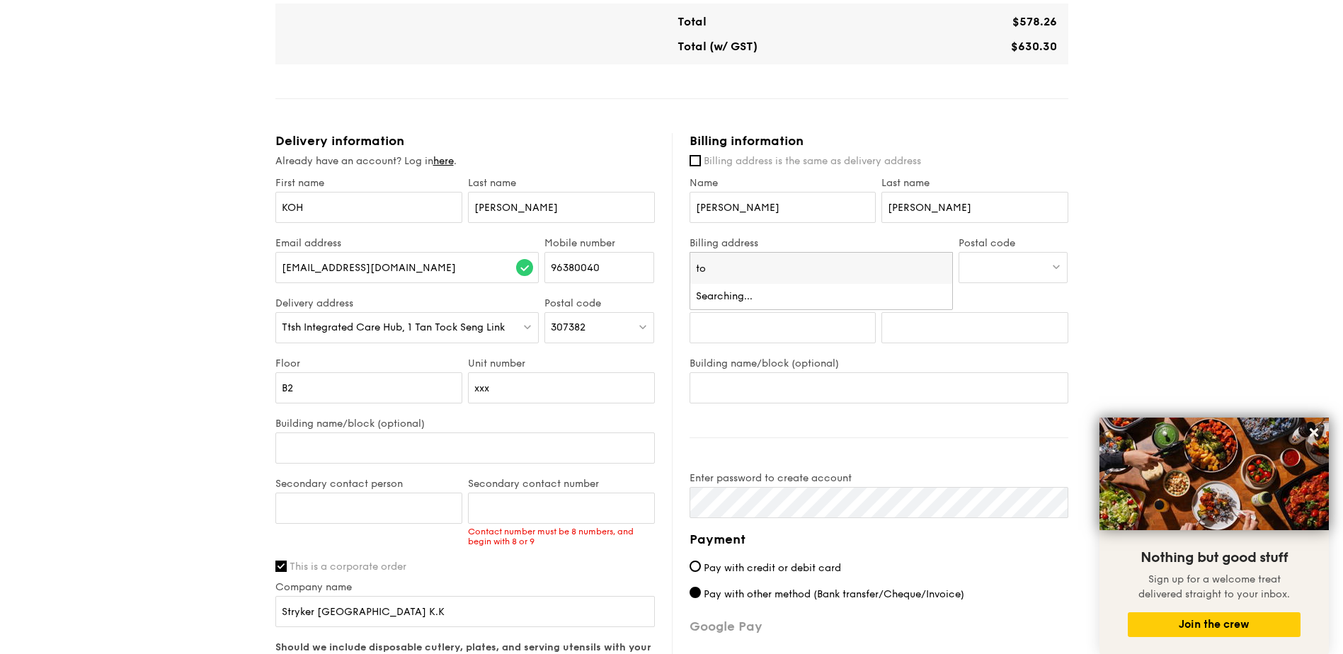
type input "t"
click at [1095, 229] on div "1 - Select menu 2 - Select items 3 - Check out Mini Buffet $24.80 /guest ($27.0…" at bounding box center [671, 88] width 1343 height 1592
click at [1013, 270] on div at bounding box center [1014, 267] width 110 height 31
click at [1095, 263] on div "1 - Select menu 2 - Select items 3 - Check out Mini Buffet $24.80 /guest ($27.0…" at bounding box center [671, 88] width 1343 height 1592
click at [793, 325] on input "Floor" at bounding box center [783, 327] width 187 height 31
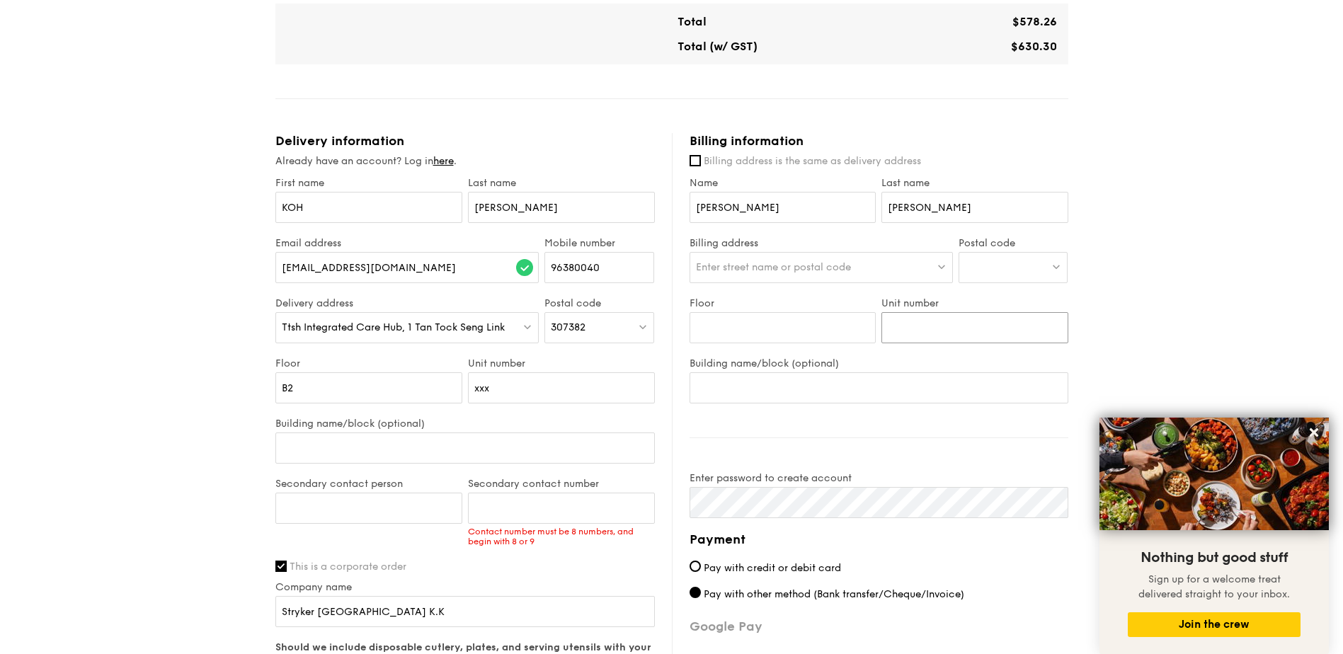
click at [929, 324] on input "Unit number" at bounding box center [974, 327] width 187 height 31
click at [716, 409] on div "Billing information Billing address is the same as delivery address Name [PERSO…" at bounding box center [870, 480] width 396 height 694
click at [729, 399] on input "Building name/block (optional)" at bounding box center [879, 387] width 379 height 31
click at [759, 391] on input "Building name/block (optional)" at bounding box center [879, 387] width 379 height 31
type input "[STREET_ADDRESS]"
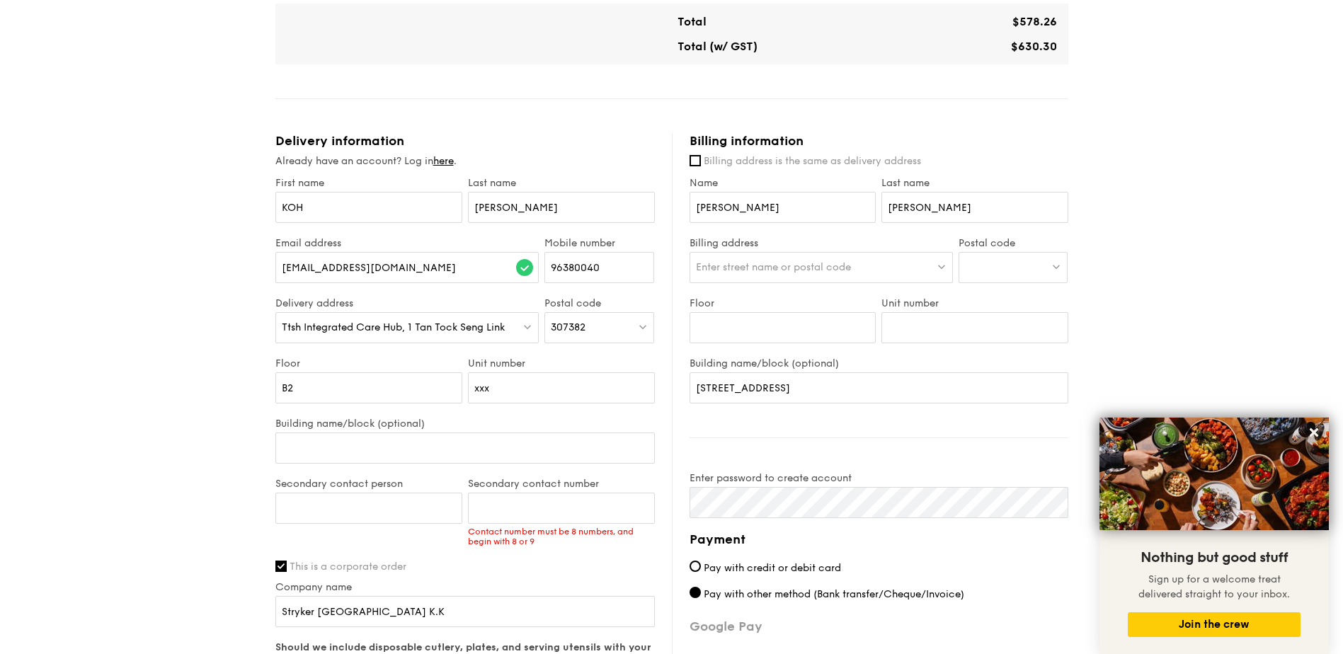
click at [1151, 341] on div "1 - Select menu 2 - Select items 3 - Check out Mini Buffet $24.80 /guest ($27.0…" at bounding box center [671, 88] width 1343 height 1592
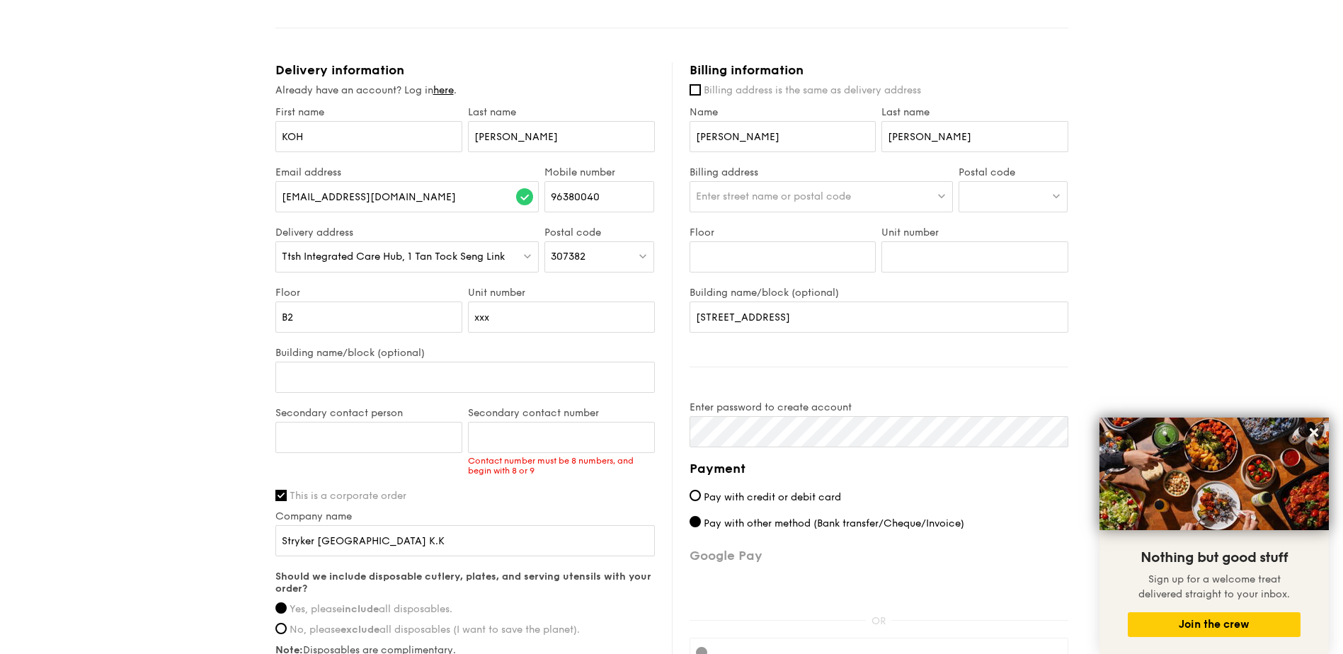
click at [872, 383] on div "Billing information Billing address is the same as delivery address Name [PERSO…" at bounding box center [870, 409] width 396 height 694
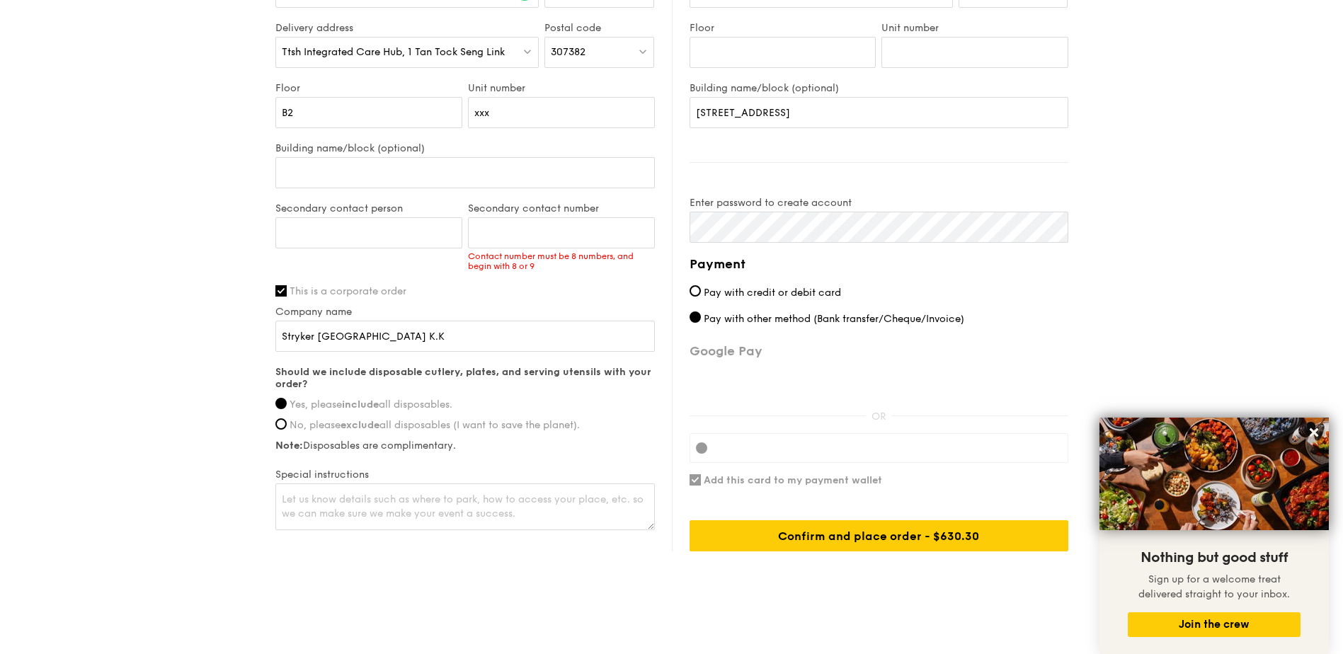
scroll to position [991, 0]
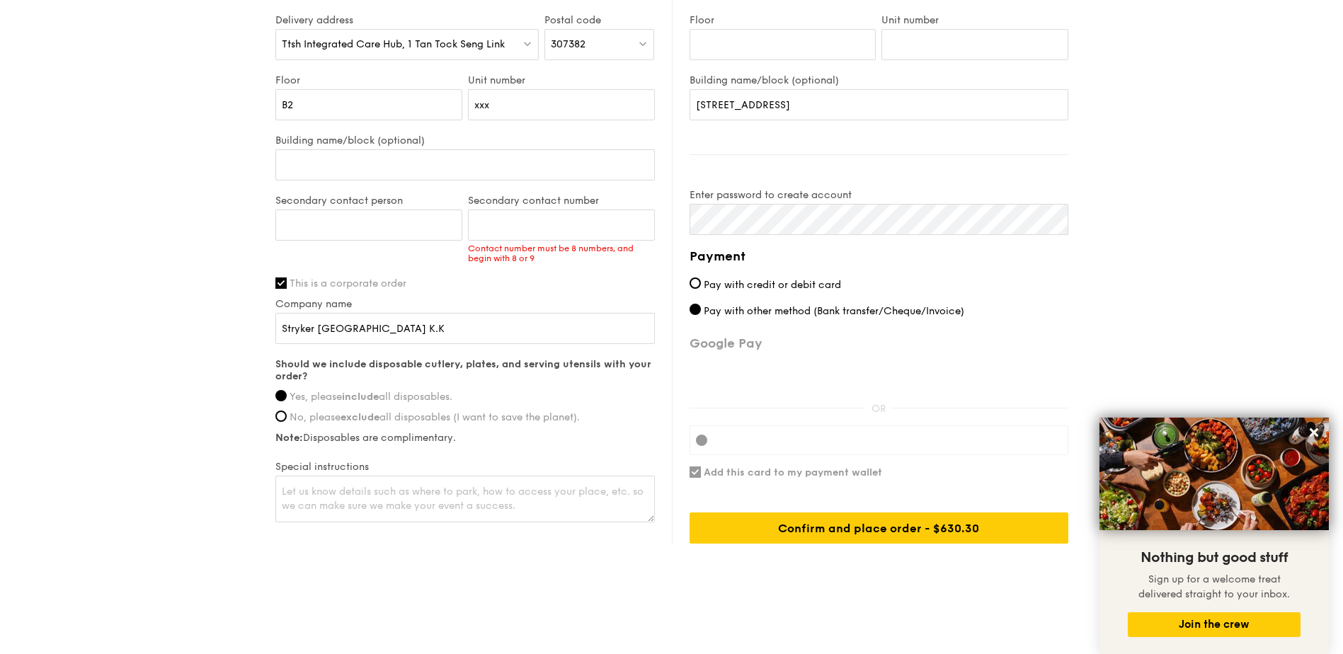
drag, startPoint x: 825, startPoint y: 535, endPoint x: 820, endPoint y: 586, distance: 51.9
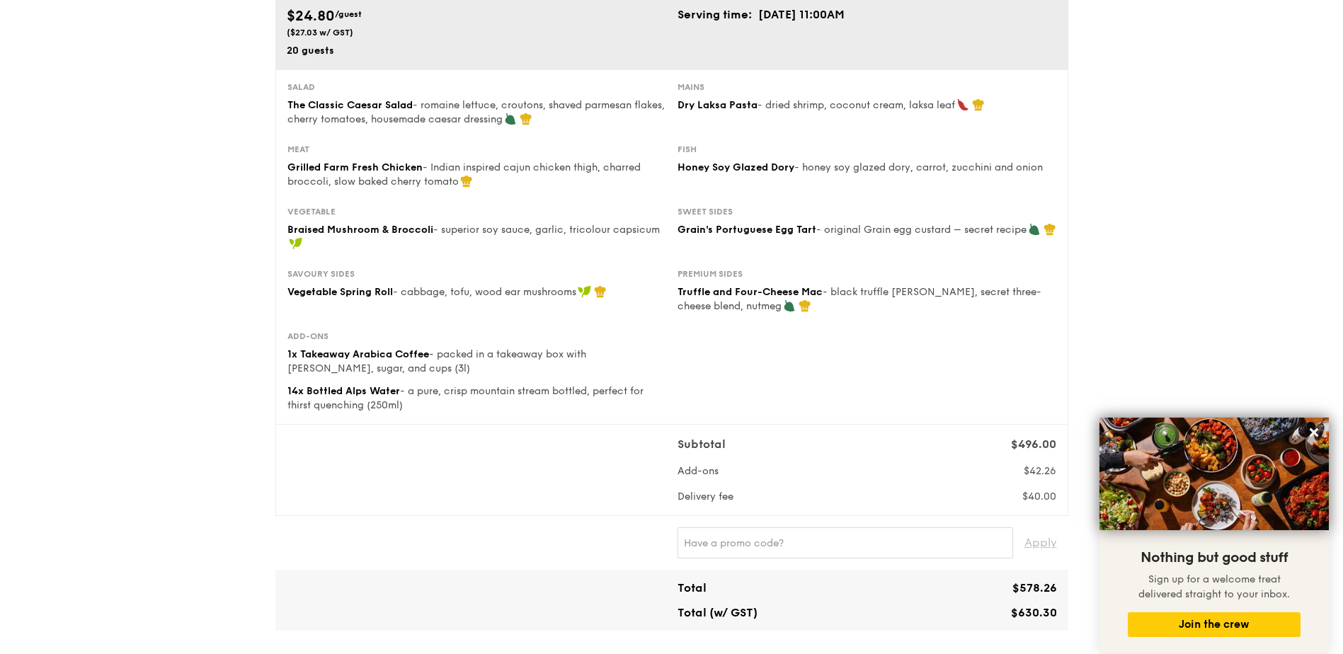
scroll to position [0, 0]
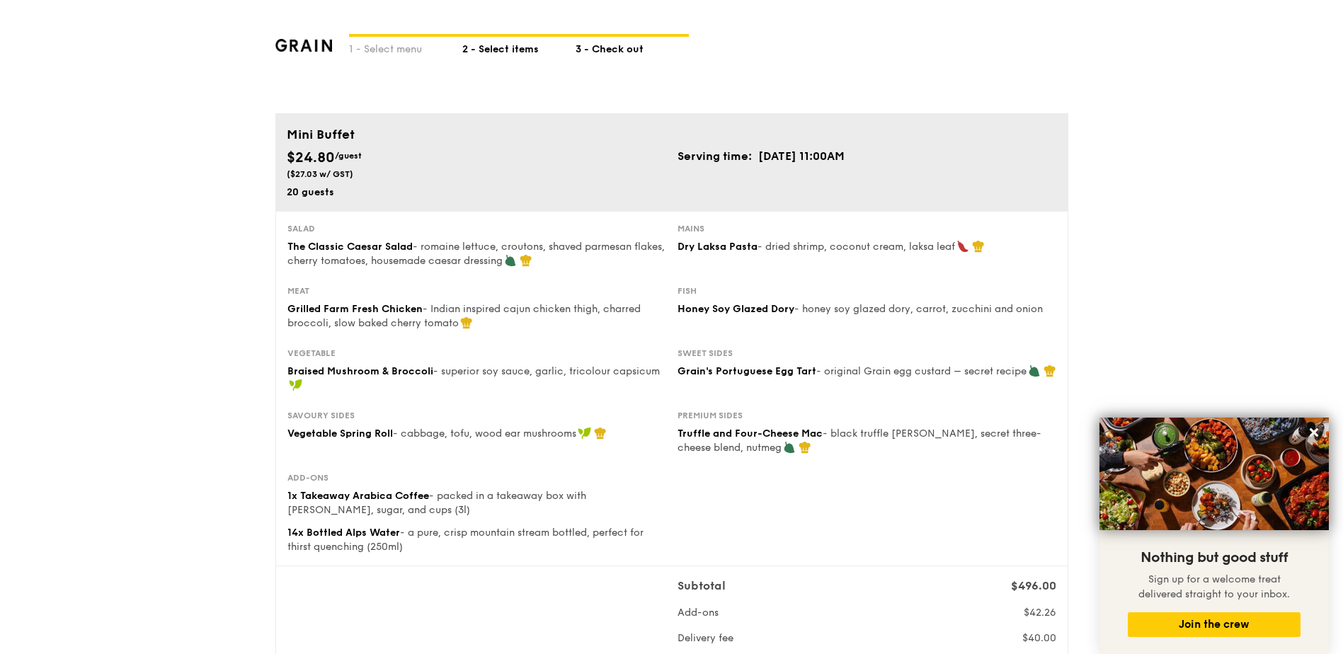
click at [487, 50] on div "2 - Select items" at bounding box center [518, 47] width 113 height 20
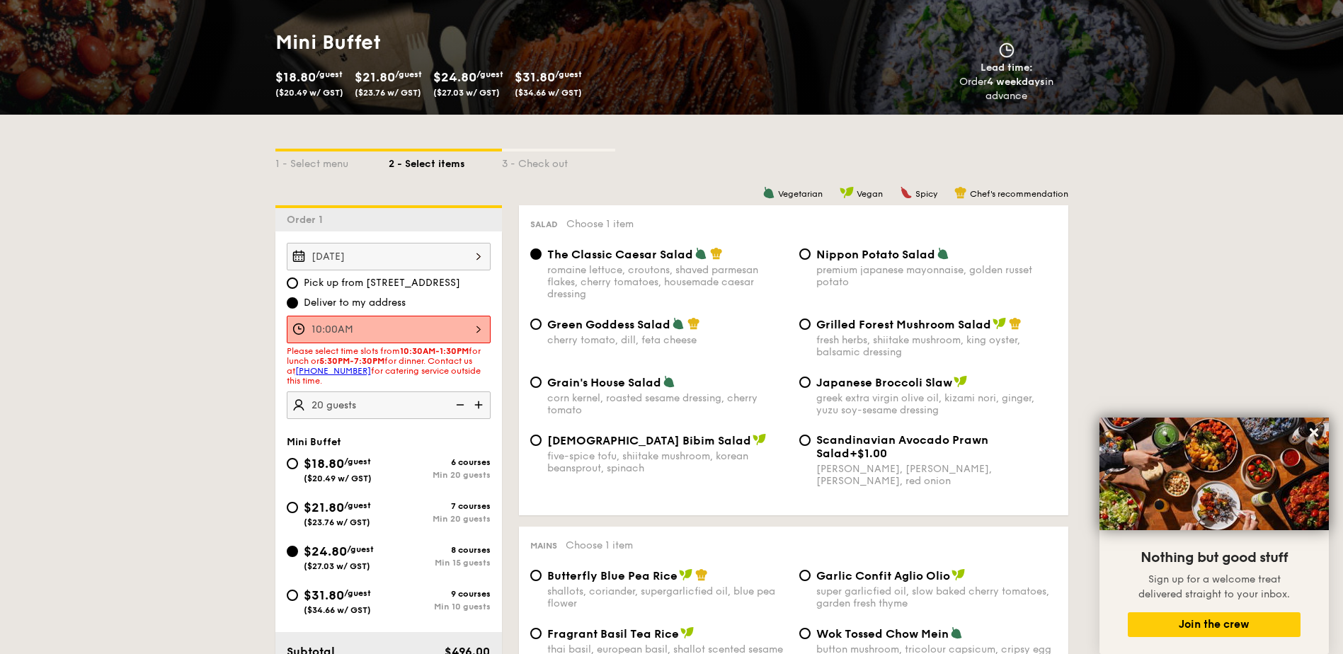
scroll to position [212, 0]
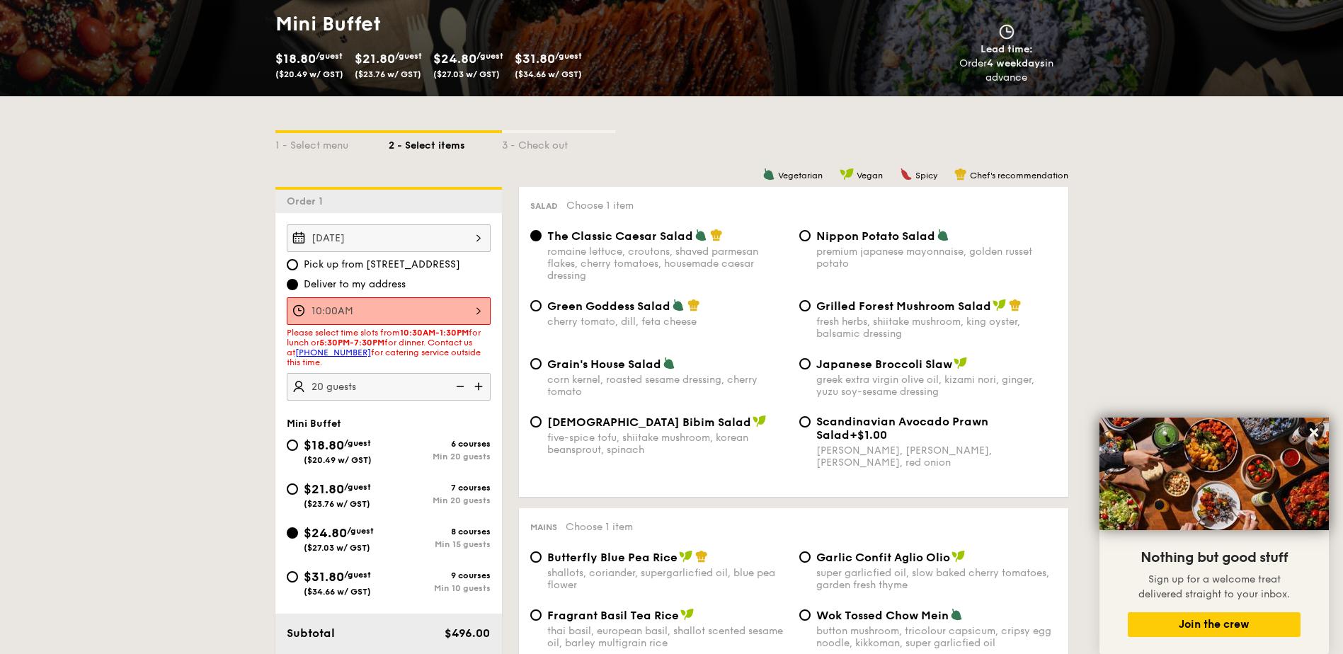
click at [441, 309] on div "10:00AM" at bounding box center [389, 311] width 204 height 28
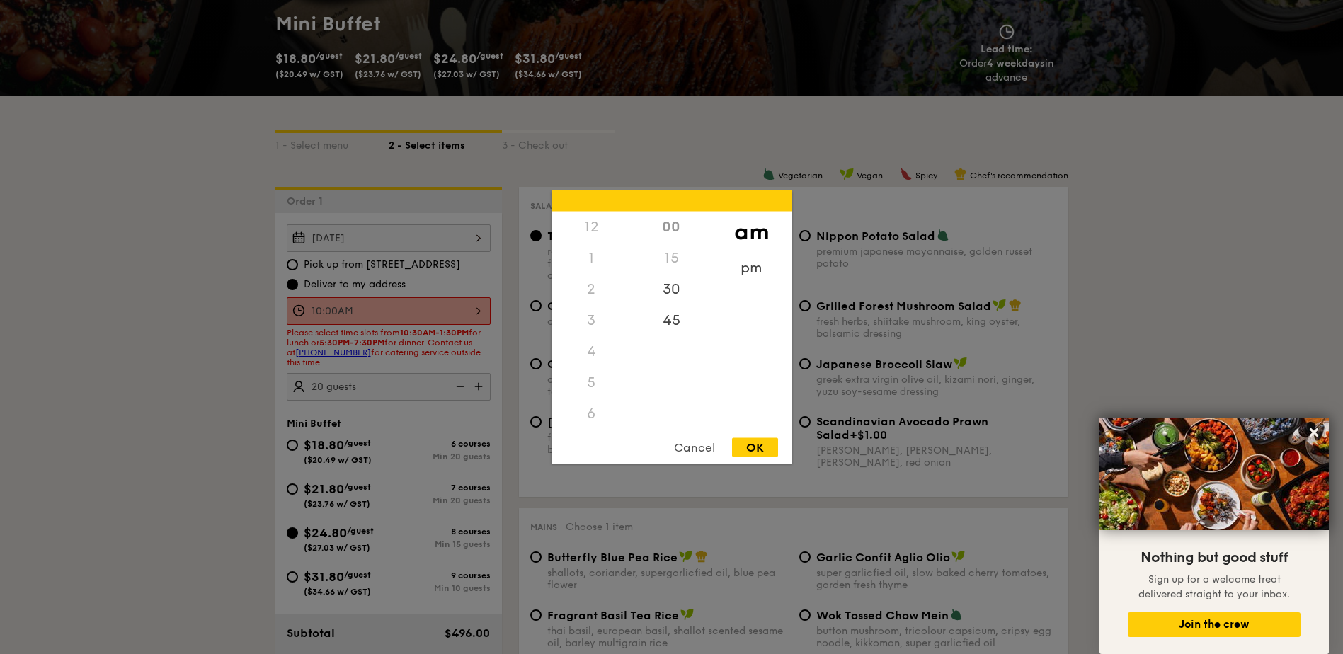
scroll to position [156, 0]
click at [253, 312] on div at bounding box center [671, 327] width 1343 height 654
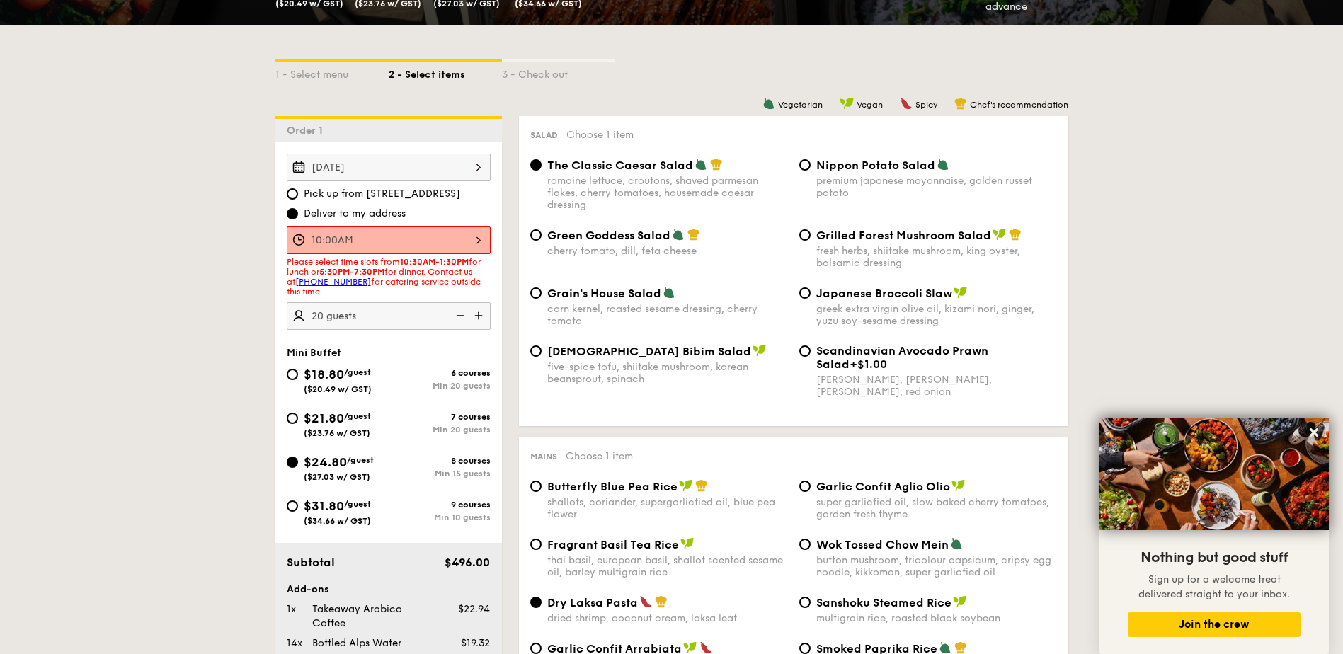
click at [460, 246] on div "10:00AM 12 1 2 3 4 5 6 7 8 9 10 11 00 15 30 45 am pm Cancel OK" at bounding box center [389, 241] width 204 height 28
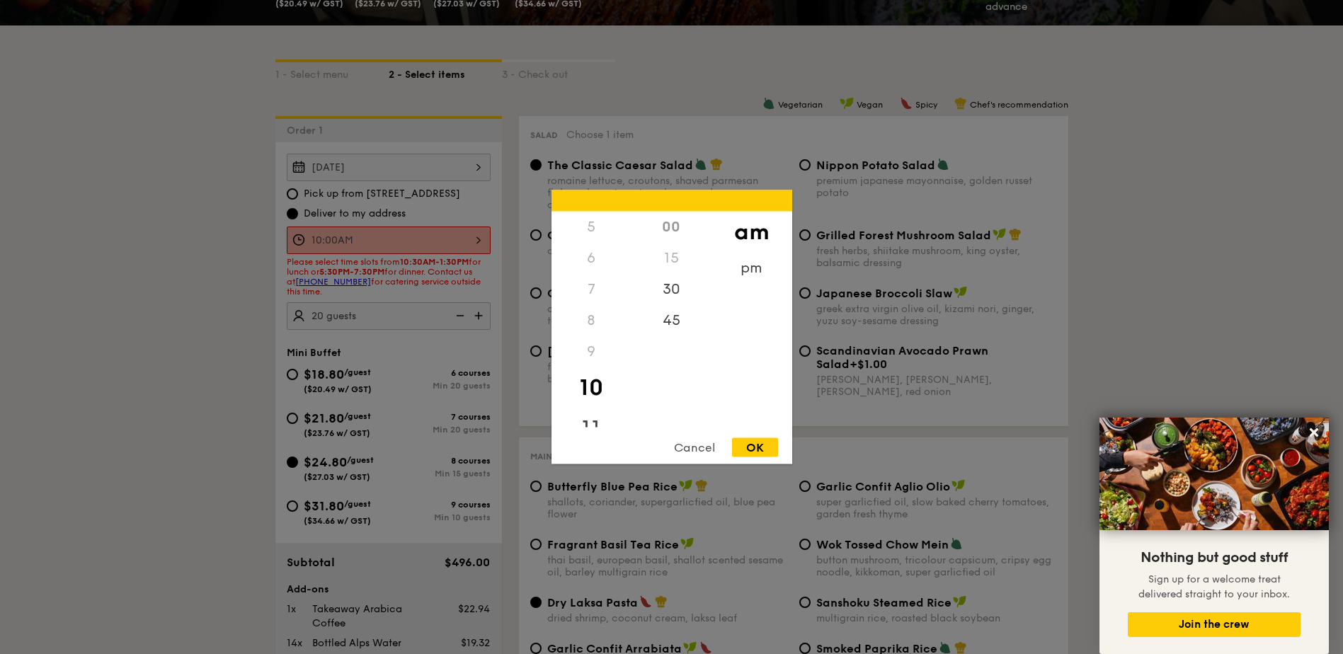
click at [591, 420] on div "11" at bounding box center [592, 429] width 80 height 41
drag, startPoint x: 745, startPoint y: 443, endPoint x: 750, endPoint y: 396, distance: 47.1
click at [750, 396] on div "12 1 2 3 4 5 6 7 8 9 10 11 00 15 30 45 am pm Cancel OK" at bounding box center [672, 327] width 241 height 274
click at [589, 383] on div "10" at bounding box center [592, 387] width 80 height 41
click at [673, 335] on div "45" at bounding box center [672, 325] width 80 height 41
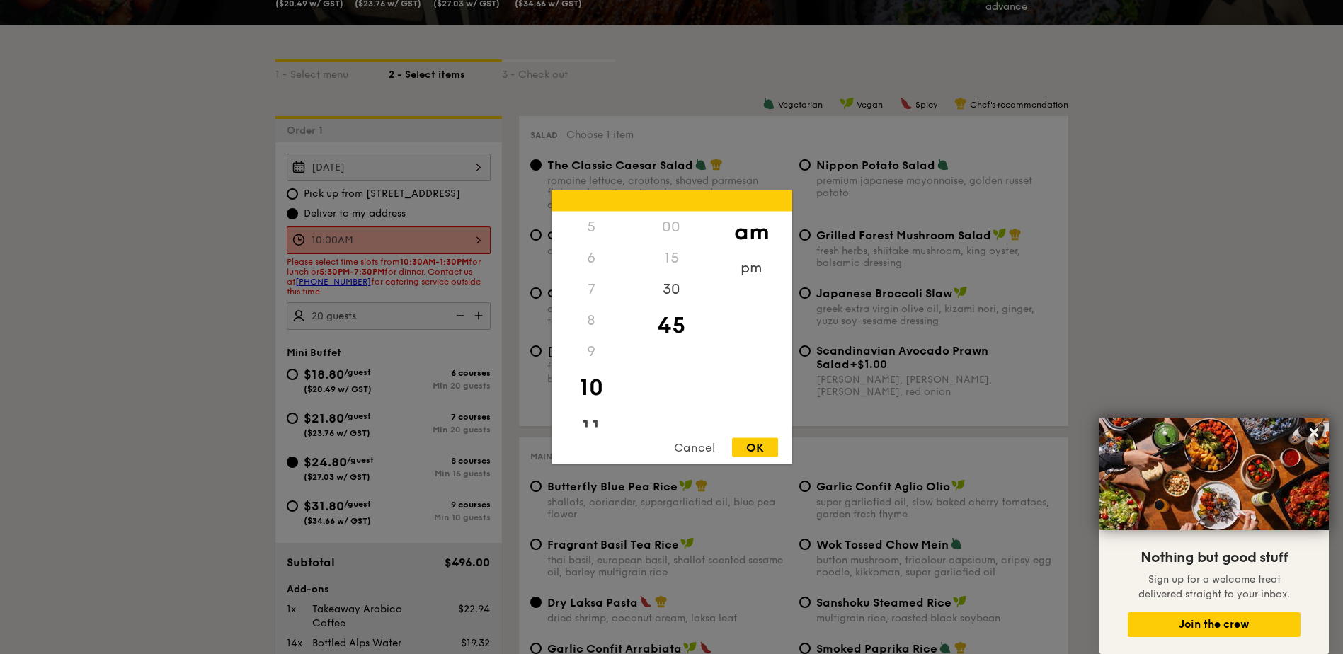
click at [601, 418] on div "11" at bounding box center [592, 429] width 80 height 41
click at [657, 227] on div "00" at bounding box center [672, 232] width 80 height 41
drag, startPoint x: 746, startPoint y: 449, endPoint x: 745, endPoint y: 392, distance: 57.4
click at [745, 392] on div "12 1 2 3 4 5 6 7 8 9 10 11 00 15 30 45 am pm Cancel OK" at bounding box center [672, 327] width 241 height 274
drag, startPoint x: 745, startPoint y: 392, endPoint x: 753, endPoint y: 447, distance: 55.9
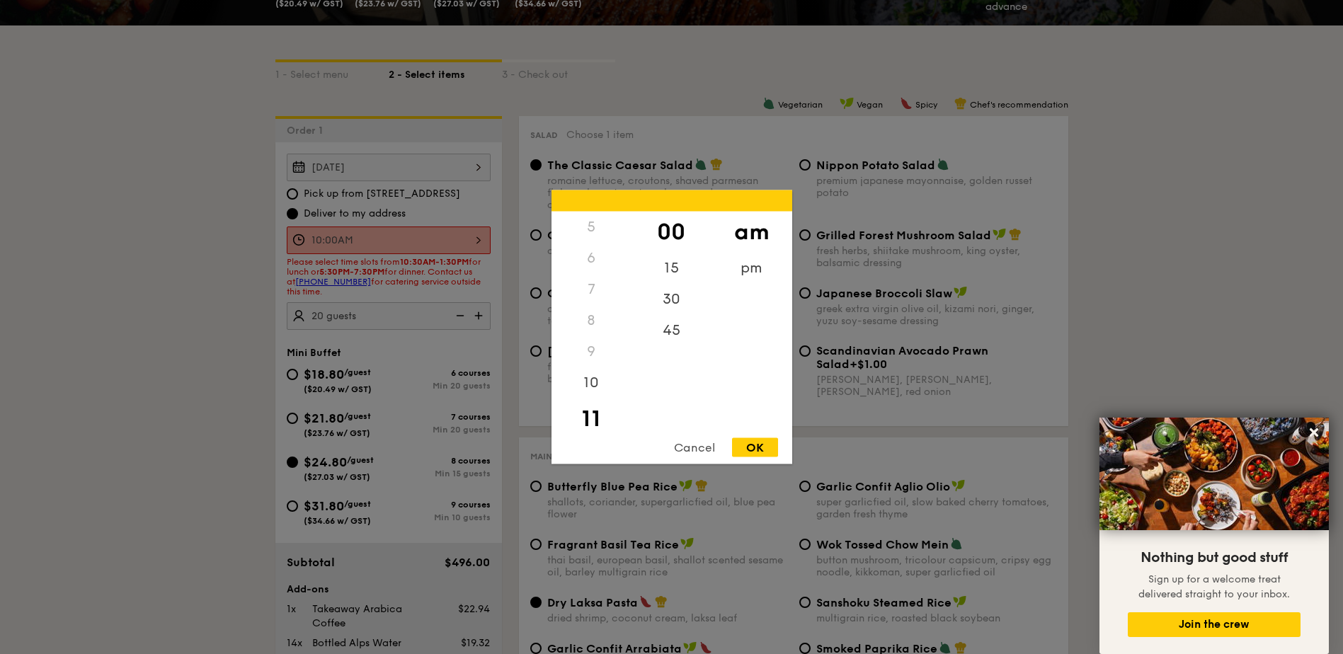
click at [753, 447] on div "OK" at bounding box center [755, 447] width 46 height 19
type input "11:00AM"
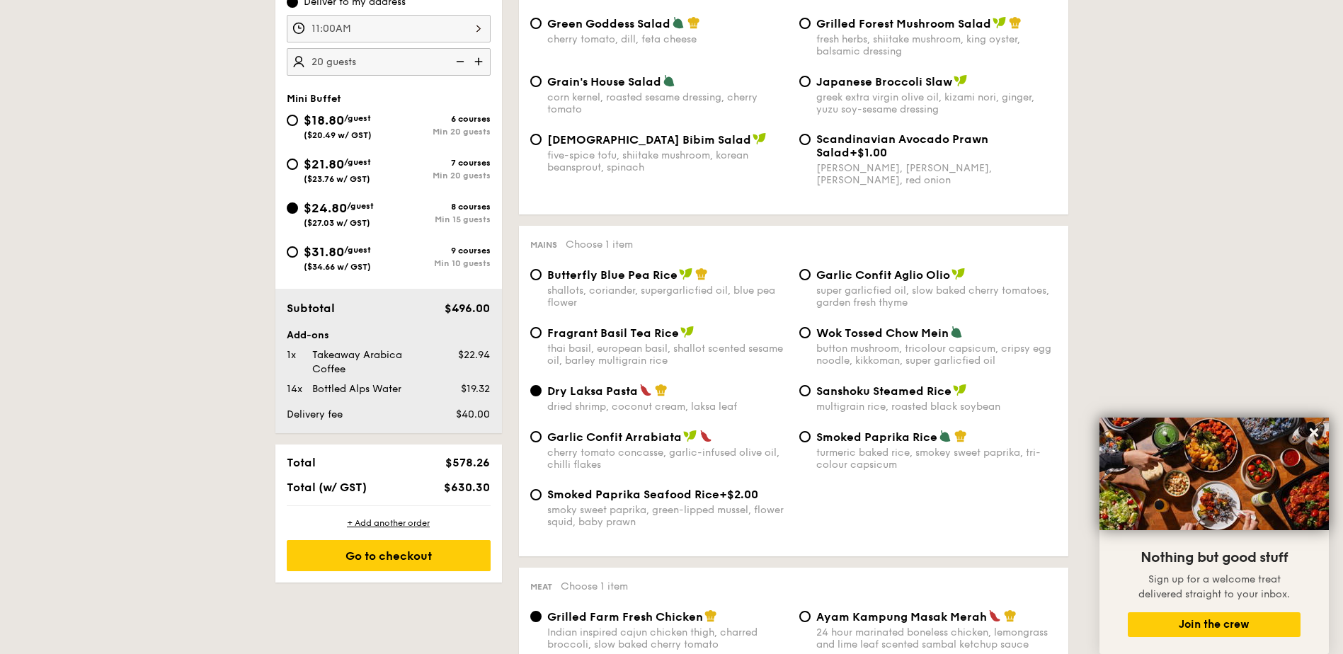
scroll to position [496, 0]
click at [393, 517] on div "+ Add another order" at bounding box center [389, 522] width 204 height 11
radio input "true"
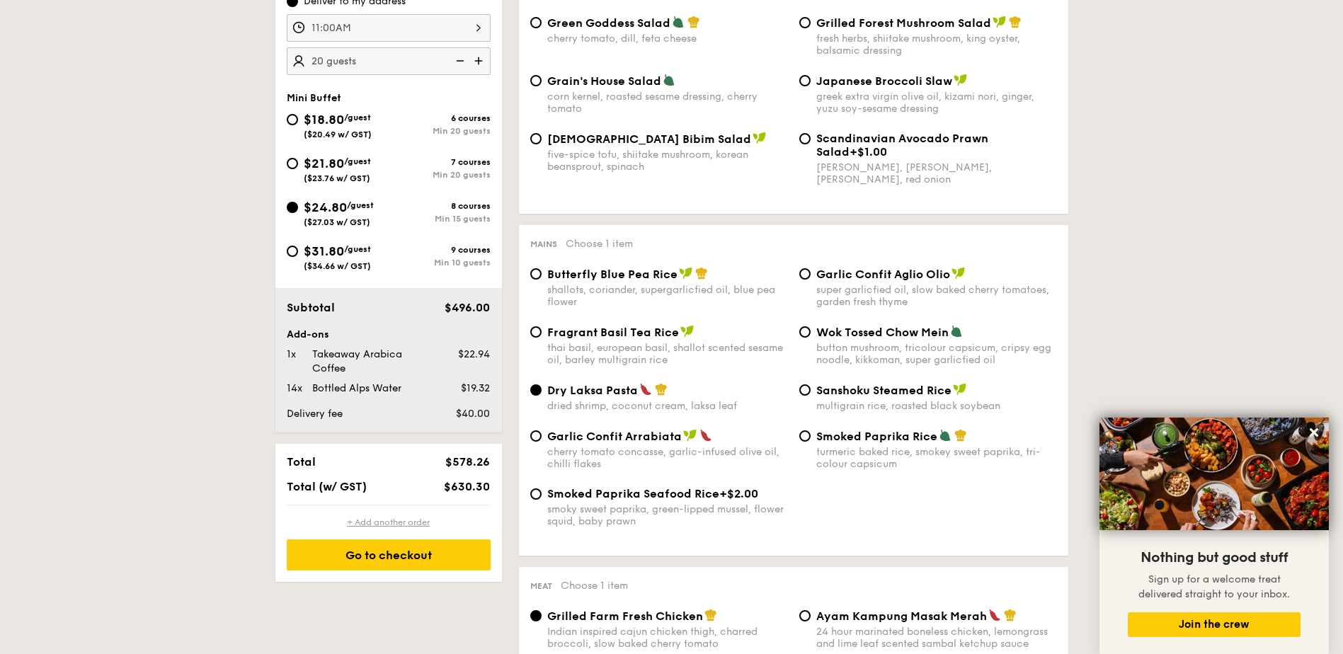
radio input "true"
type input "0"
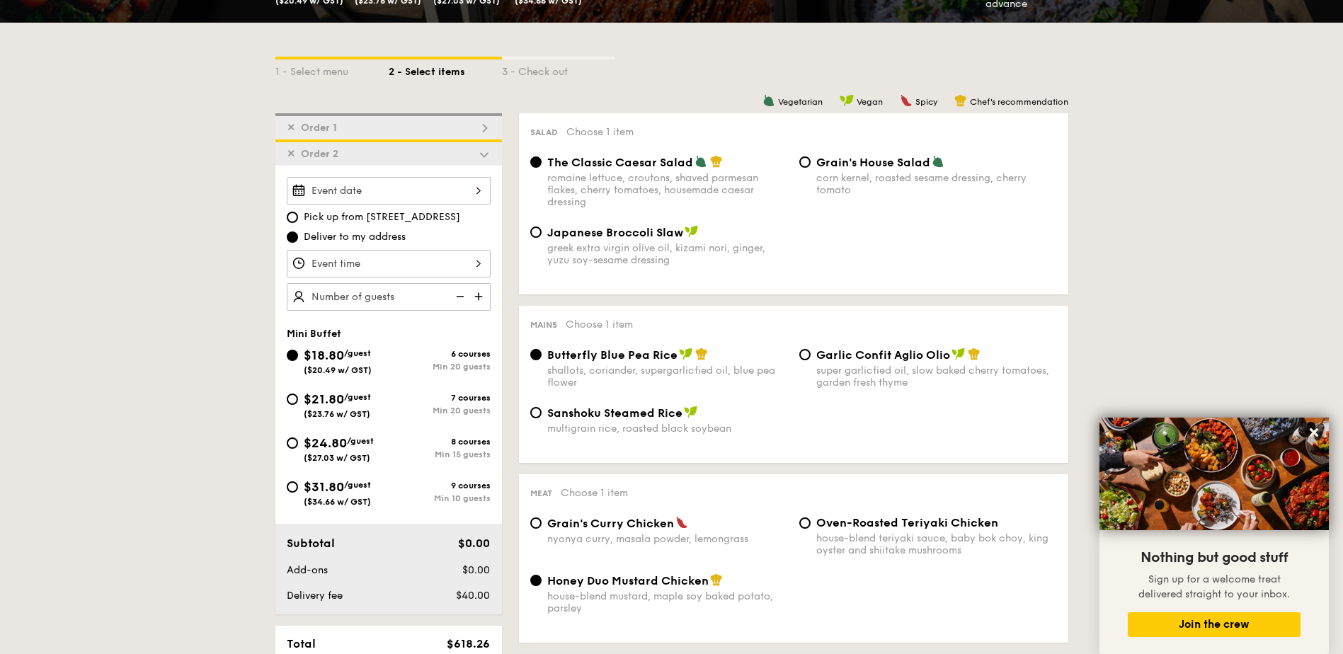
scroll to position [263, 0]
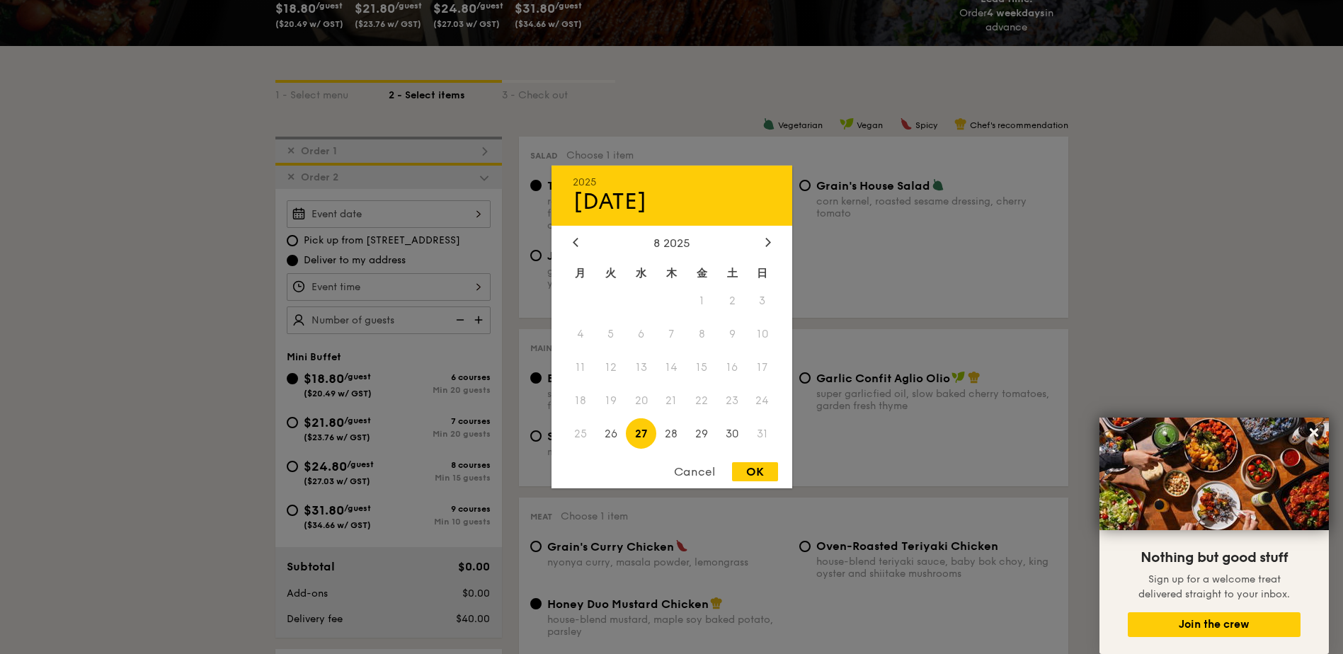
click at [331, 222] on div "[DATE] 8 2025 月 火 水 木 金 土 日 1 2 3 4 5 6 7 8 9 10 11 12 13 14 15 16 17 18 19 20 …" at bounding box center [389, 214] width 204 height 28
click at [765, 242] on div at bounding box center [768, 242] width 13 height 13
click at [726, 398] on span "27" at bounding box center [732, 400] width 30 height 30
click at [753, 474] on div "OK" at bounding box center [755, 471] width 46 height 19
type input "[DATE]"
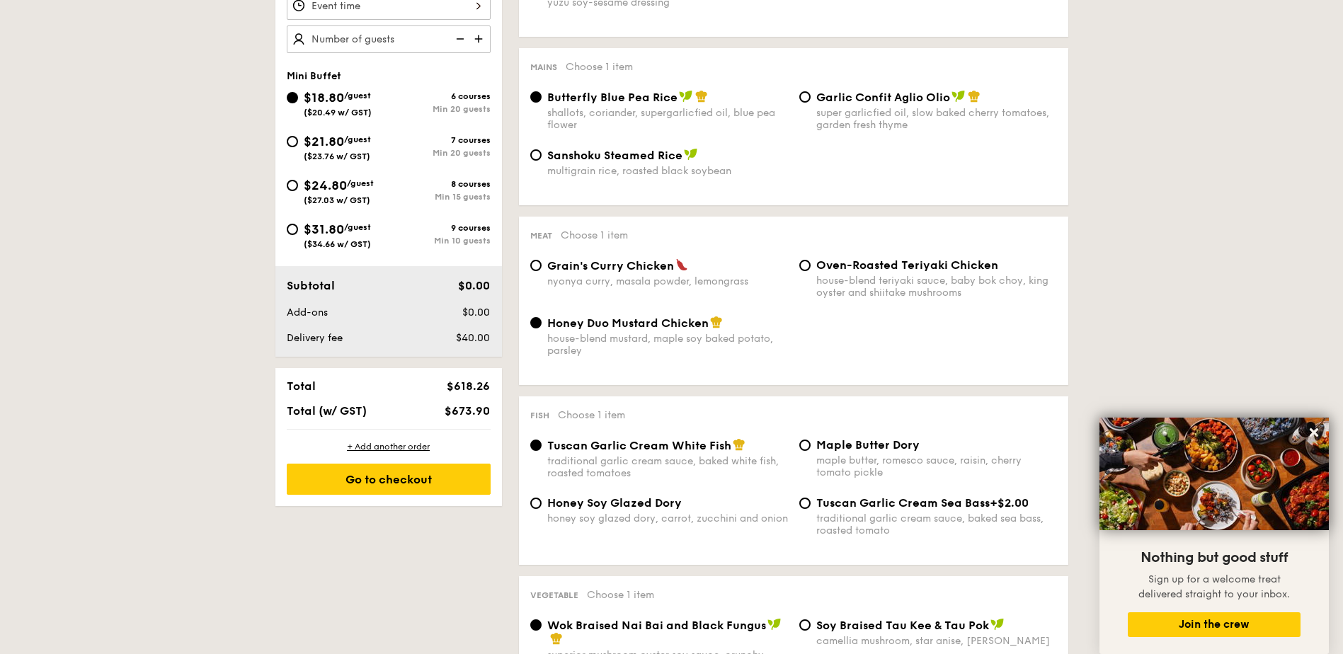
scroll to position [546, 0]
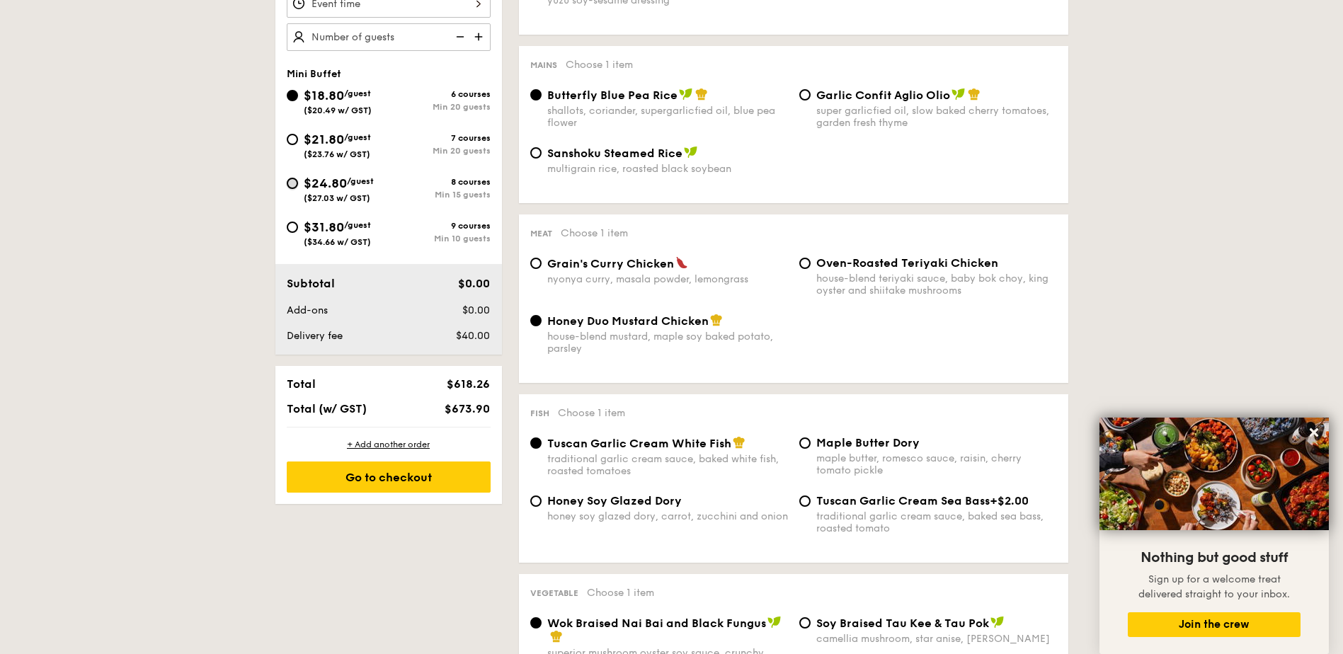
click at [293, 179] on input "$24.80 /guest ($27.03 w/ GST) 8 courses Min 15 guests" at bounding box center [292, 183] width 11 height 11
radio input "true"
radio input "false"
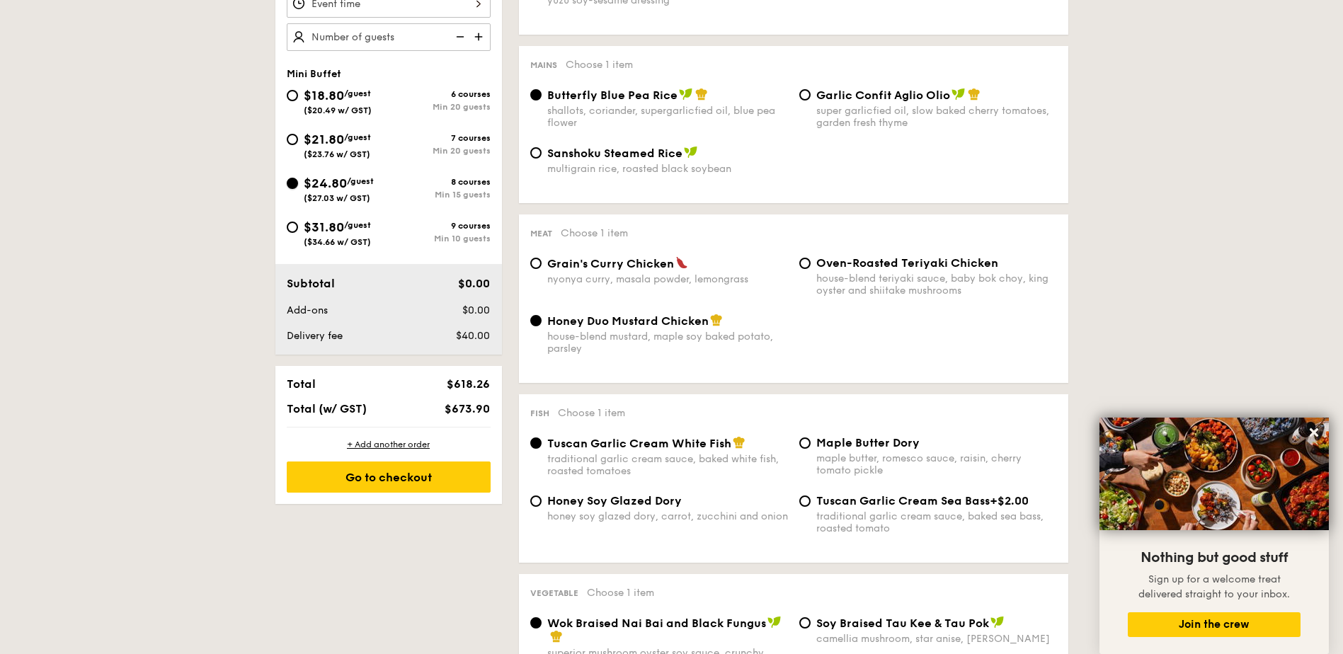
radio input "true"
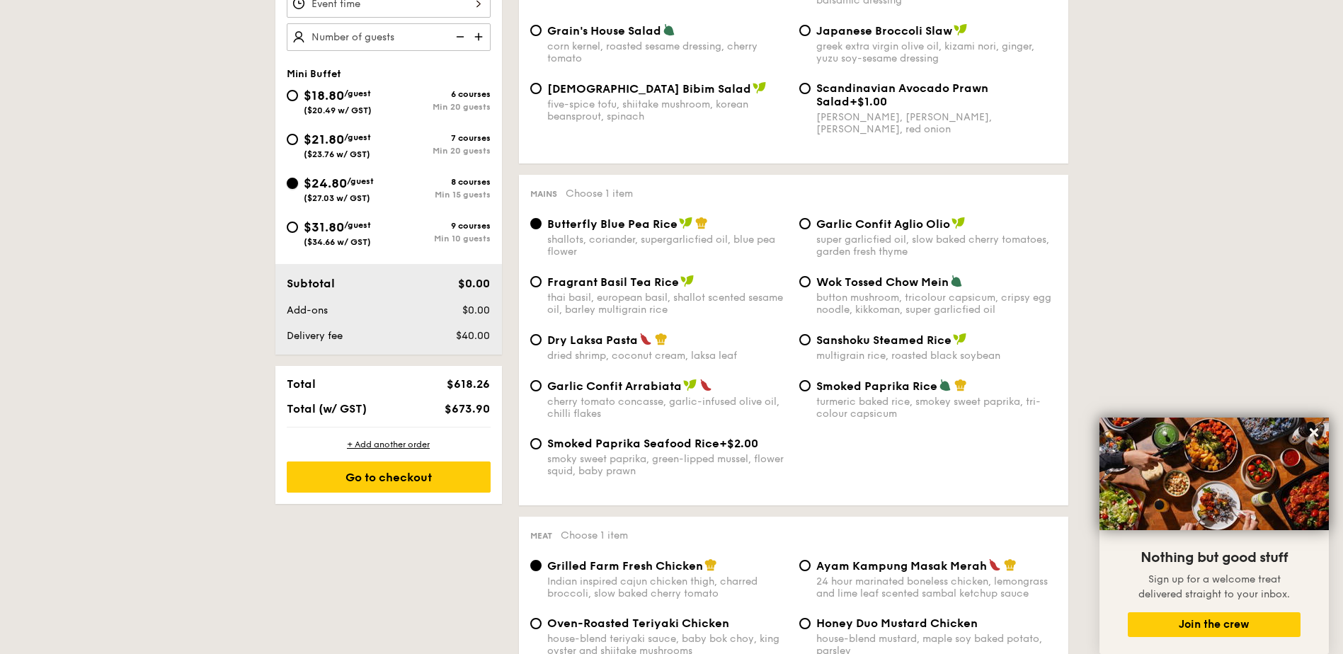
scroll to position [333, 0]
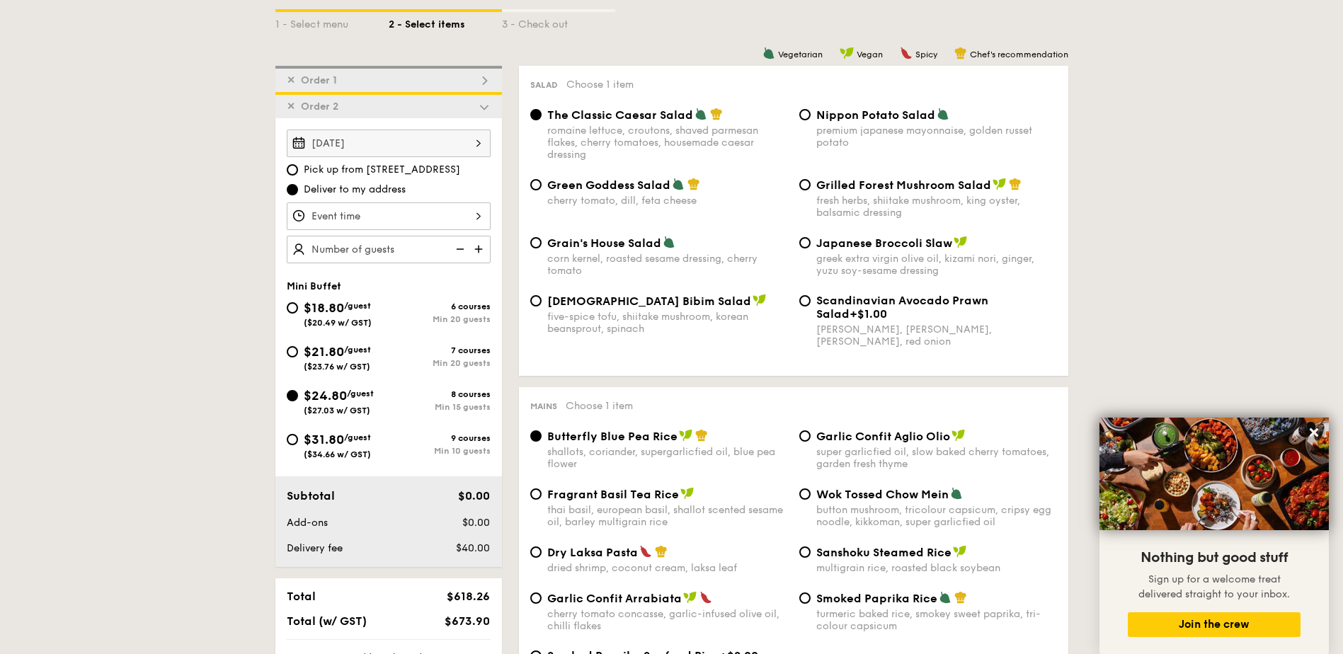
click at [290, 110] on span "✕" at bounding box center [291, 107] width 8 height 12
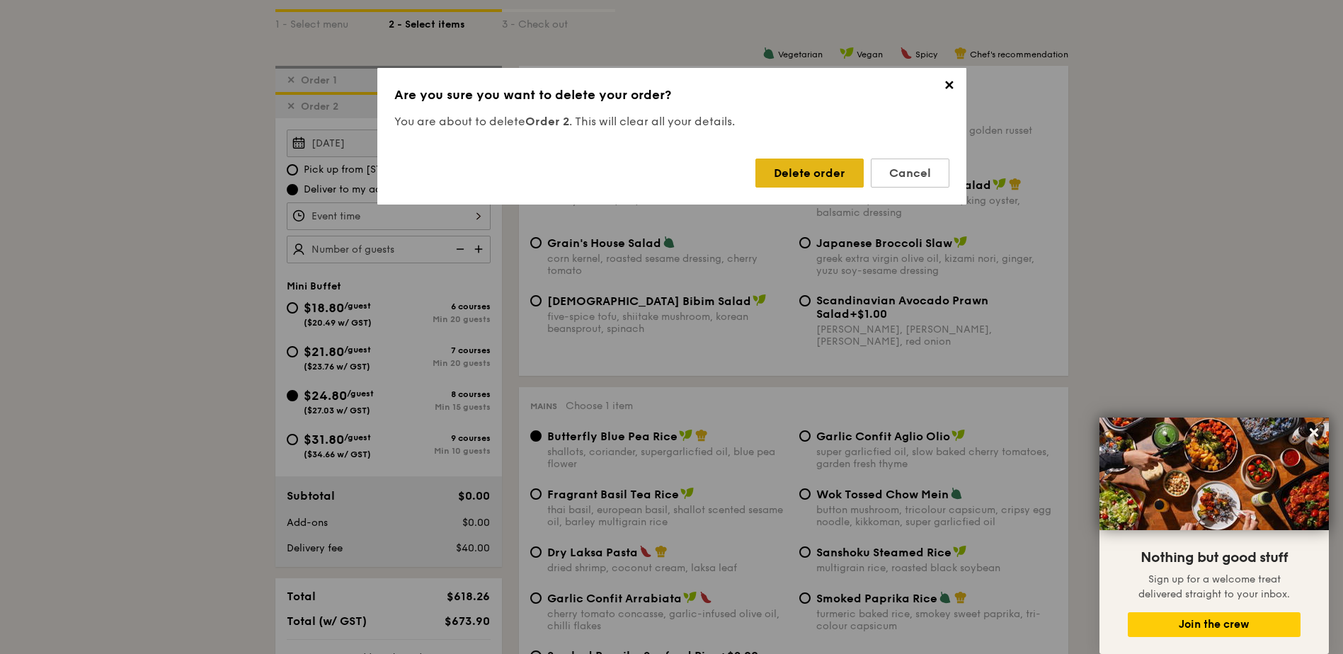
click at [811, 167] on div "Delete order" at bounding box center [809, 173] width 108 height 29
radio input "false"
type input "1"
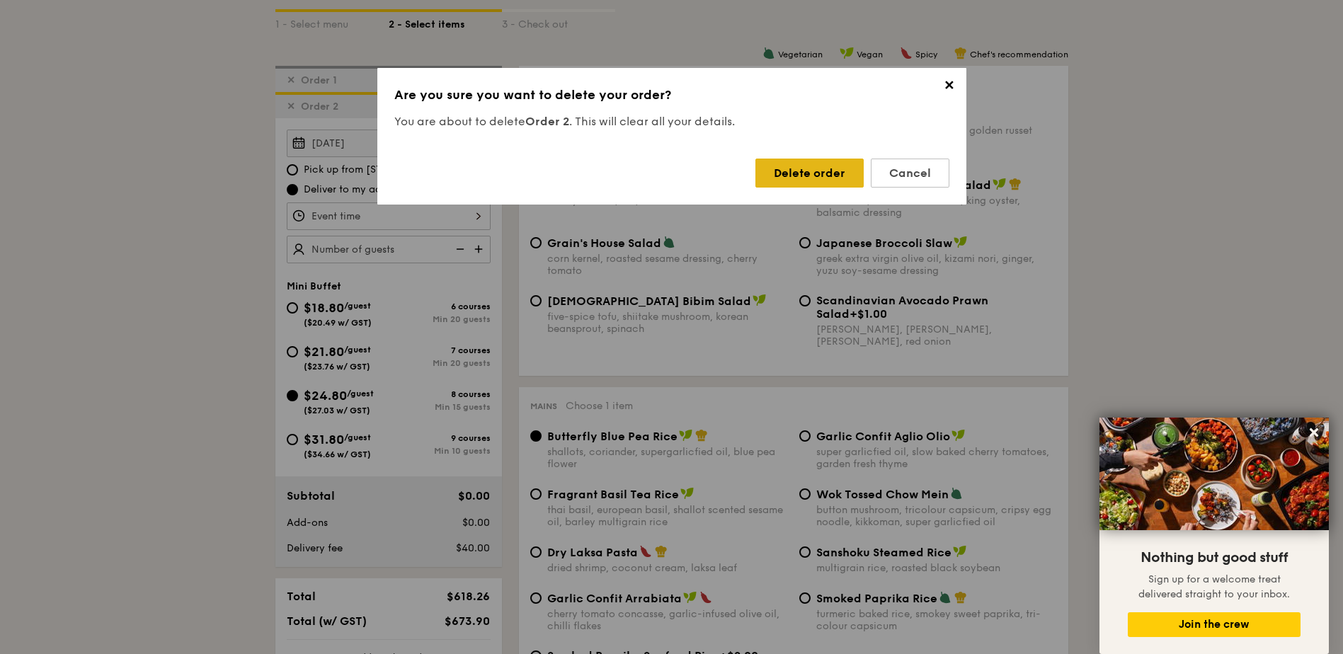
type input "14"
radio input "false"
radio input "true"
radio input "false"
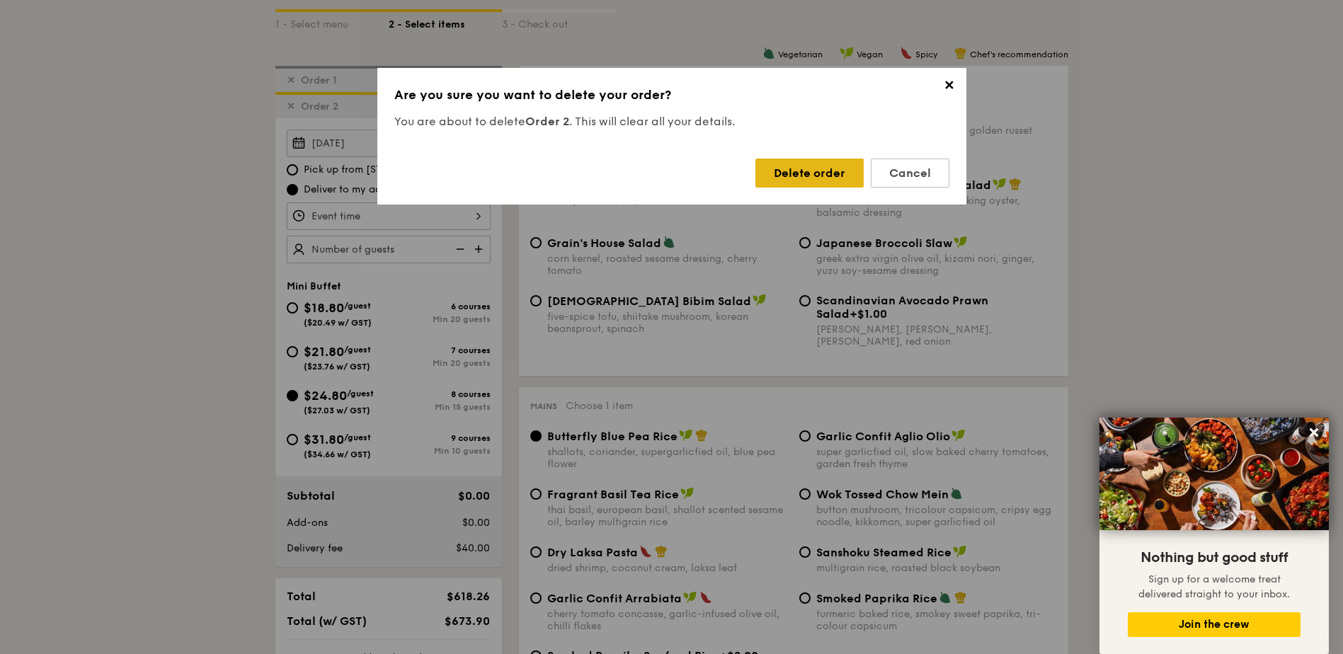
radio input "true"
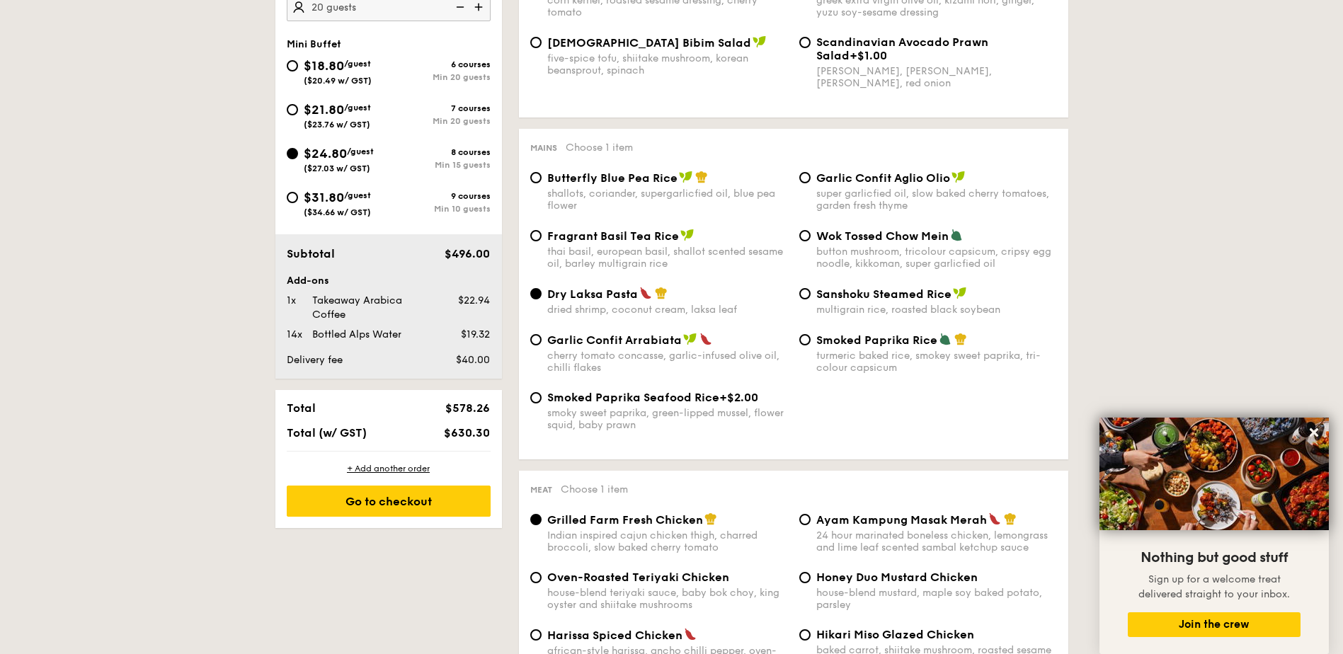
scroll to position [617, 0]
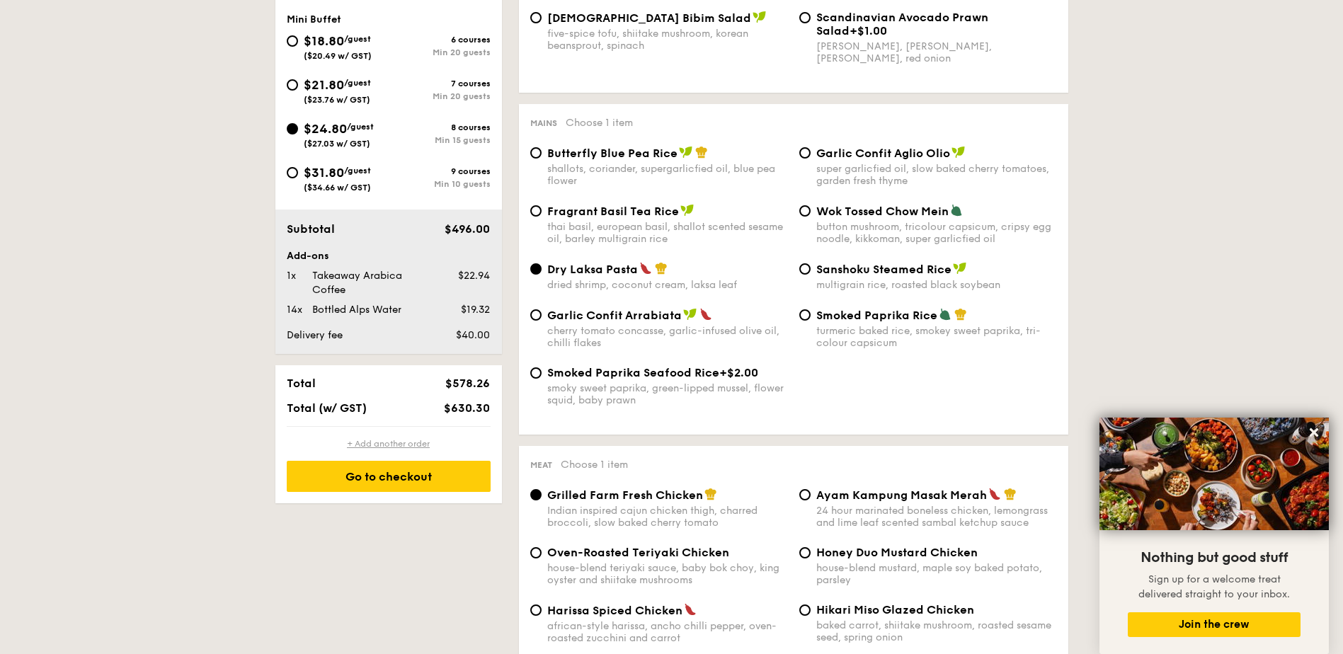
click at [387, 444] on div "+ Add another order" at bounding box center [389, 443] width 204 height 11
radio input "true"
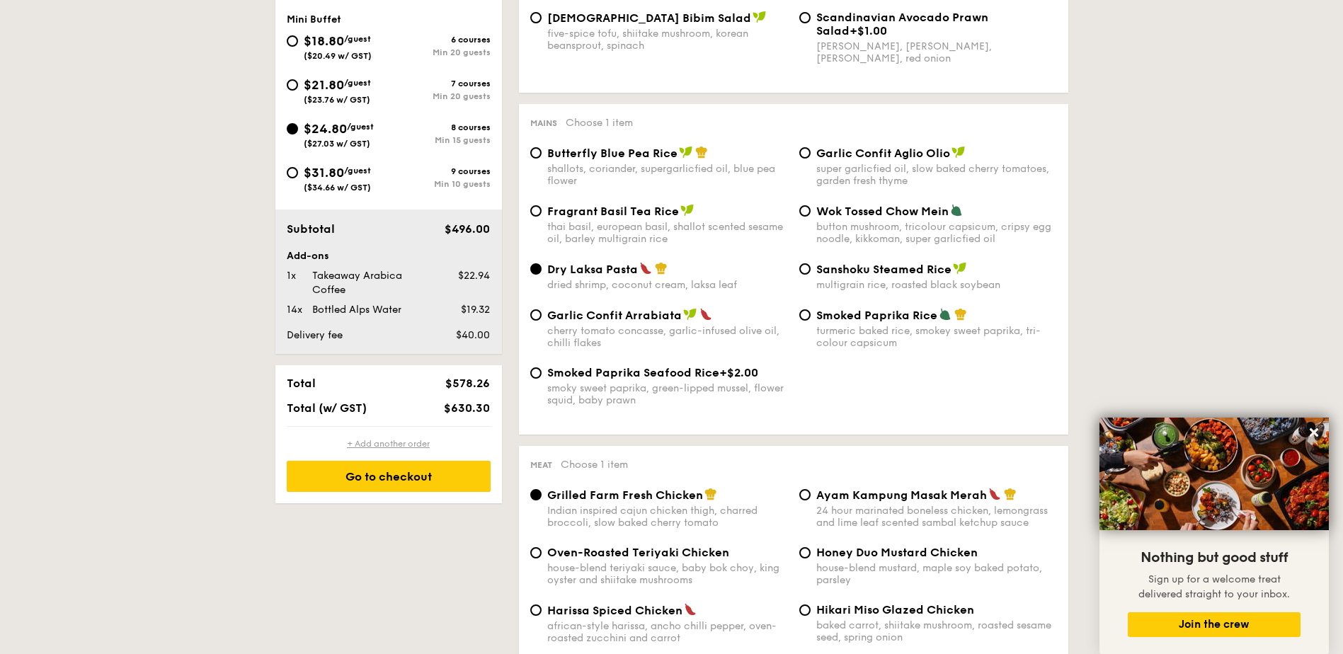
radio input "true"
type input "0"
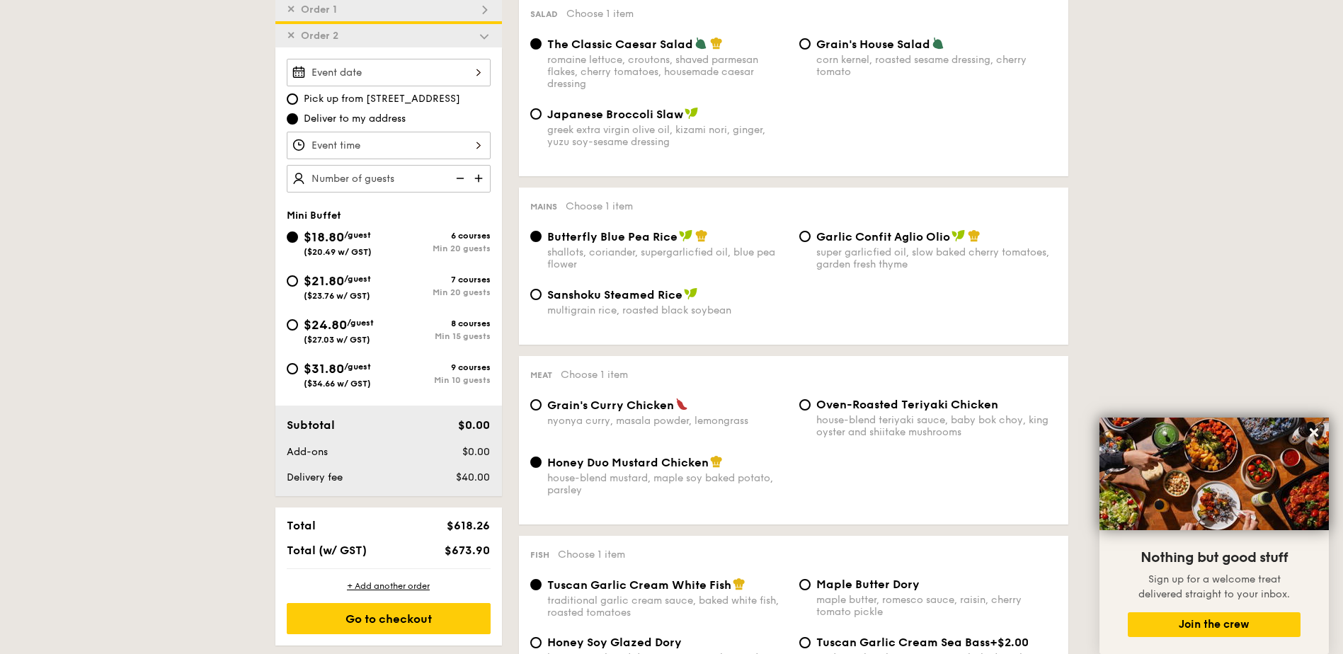
scroll to position [333, 0]
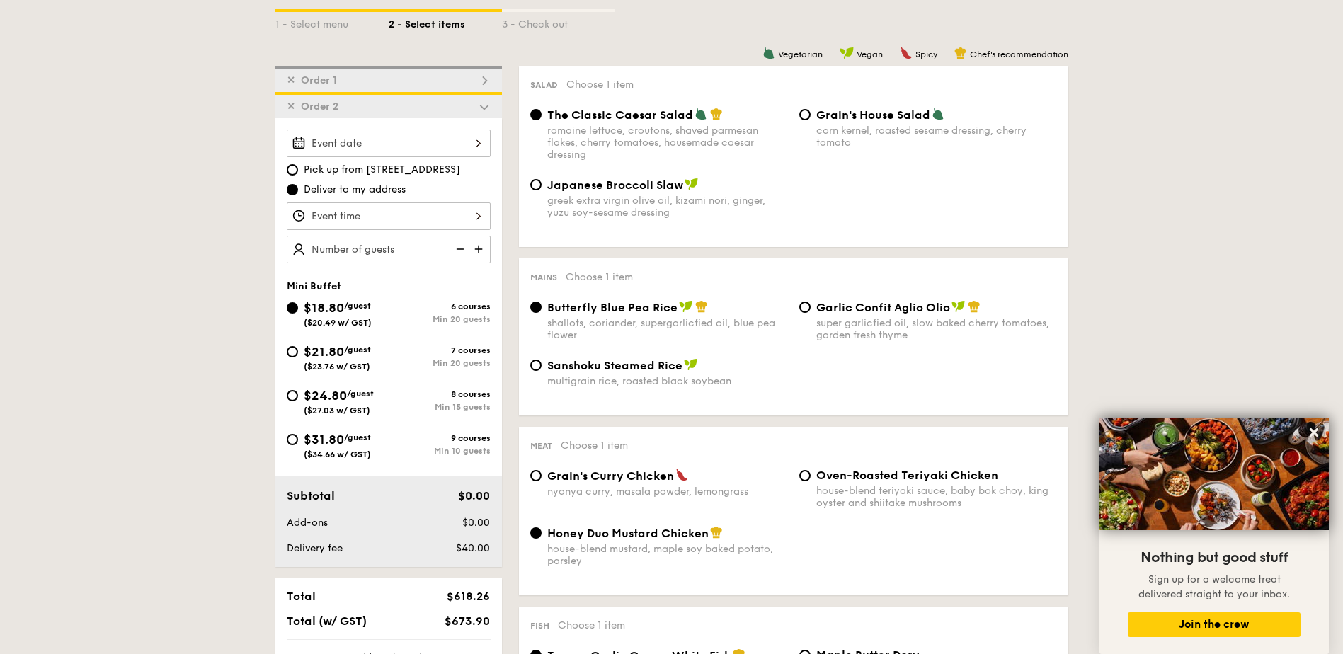
click at [292, 108] on span "✕" at bounding box center [291, 107] width 8 height 12
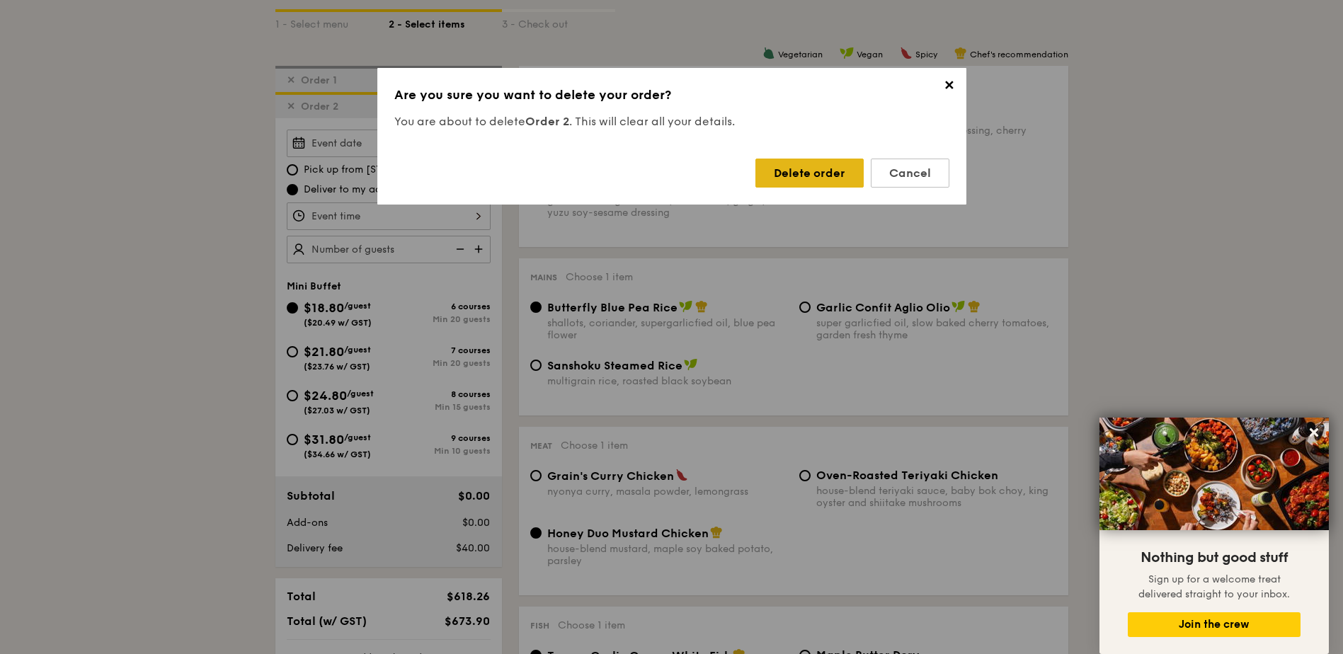
click at [798, 173] on div "Delete order" at bounding box center [809, 173] width 108 height 29
radio input "false"
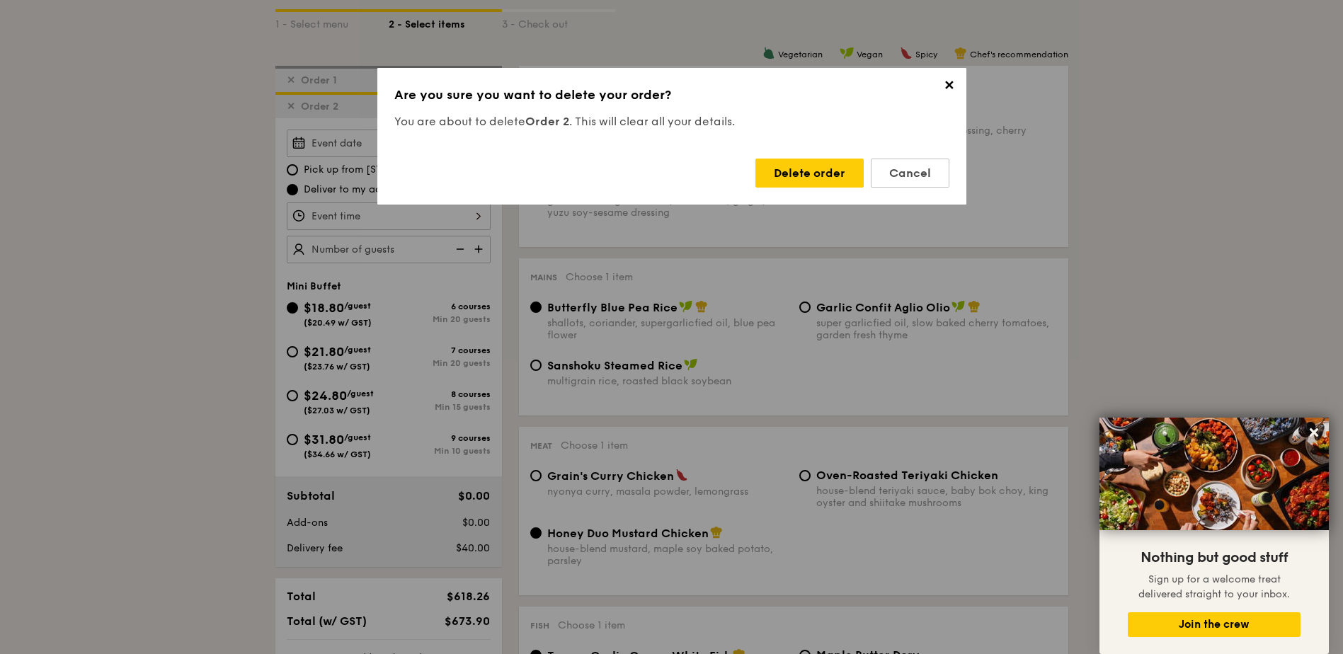
type input "1"
type input "14"
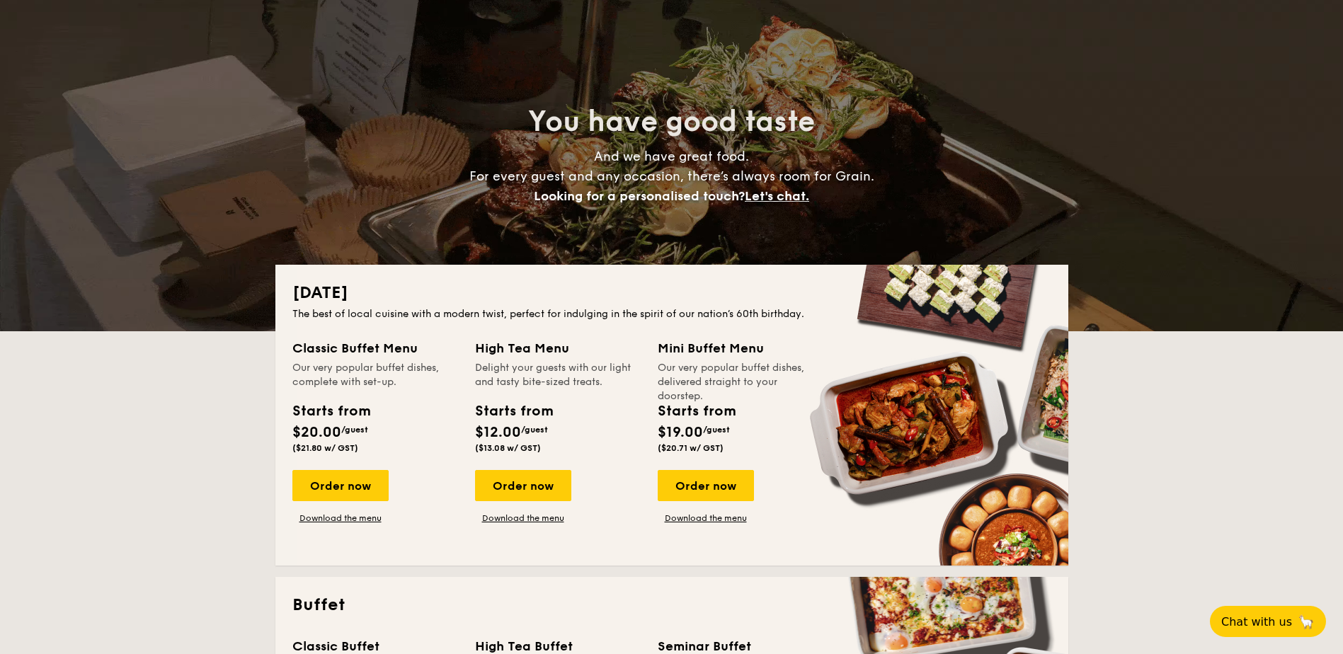
scroll to position [142, 0]
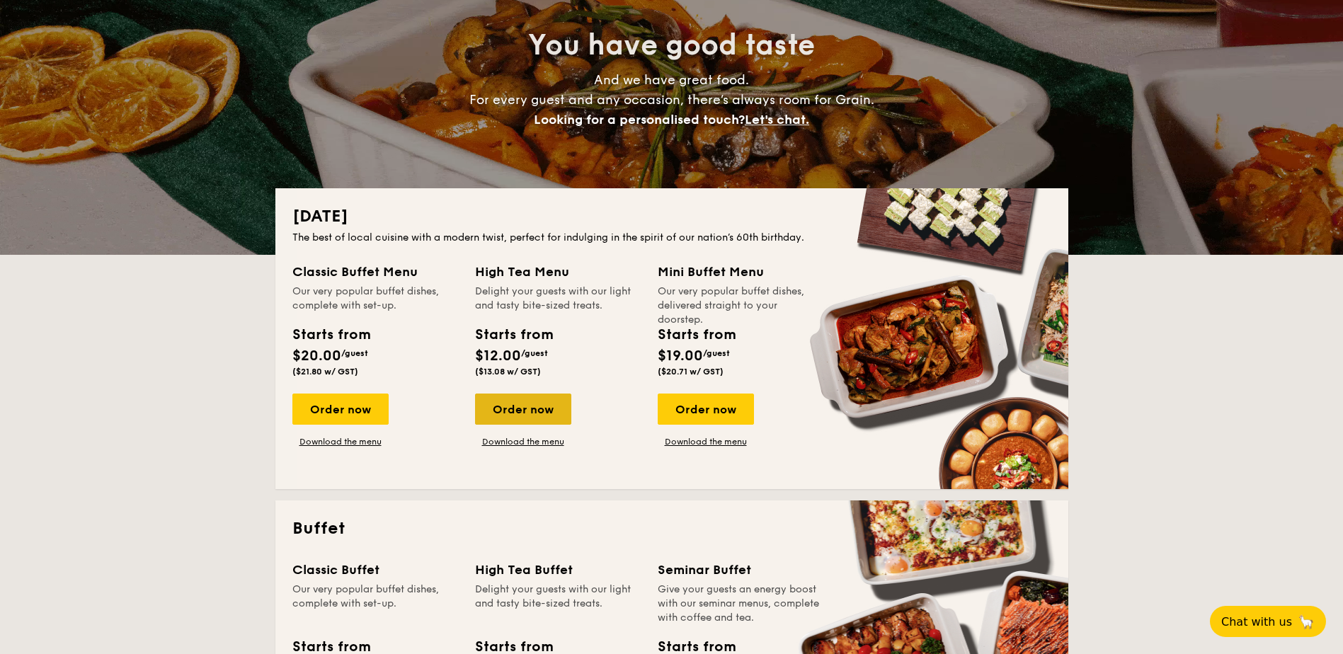
click at [547, 413] on div "Order now" at bounding box center [523, 409] width 96 height 31
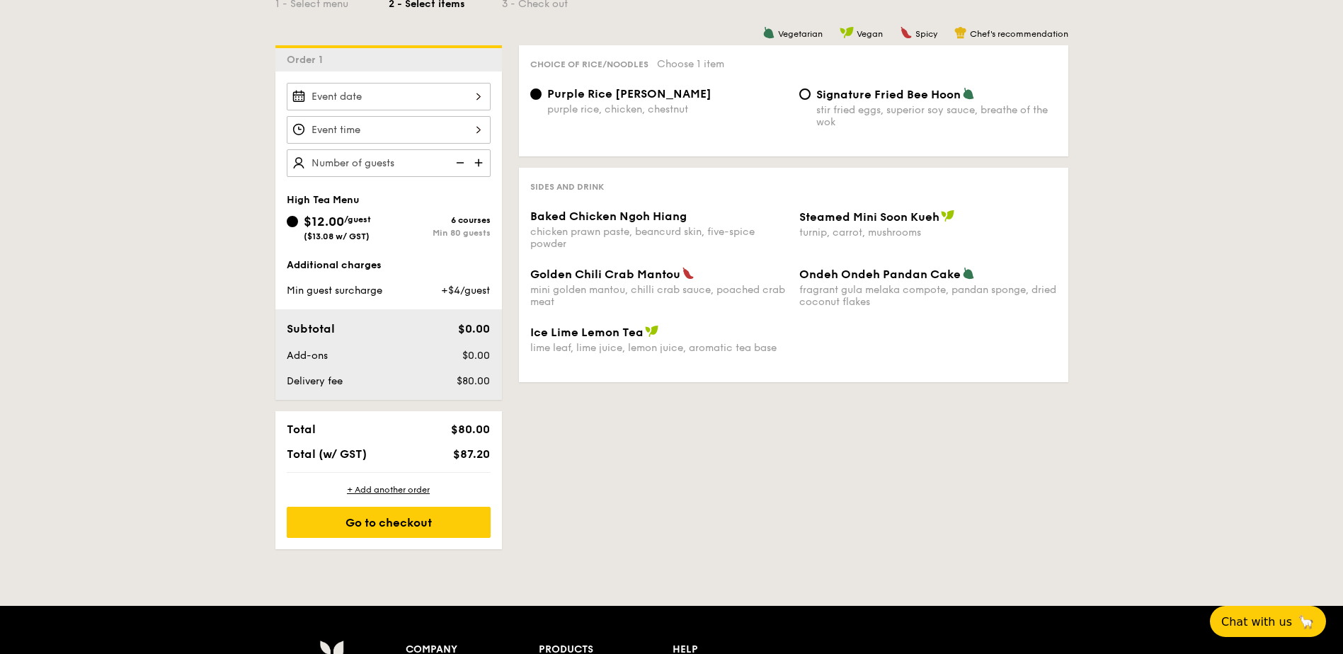
scroll to position [283, 0]
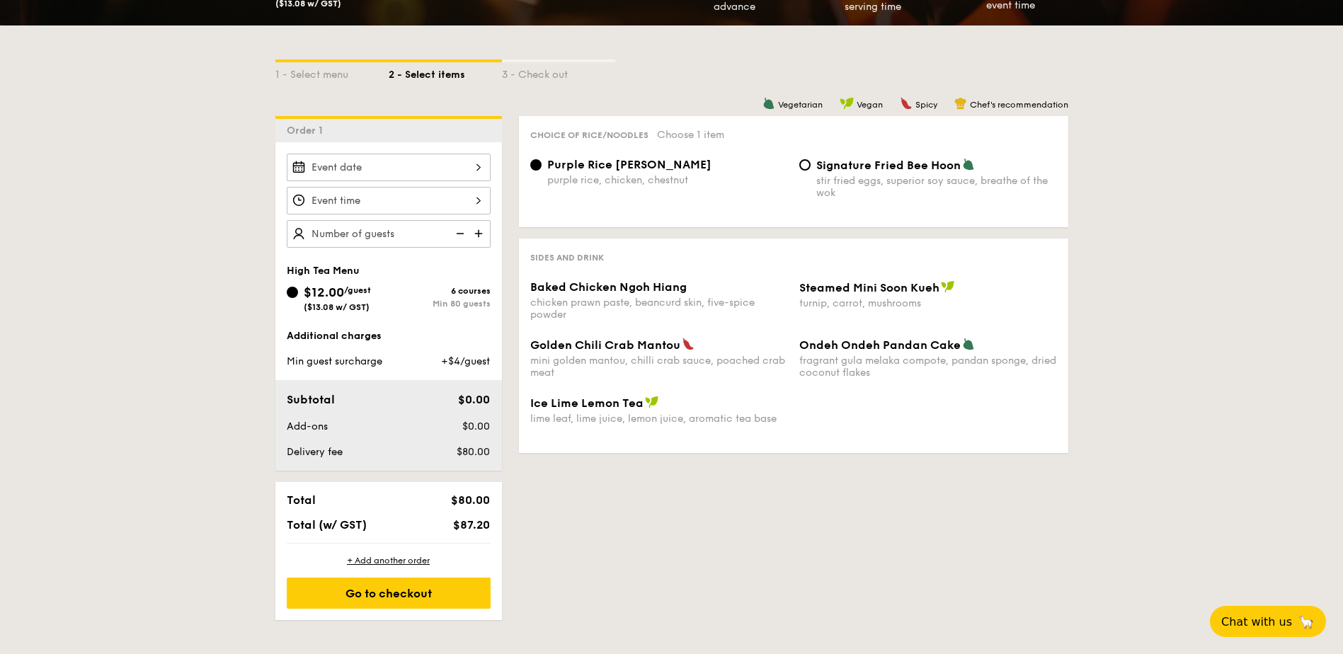
click at [428, 176] on div at bounding box center [389, 168] width 204 height 28
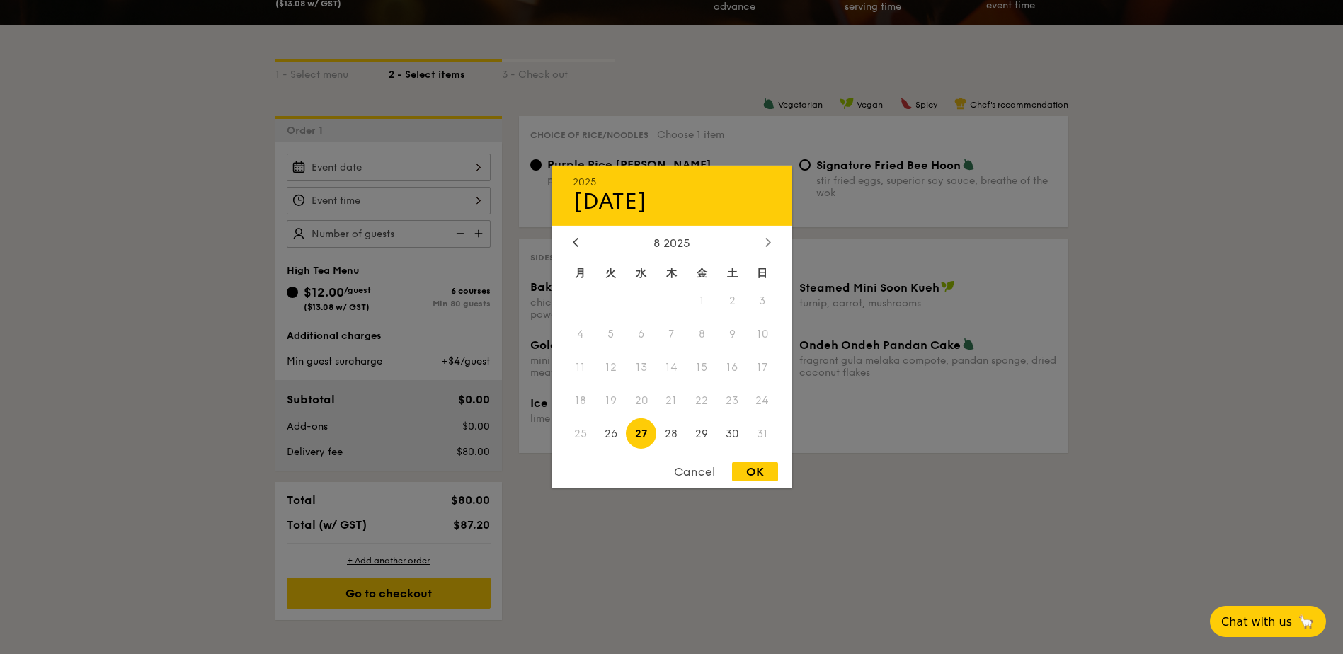
click at [770, 246] on icon at bounding box center [768, 241] width 6 height 9
click at [733, 401] on span "27" at bounding box center [732, 400] width 30 height 30
click at [580, 245] on div at bounding box center [575, 242] width 13 height 13
click at [714, 469] on div "Cancel" at bounding box center [694, 471] width 69 height 19
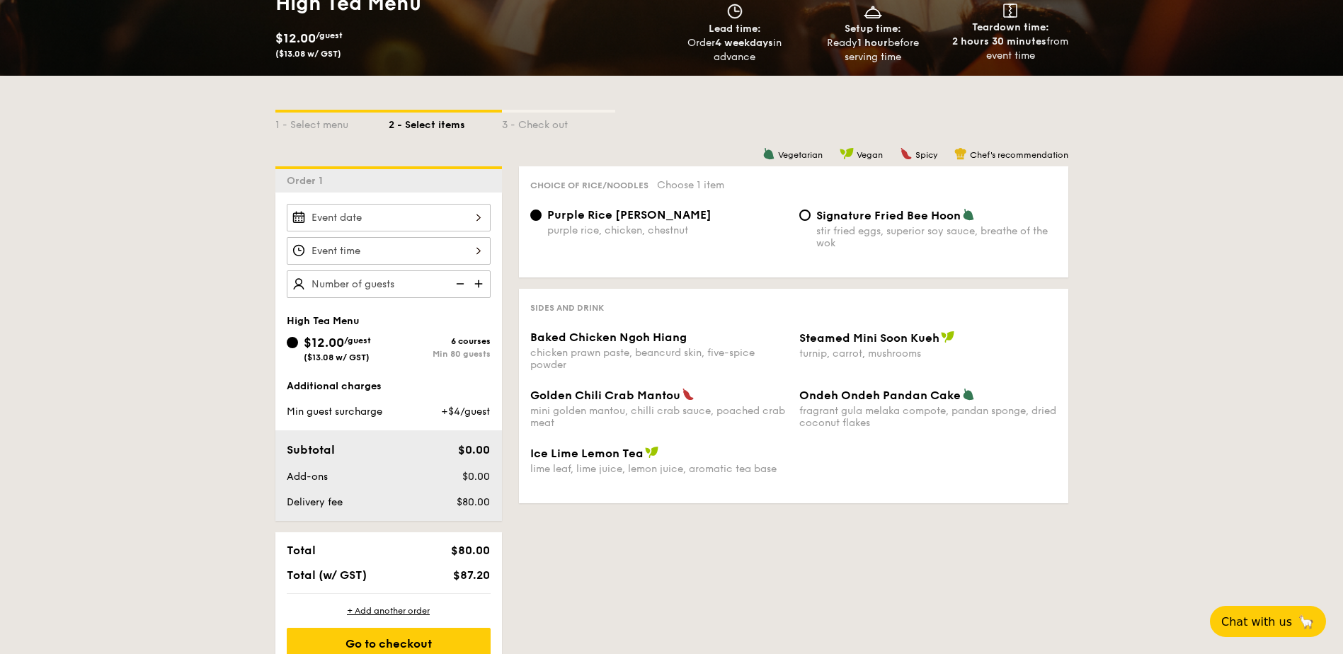
scroll to position [142, 0]
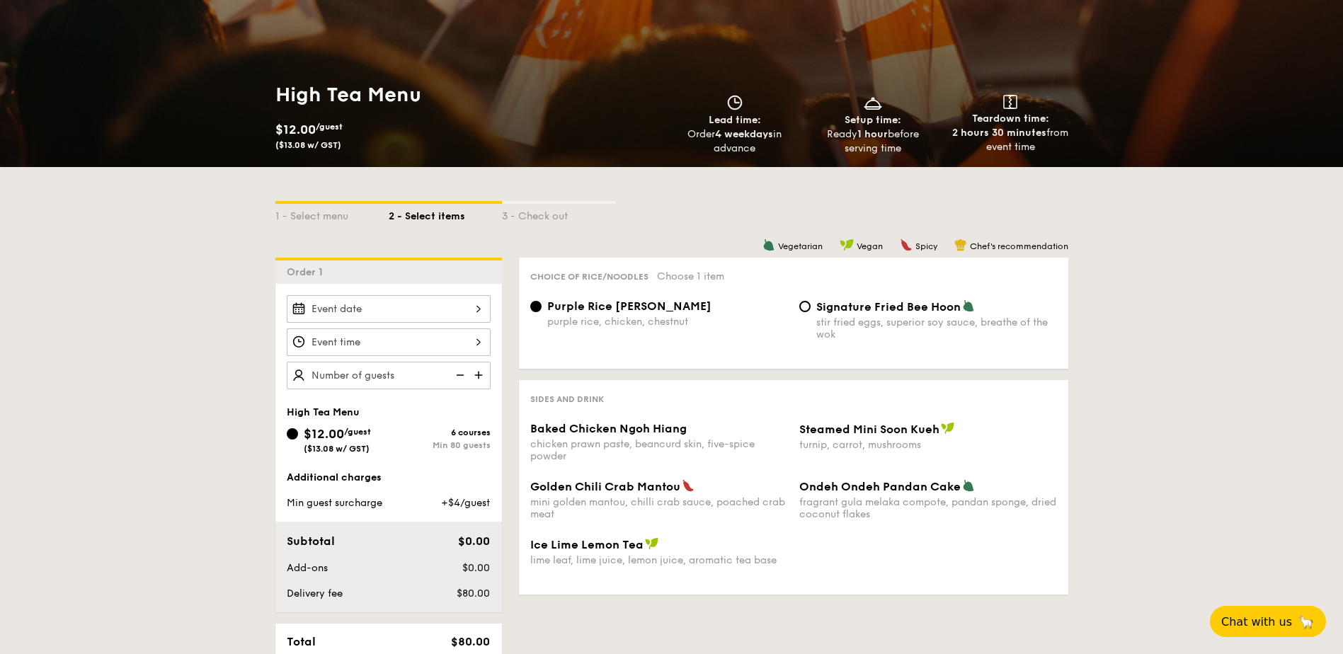
click at [447, 320] on div at bounding box center [389, 309] width 204 height 28
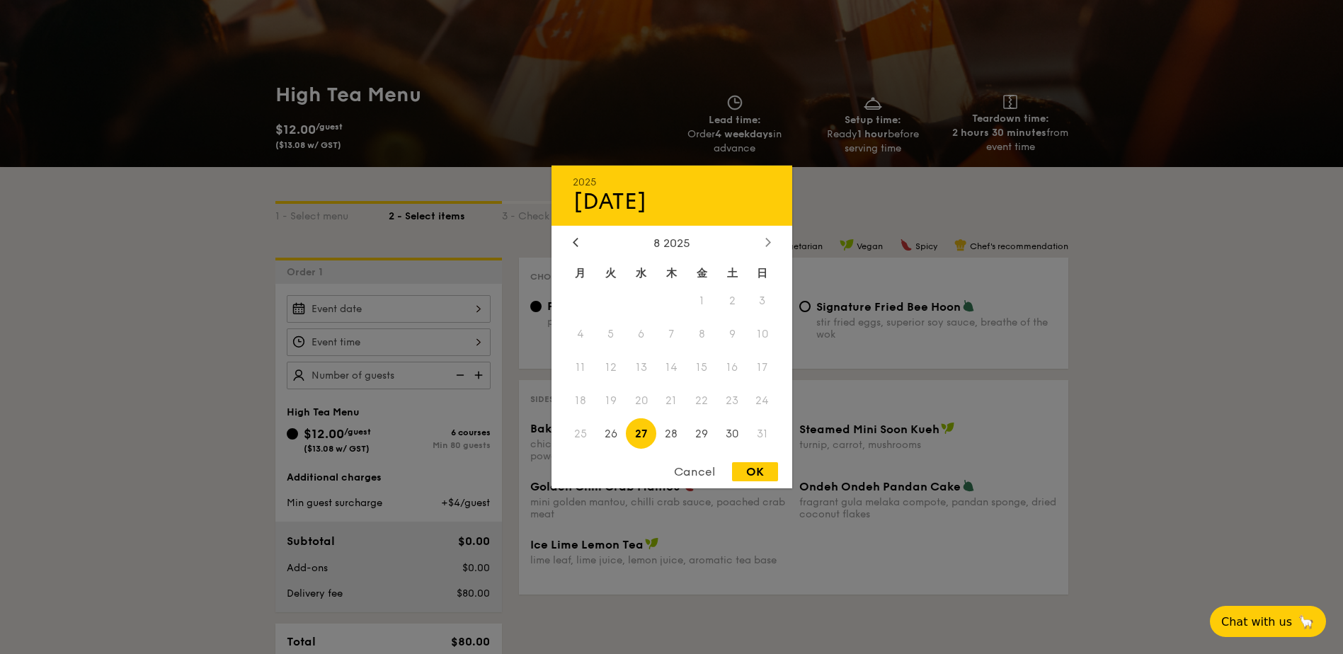
click at [773, 243] on div at bounding box center [768, 242] width 13 height 13
click at [765, 241] on icon at bounding box center [768, 241] width 6 height 9
drag, startPoint x: 765, startPoint y: 241, endPoint x: 837, endPoint y: 339, distance: 121.1
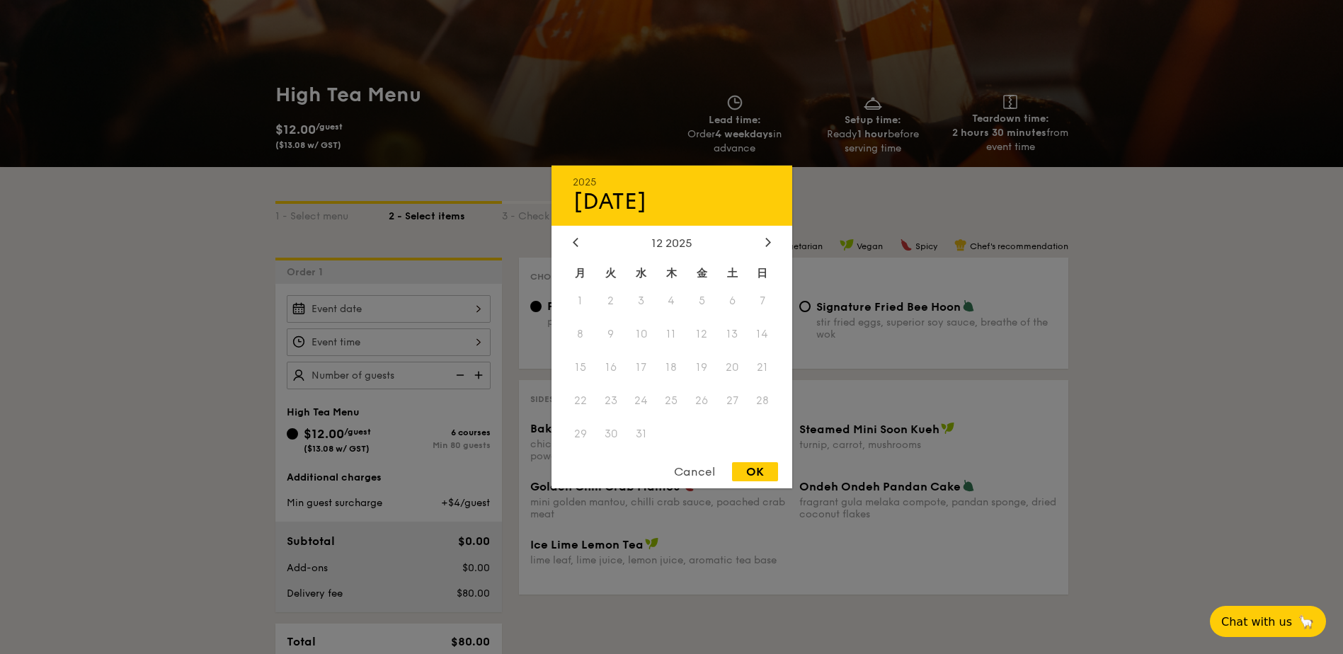
click at [837, 339] on div at bounding box center [671, 327] width 1343 height 654
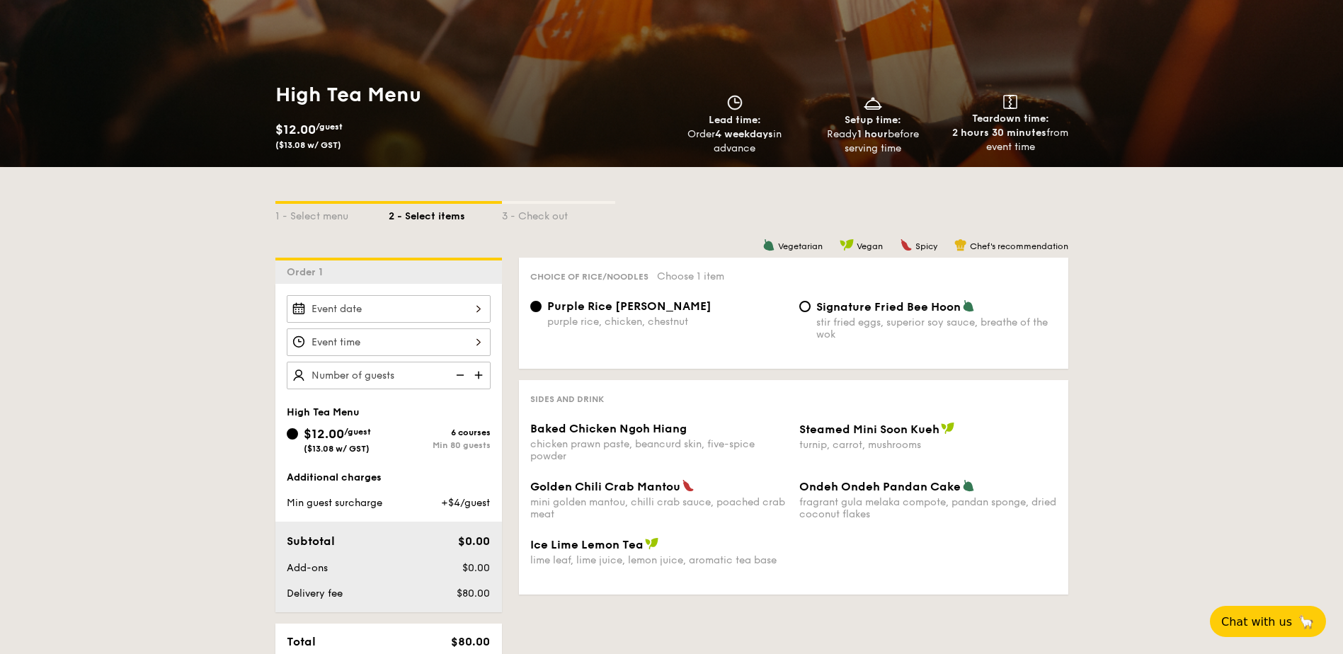
click at [645, 462] on div "chicken prawn paste, beancurd skin, five-spice powder" at bounding box center [659, 450] width 258 height 24
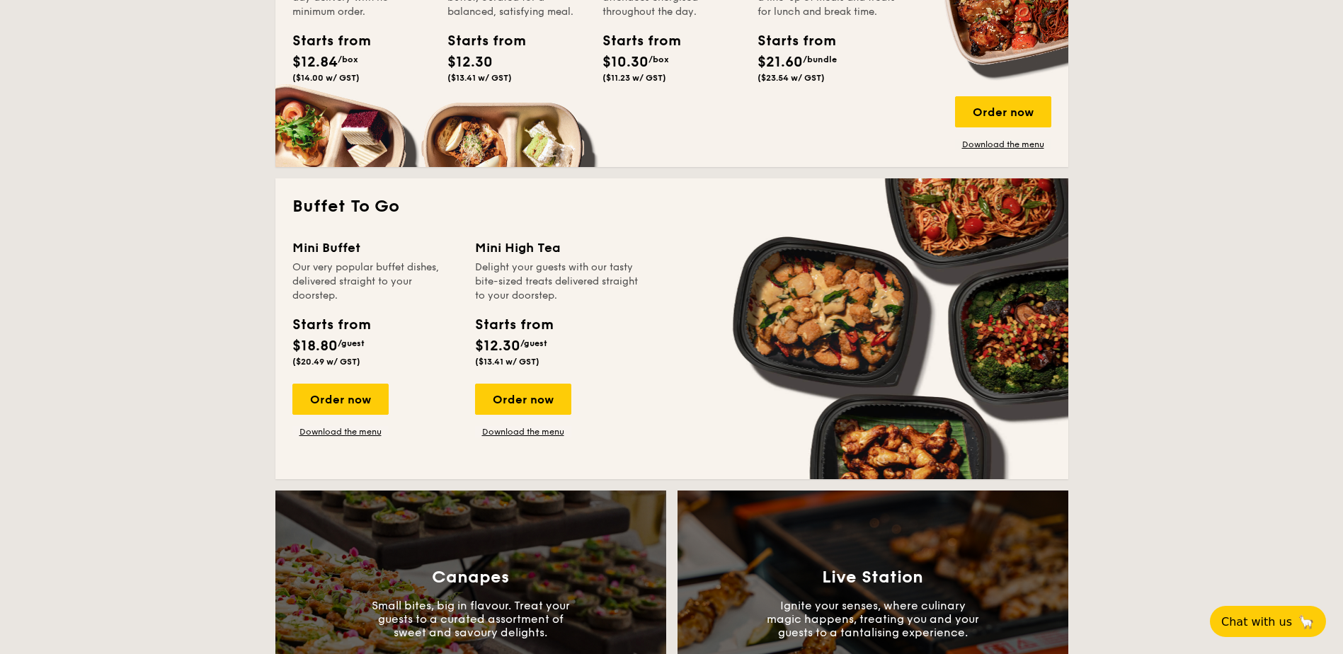
scroll to position [1133, 0]
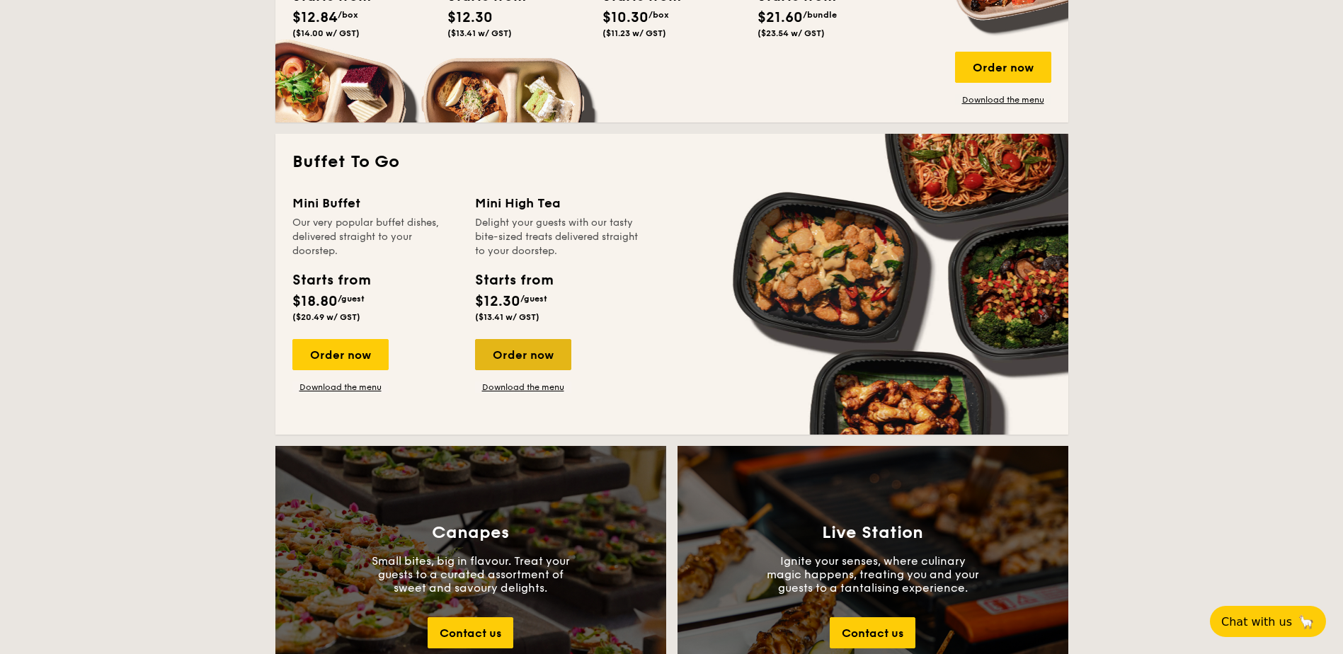
click at [513, 346] on div "Order now" at bounding box center [523, 354] width 96 height 31
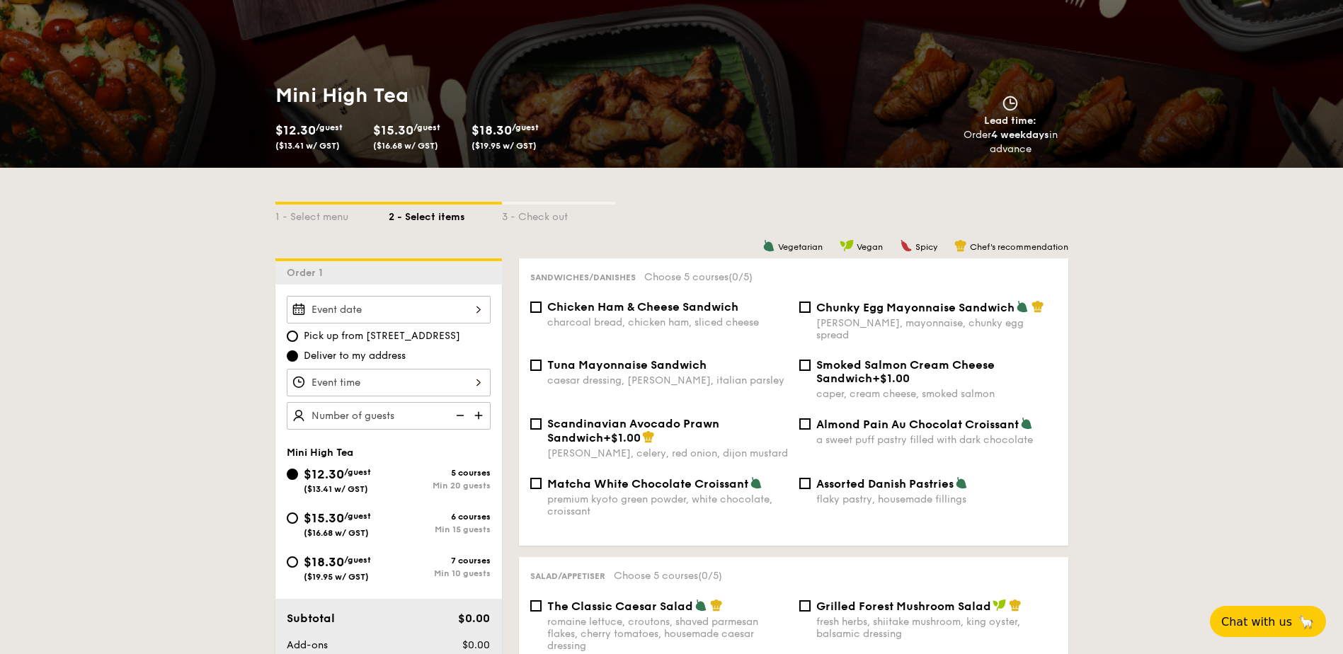
scroll to position [142, 0]
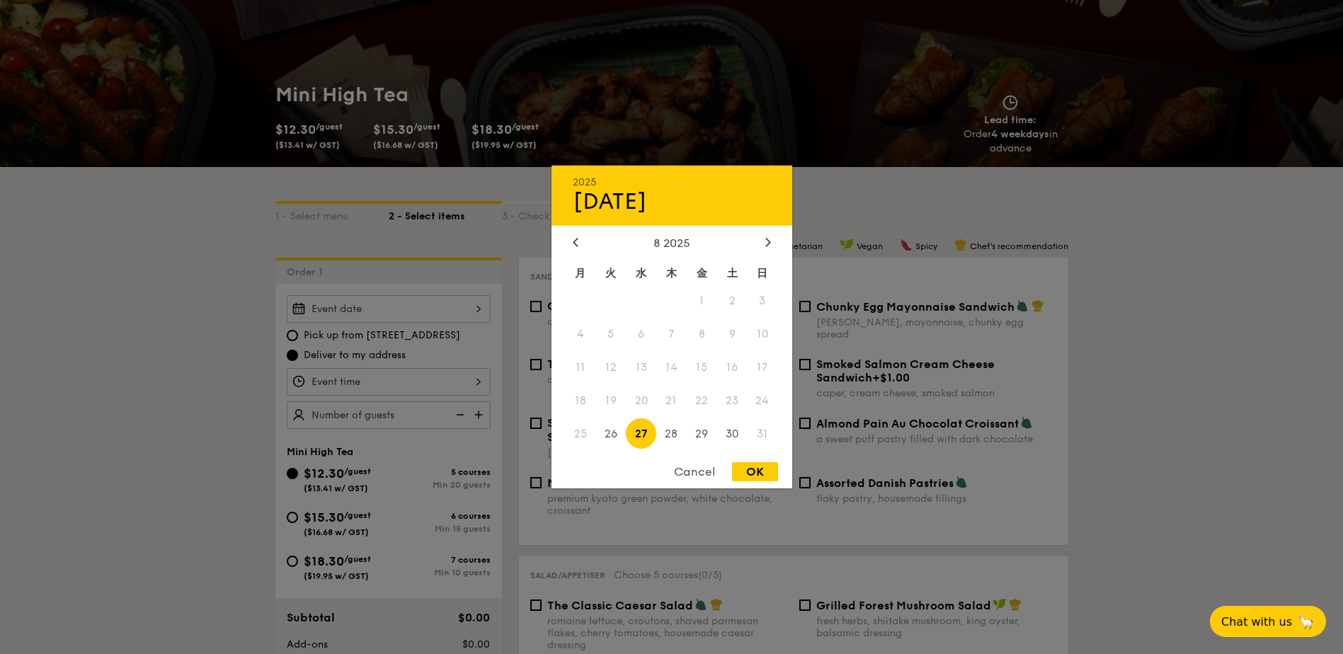
click at [409, 317] on div "[DATE] 8 2025 月 火 水 木 金 土 日 1 2 3 4 5 6 7 8 9 10 11 12 13 14 15 16 17 18 19 20 …" at bounding box center [389, 309] width 204 height 28
click at [764, 246] on div at bounding box center [768, 242] width 13 height 13
click at [732, 397] on span "27" at bounding box center [732, 400] width 30 height 30
click at [755, 470] on div "OK" at bounding box center [755, 471] width 46 height 19
type input "[DATE]"
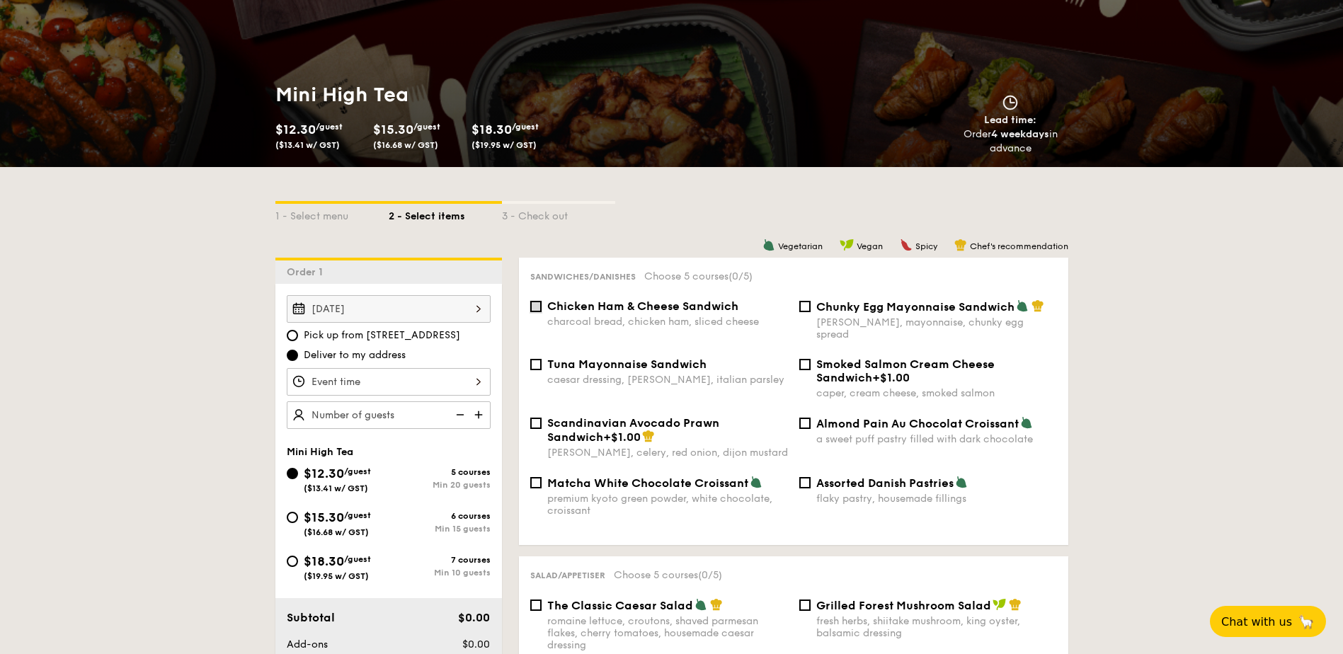
click at [539, 311] on input "Chicken Ham & Cheese Sandwich charcoal bread, chicken ham, sliced cheese" at bounding box center [535, 306] width 11 height 11
checkbox input "true"
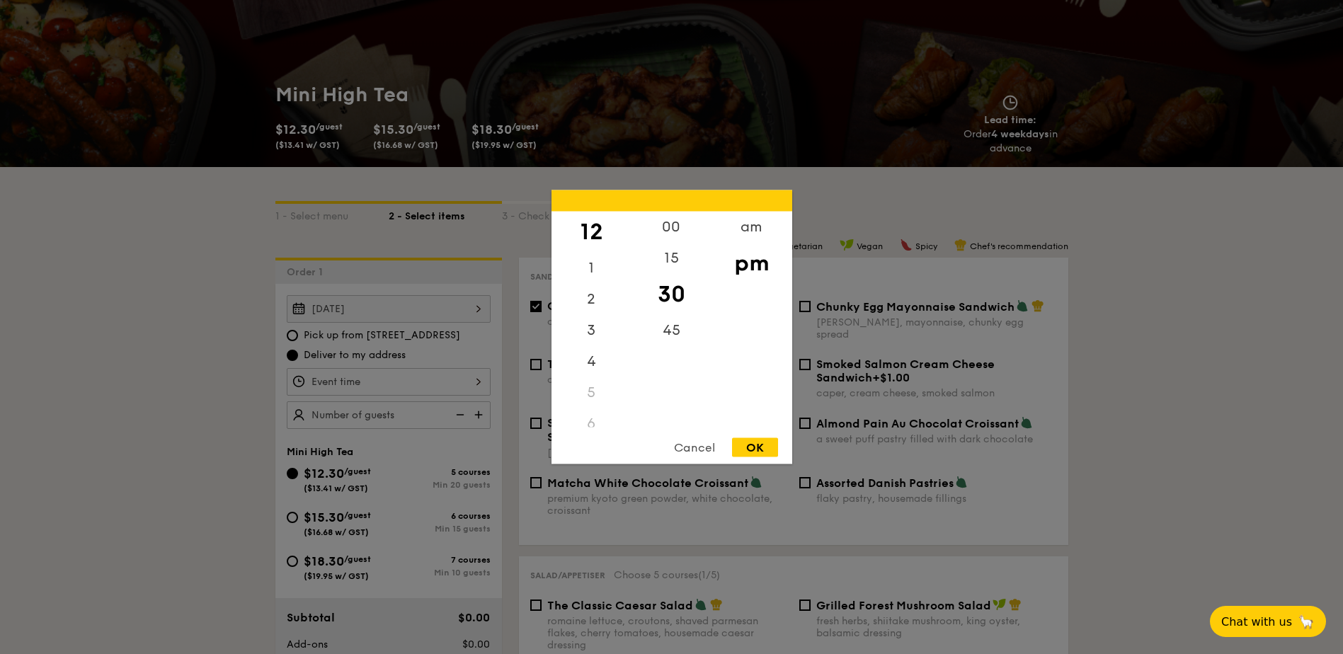
click at [429, 384] on div "12 1 2 3 4 5 6 7 8 9 10 11 00 15 30 45 am pm Cancel OK" at bounding box center [389, 382] width 204 height 28
click at [602, 299] on div "2" at bounding box center [592, 304] width 80 height 41
click at [668, 222] on div "00" at bounding box center [672, 232] width 80 height 41
click at [594, 260] on div "1" at bounding box center [592, 263] width 80 height 41
click at [671, 301] on div "30" at bounding box center [672, 304] width 80 height 41
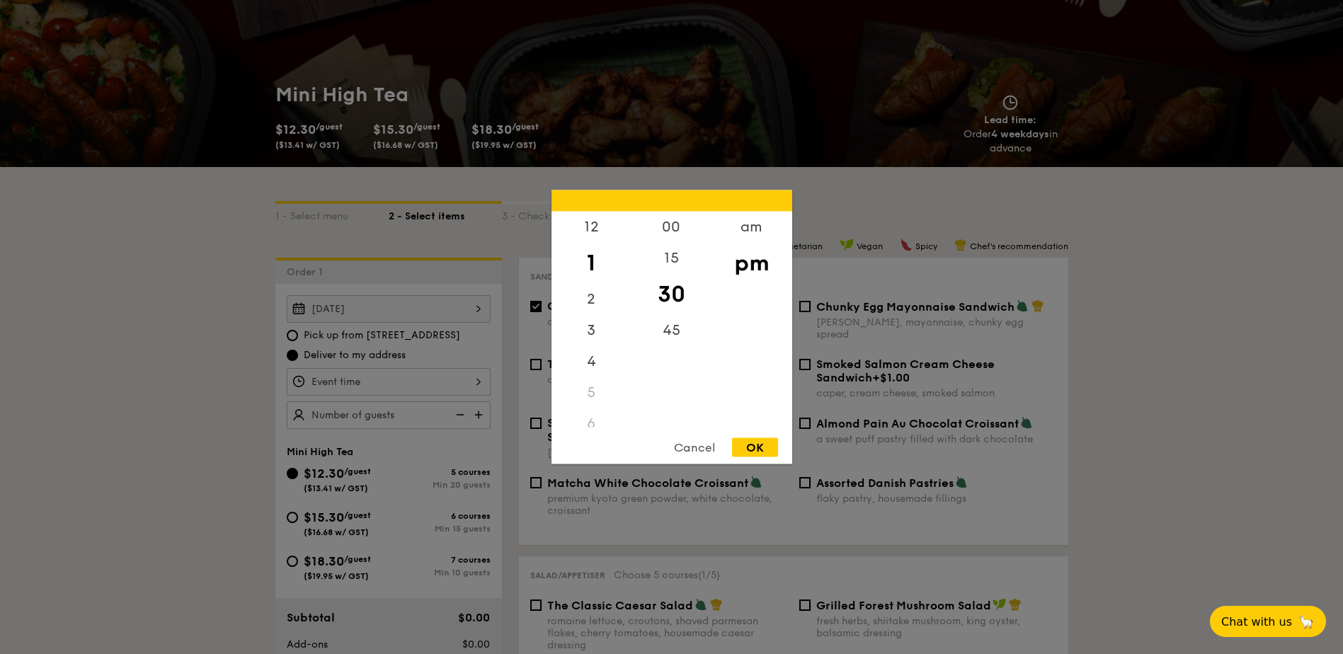
click at [752, 441] on div "OK" at bounding box center [755, 447] width 46 height 19
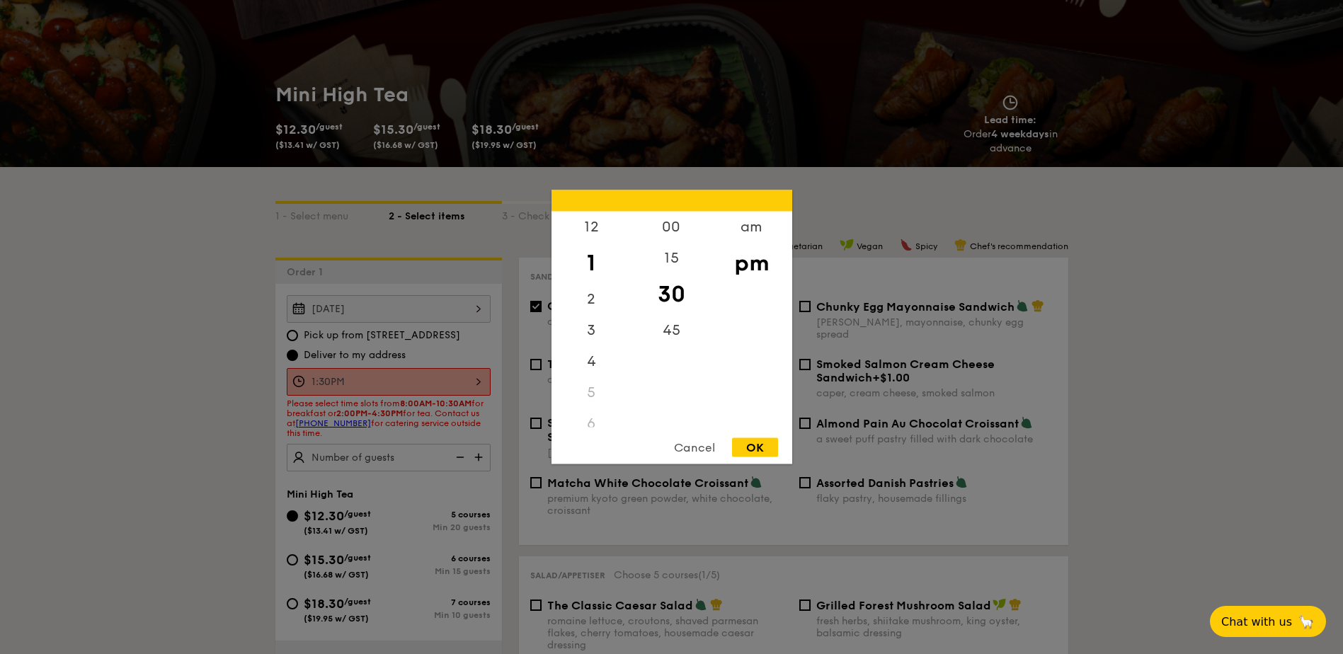
click at [382, 380] on div "1:30PM 12 1 2 3 4 5 6 7 8 9 10 11 00 15 30 45 am pm Cancel OK" at bounding box center [389, 382] width 204 height 28
click at [594, 300] on div "2" at bounding box center [592, 304] width 80 height 41
click at [665, 224] on div "00" at bounding box center [672, 232] width 80 height 41
click at [739, 440] on div "OK" at bounding box center [755, 447] width 46 height 19
type input "2:00PM"
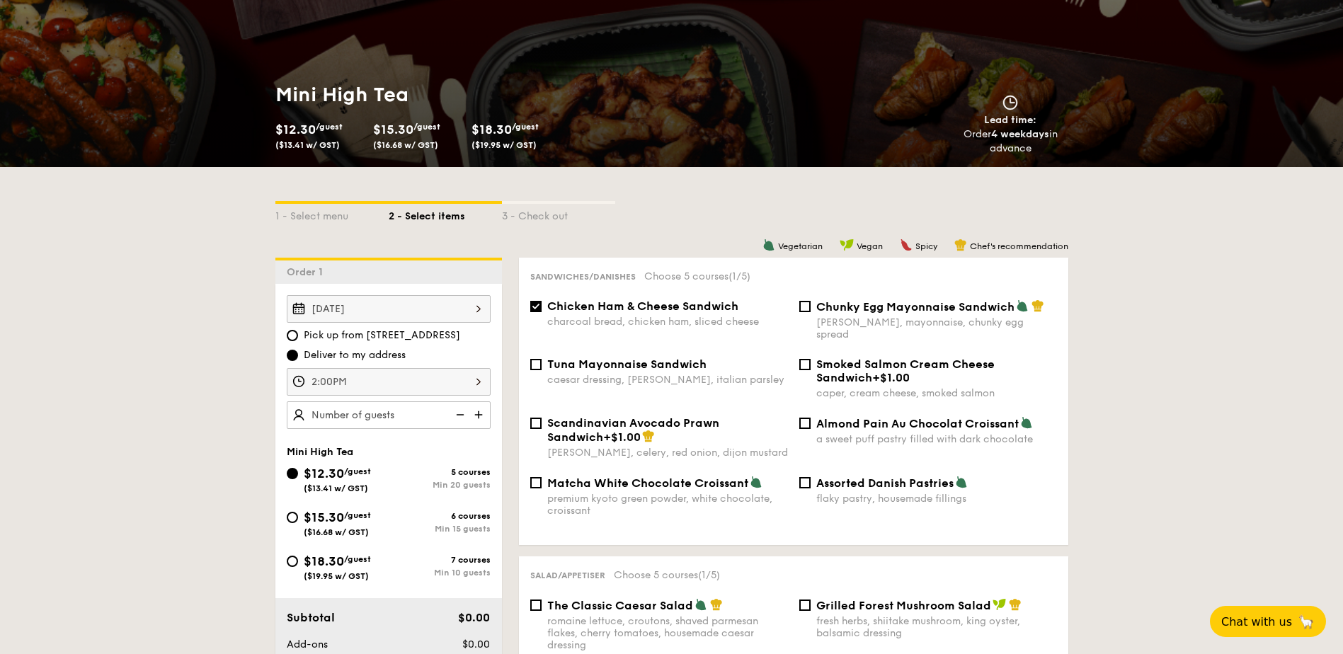
click at [479, 415] on img at bounding box center [479, 414] width 21 height 27
click at [464, 412] on img at bounding box center [458, 414] width 21 height 27
type input "20 guests"
click at [341, 513] on span "$15.30" at bounding box center [324, 518] width 40 height 16
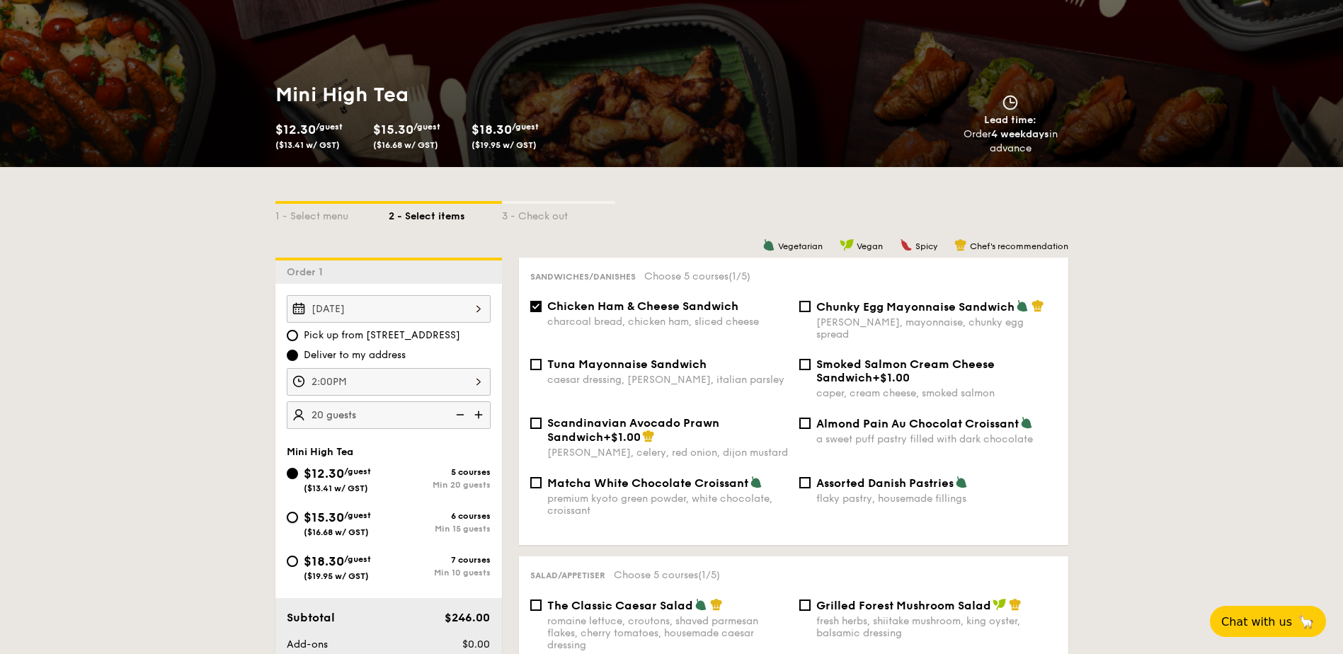
click at [298, 513] on input "$15.30 /guest ($16.68 w/ GST) 6 courses Min 15 guests" at bounding box center [292, 517] width 11 height 11
radio input "true"
checkbox input "false"
click at [467, 413] on img at bounding box center [458, 414] width 21 height 27
type input "15 guests"
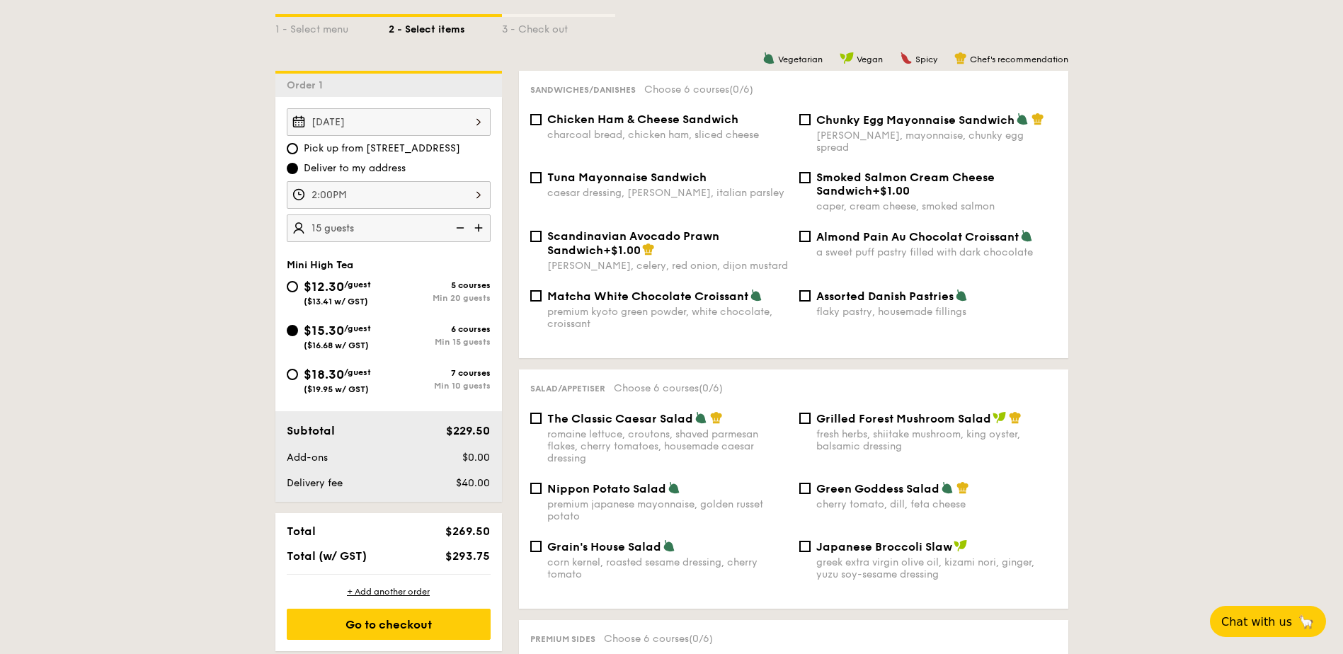
scroll to position [354, 0]
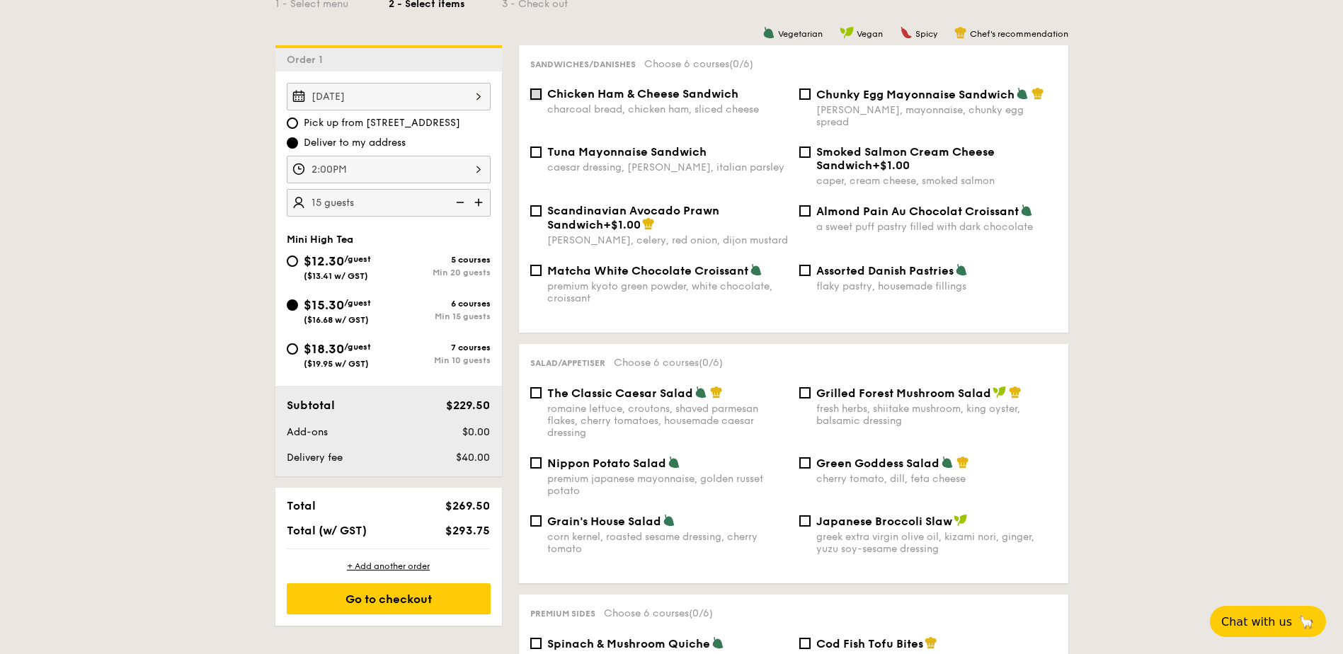
click at [537, 96] on input "Chicken Ham & Cheese Sandwich charcoal bread, chicken ham, sliced cheese" at bounding box center [535, 94] width 11 height 11
checkbox input "true"
click at [805, 387] on input "Grilled Forest Mushroom Salad fresh herbs, shiitake mushroom, king oyster, bals…" at bounding box center [804, 392] width 11 height 11
checkbox input "false"
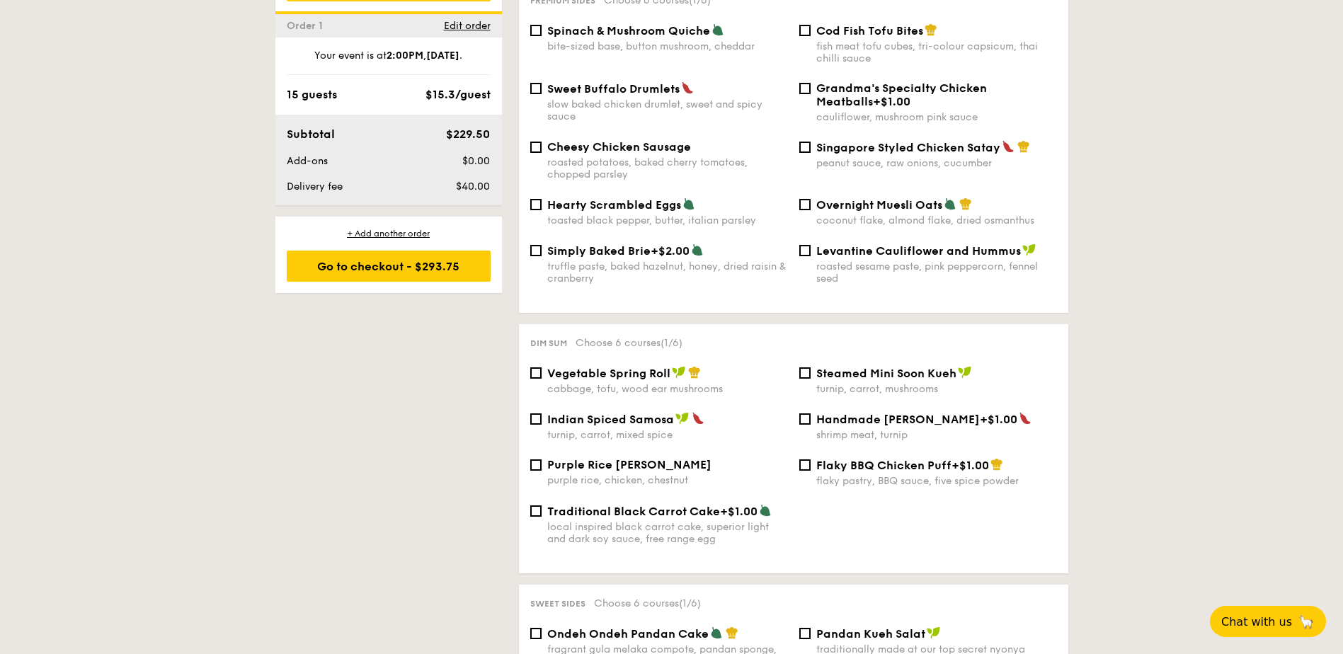
scroll to position [991, 0]
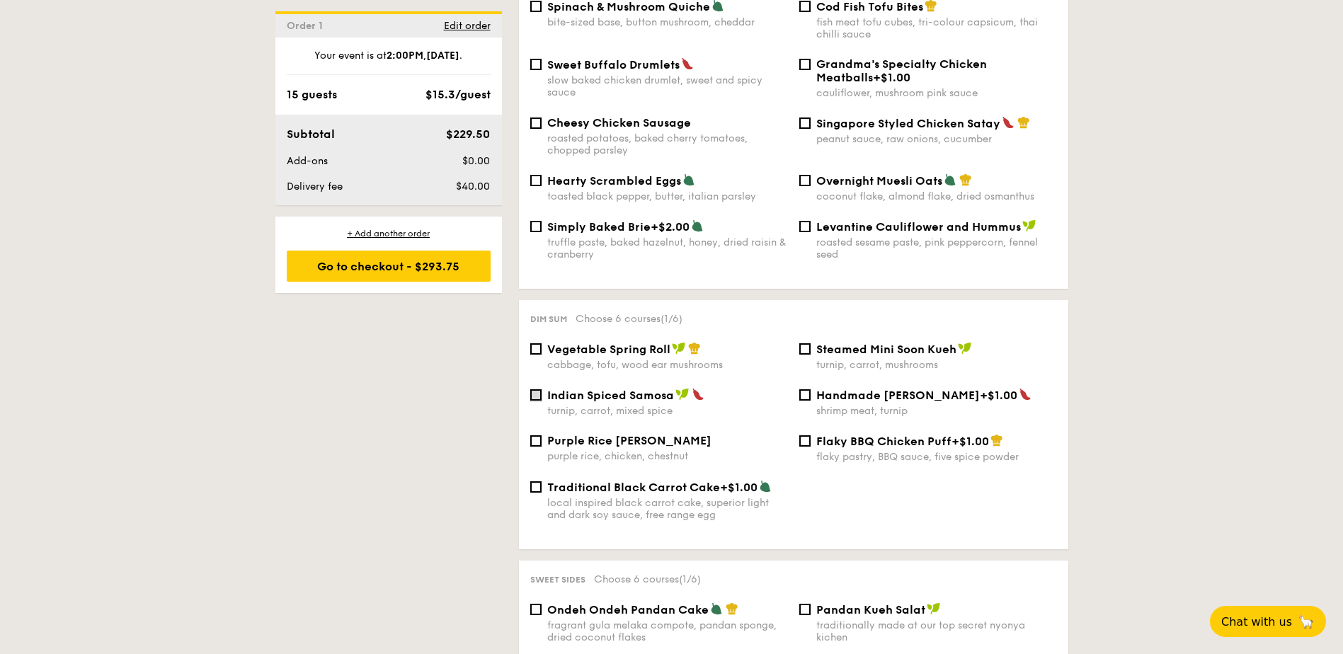
click at [537, 389] on input "Indian Spiced Samosa turnip, carrot, mixed spice" at bounding box center [535, 394] width 11 height 11
checkbox input "true"
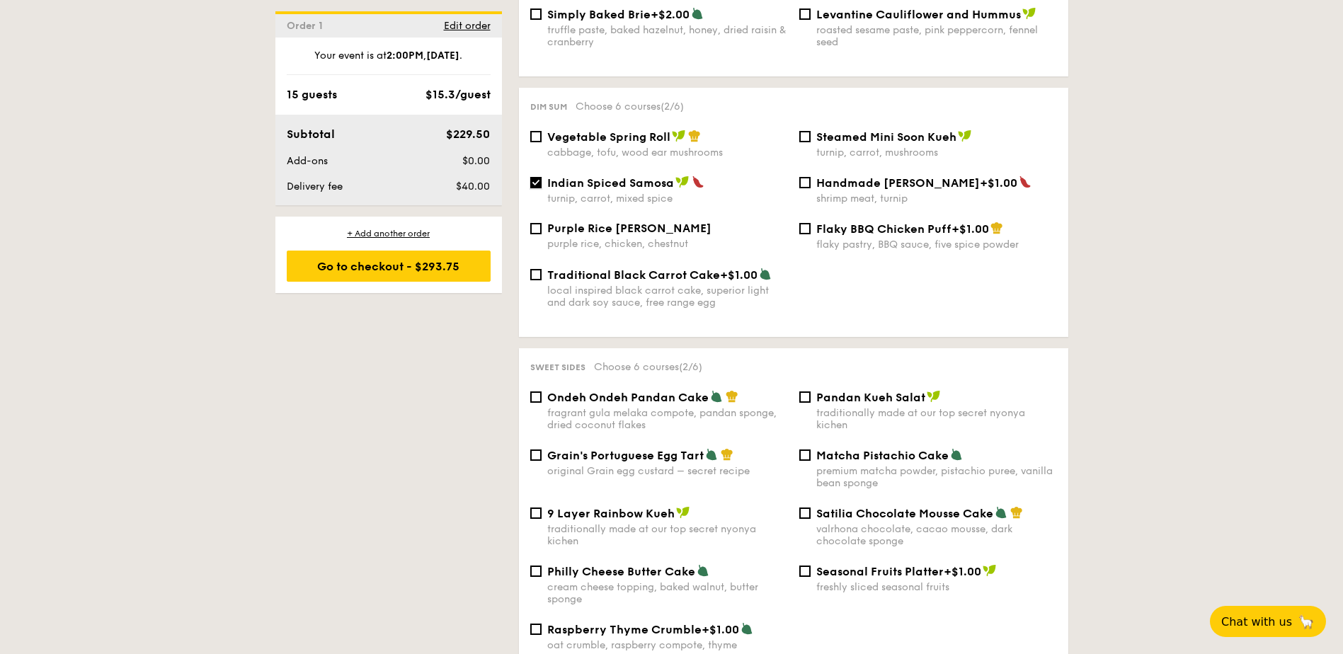
scroll to position [1274, 0]
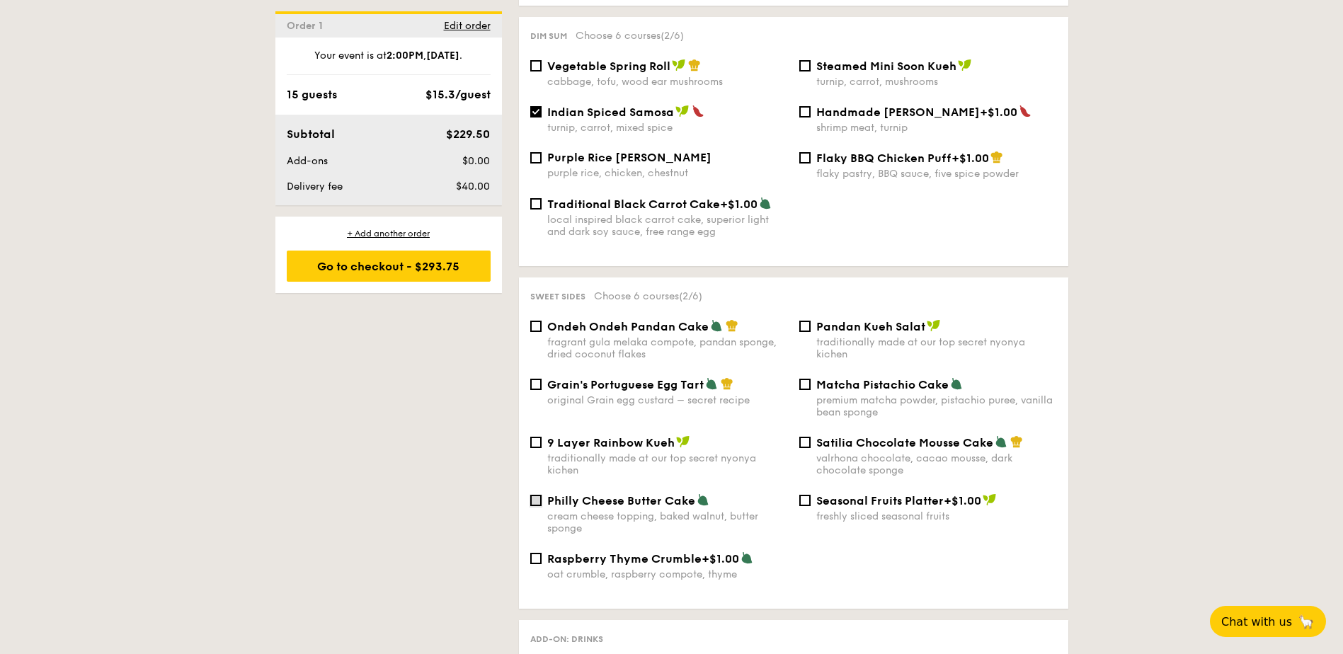
click at [537, 495] on input "Philly Cheese Butter Cake cream cheese topping, baked walnut, butter sponge" at bounding box center [535, 500] width 11 height 11
checkbox input "true"
click at [535, 321] on input "Ondeh Ondeh Pandan Cake fragrant gula melaka compote, pandan sponge, dried coco…" at bounding box center [535, 326] width 11 height 11
click at [722, 319] on div "Ondeh Ondeh Pandan Cake" at bounding box center [667, 326] width 241 height 14
click at [542, 321] on input "Ondeh Ondeh Pandan Cake fragrant gula melaka compote, pandan sponge, dried coco…" at bounding box center [535, 326] width 11 height 11
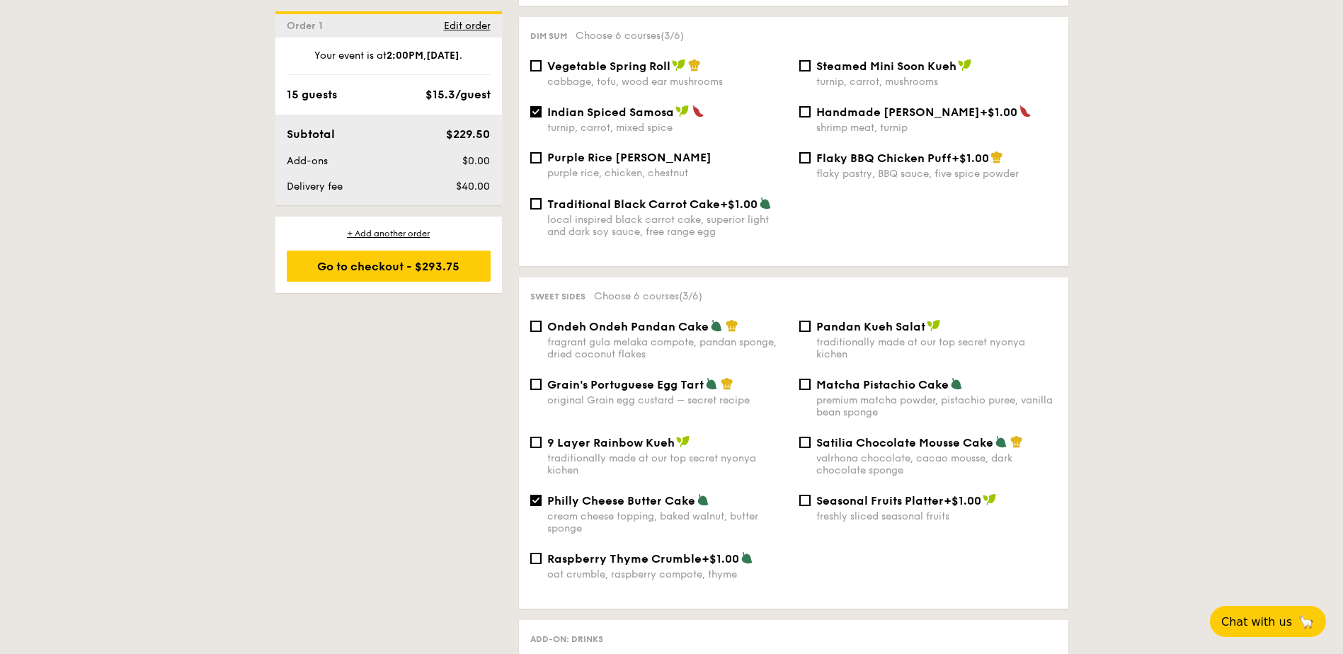
click at [722, 319] on div "Ondeh Ondeh Pandan Cake" at bounding box center [667, 326] width 241 height 14
click at [542, 321] on input "Ondeh Ondeh Pandan Cake fragrant gula melaka compote, pandan sponge, dried coco…" at bounding box center [535, 326] width 11 height 11
checkbox input "true"
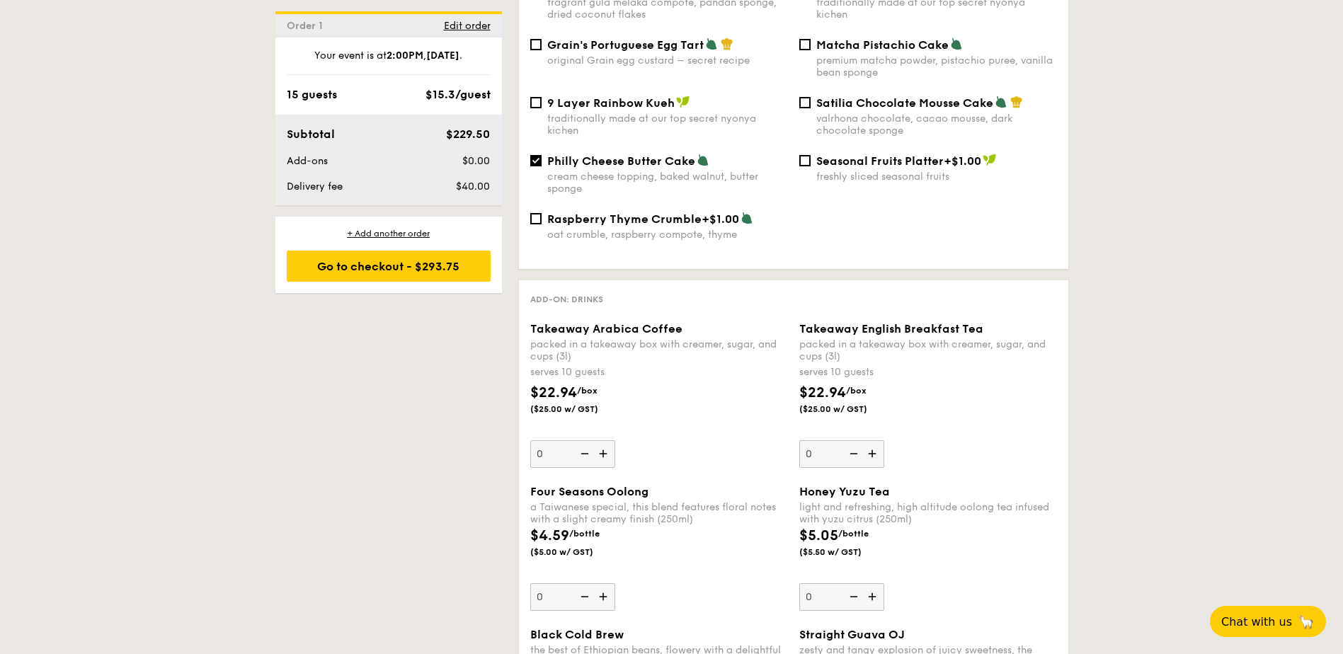
scroll to position [1628, 0]
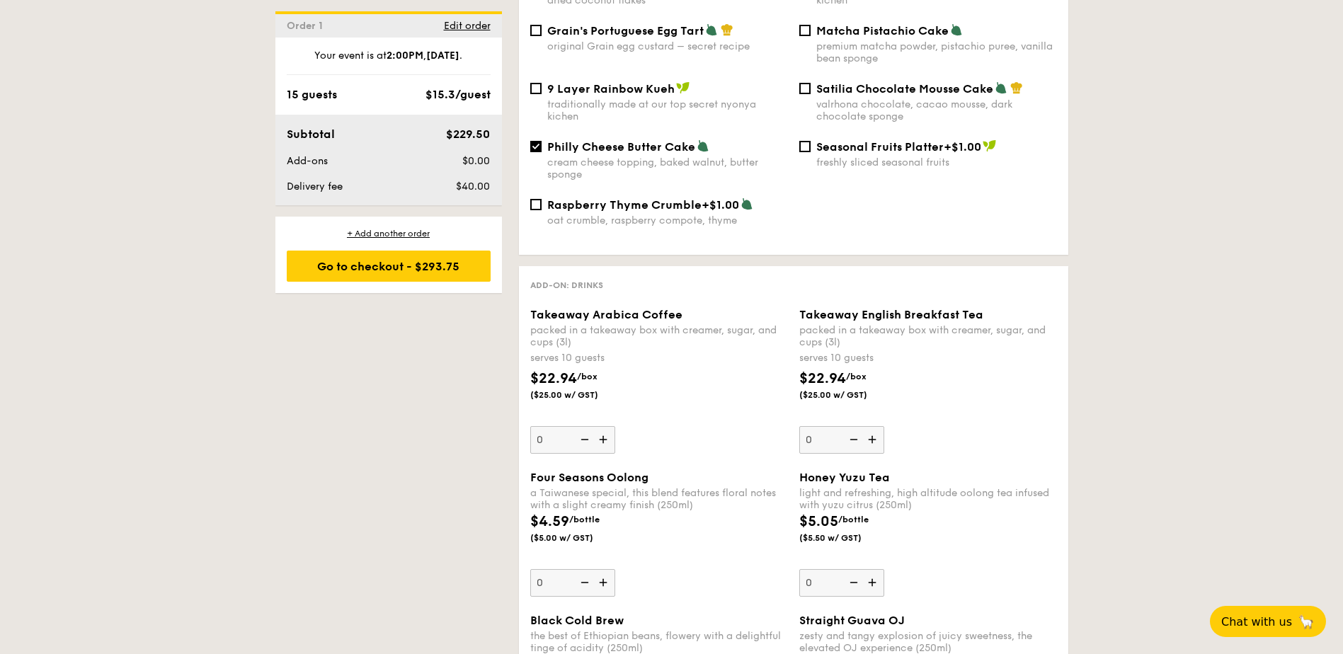
click at [602, 432] on img at bounding box center [604, 439] width 21 height 27
click at [602, 432] on input "0" at bounding box center [572, 440] width 85 height 28
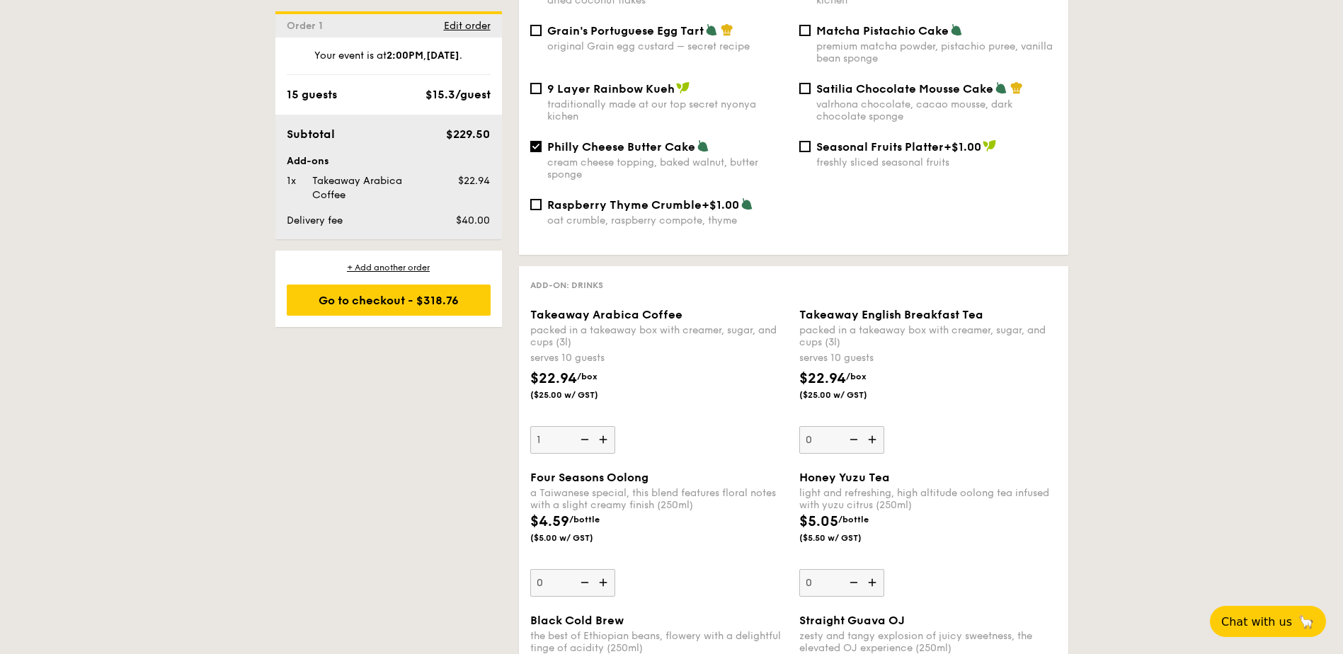
scroll to position [1699, 0]
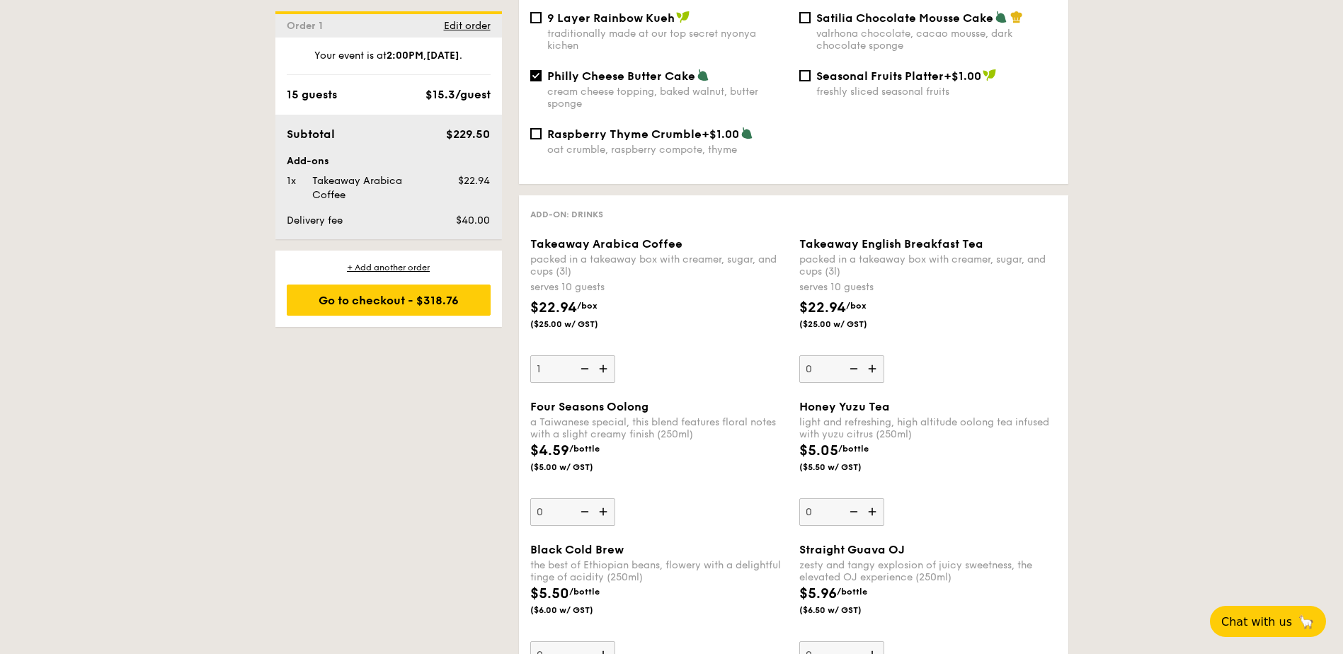
click at [603, 358] on img at bounding box center [604, 368] width 21 height 27
click at [603, 358] on input "1" at bounding box center [572, 369] width 85 height 28
type input "2"
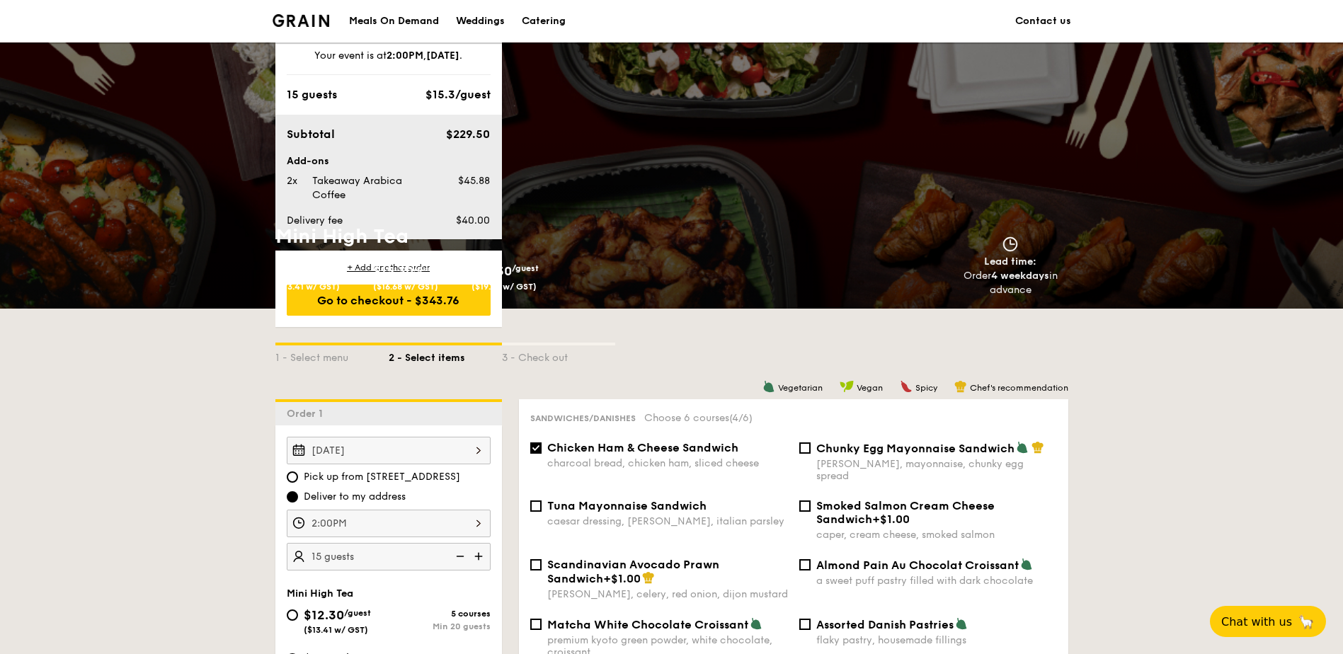
scroll to position [1730, 0]
